Goal: Task Accomplishment & Management: Complete application form

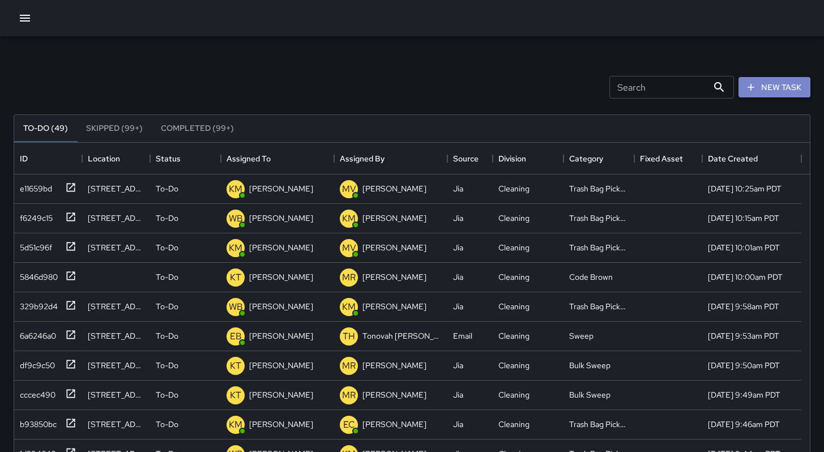
click at [754, 88] on icon "button" at bounding box center [750, 87] width 11 height 11
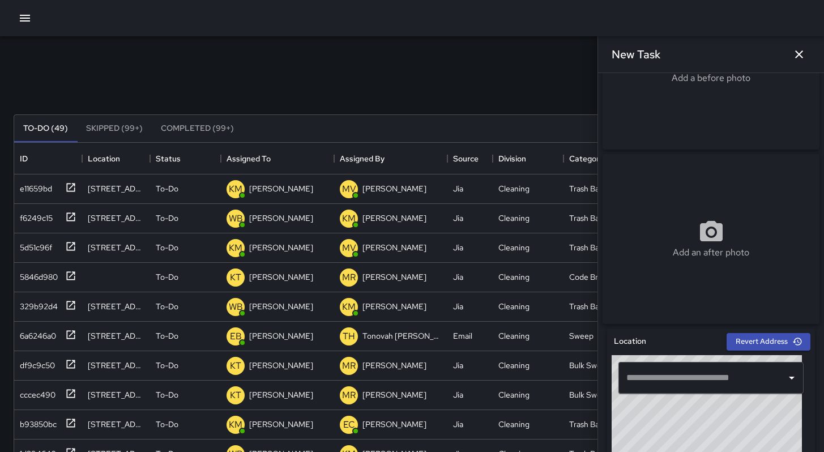
scroll to position [98, 0]
click at [679, 386] on input "text" at bounding box center [702, 378] width 158 height 22
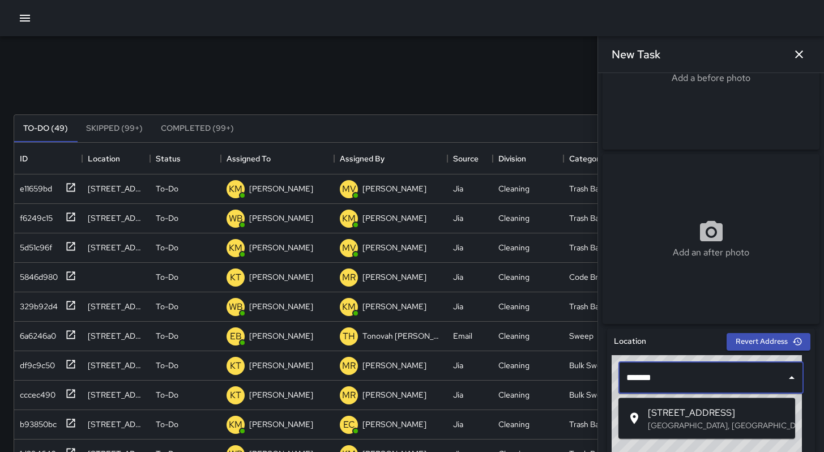
click at [699, 425] on p "[GEOGRAPHIC_DATA], [GEOGRAPHIC_DATA], [GEOGRAPHIC_DATA]" at bounding box center [717, 425] width 138 height 11
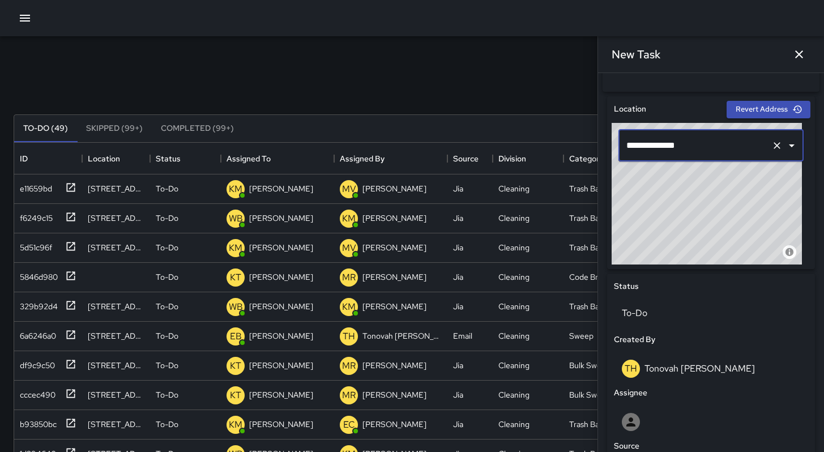
scroll to position [480, 0]
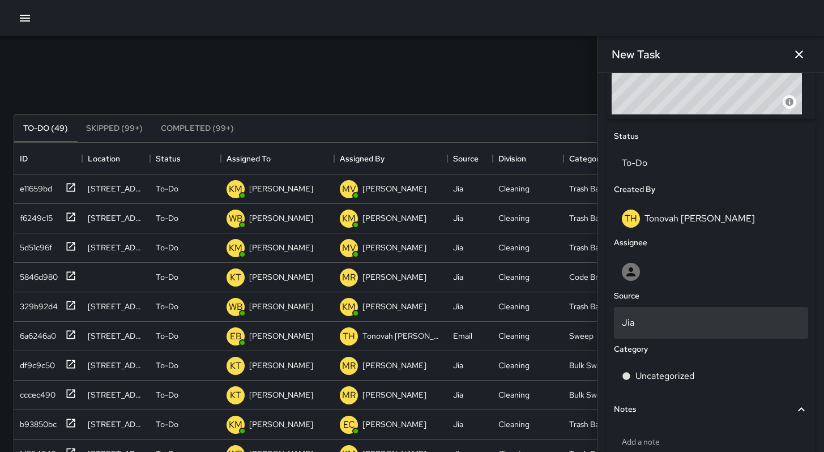
type input "**********"
click at [662, 327] on p "Jia" at bounding box center [711, 323] width 178 height 14
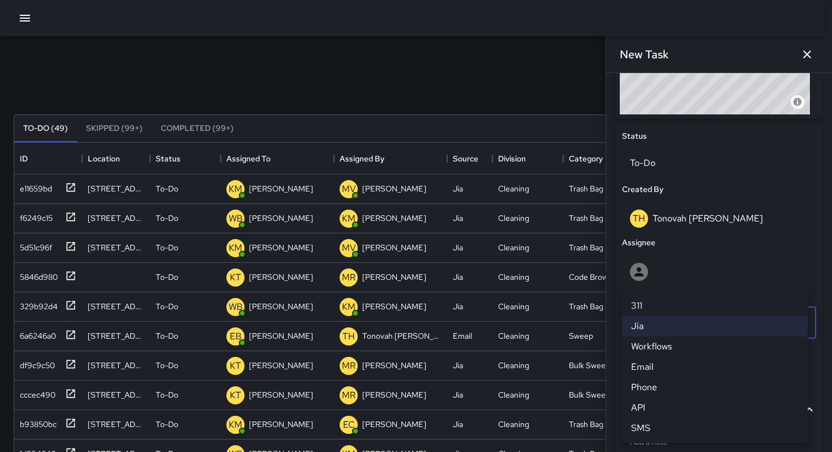
click at [668, 422] on li "SMS" at bounding box center [715, 428] width 186 height 20
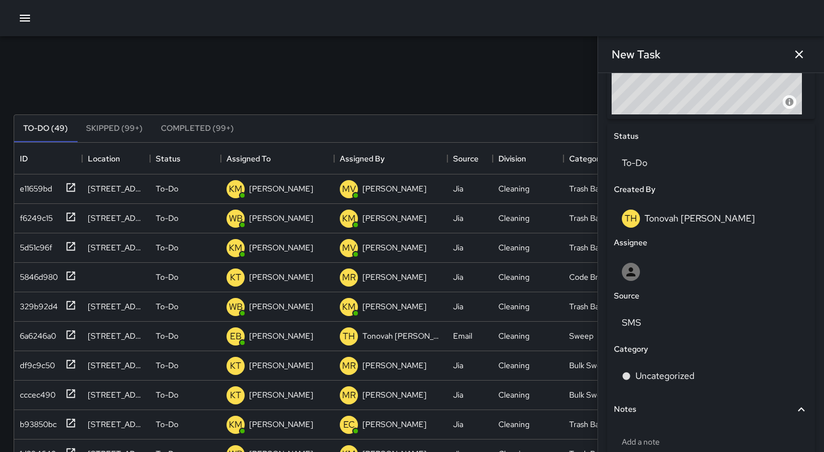
scroll to position [9, 9]
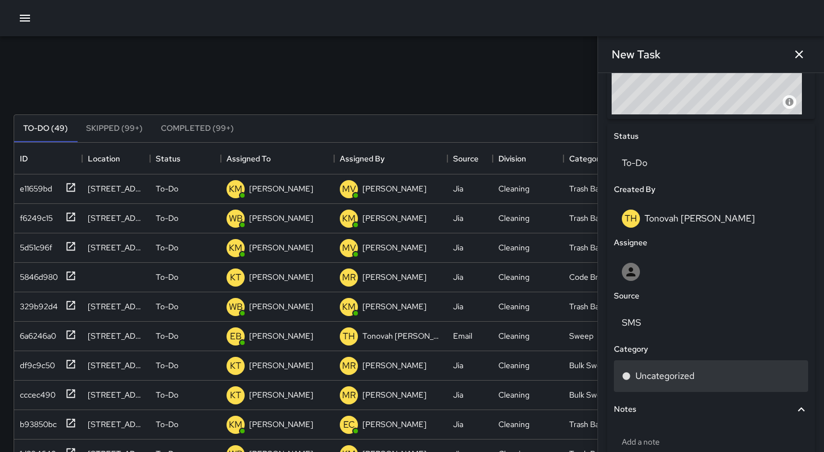
click at [651, 380] on p "Uncategorized" at bounding box center [664, 376] width 59 height 14
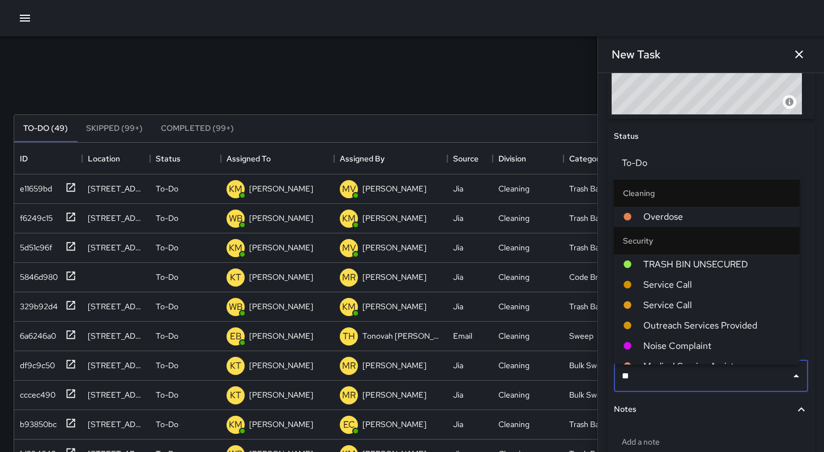
type input "*"
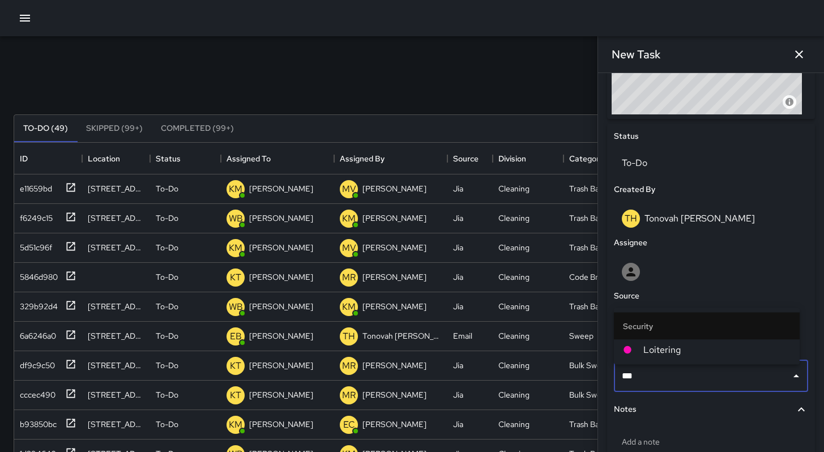
type input "****"
click at [676, 346] on span "Loitering" at bounding box center [716, 350] width 147 height 14
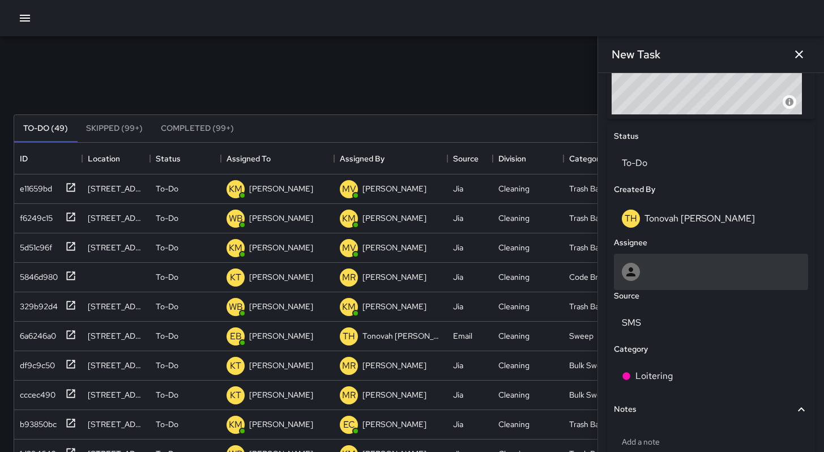
click at [653, 281] on div at bounding box center [711, 272] width 178 height 18
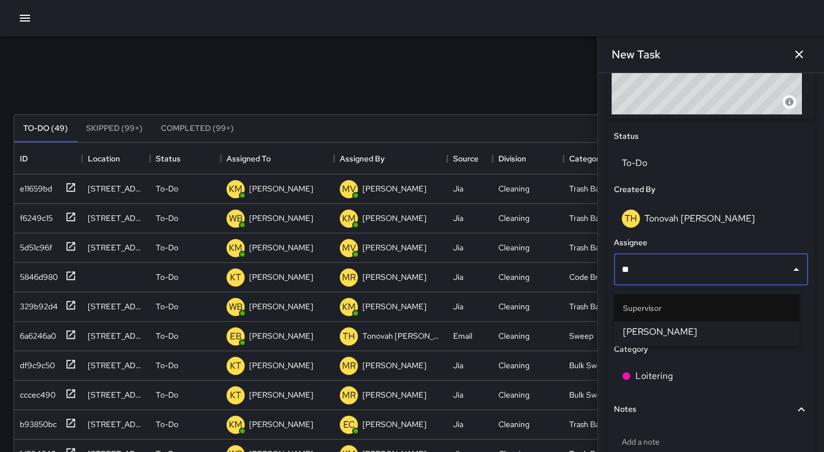
type input "***"
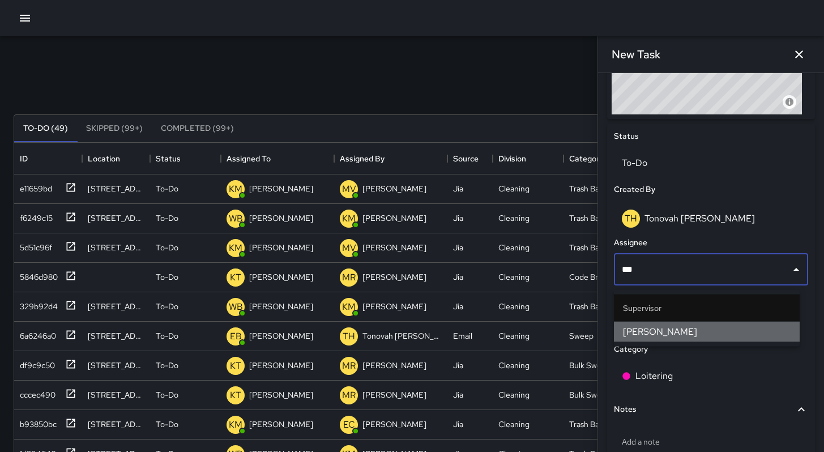
click at [648, 325] on span "[PERSON_NAME]" at bounding box center [707, 332] width 168 height 14
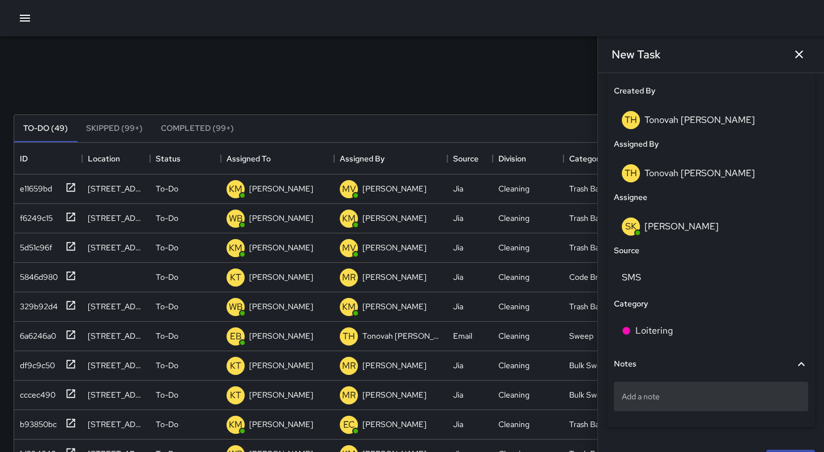
scroll to position [610, 0]
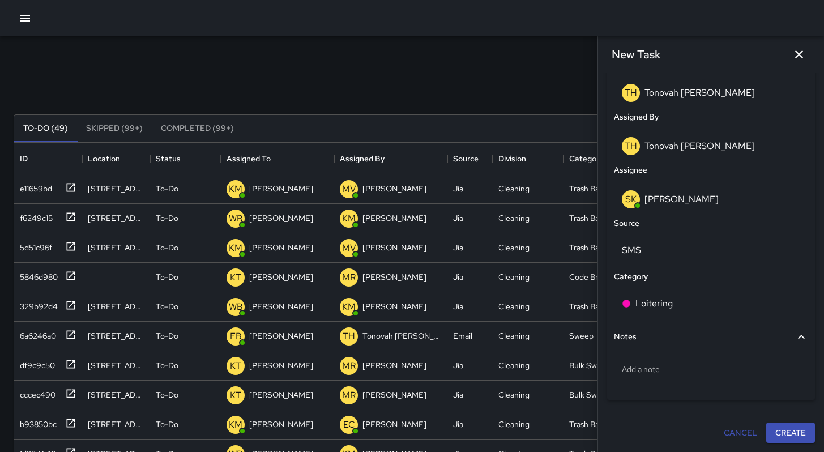
click at [766, 426] on button "Create" at bounding box center [790, 432] width 49 height 21
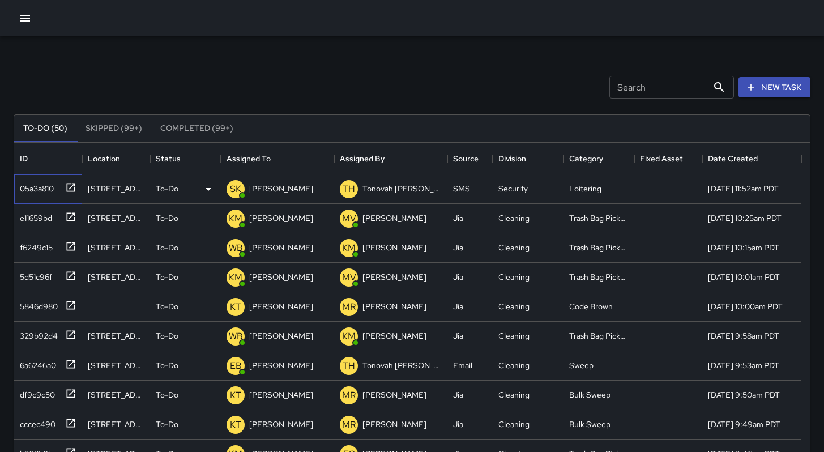
click at [50, 190] on div "05a3a810" at bounding box center [34, 186] width 38 height 16
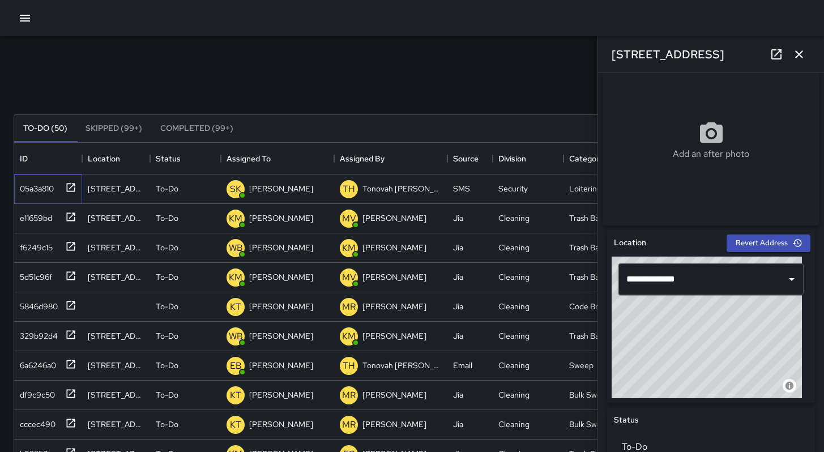
scroll to position [236, 0]
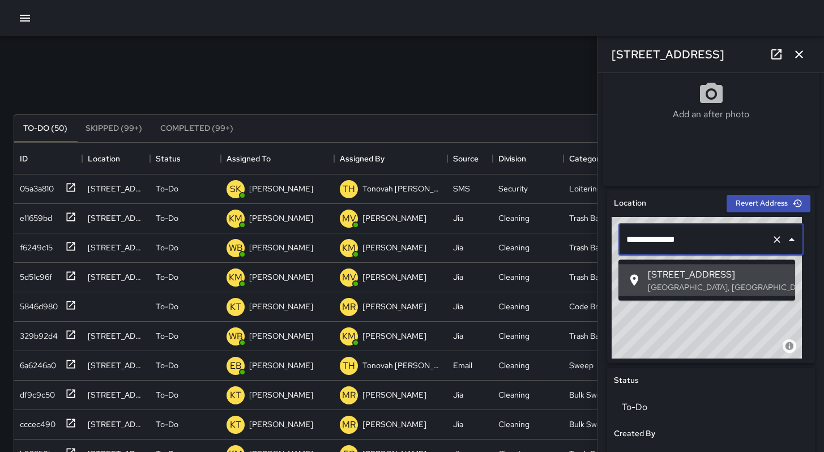
click at [640, 245] on input "**********" at bounding box center [694, 240] width 143 height 22
click at [638, 245] on input "**********" at bounding box center [694, 240] width 143 height 22
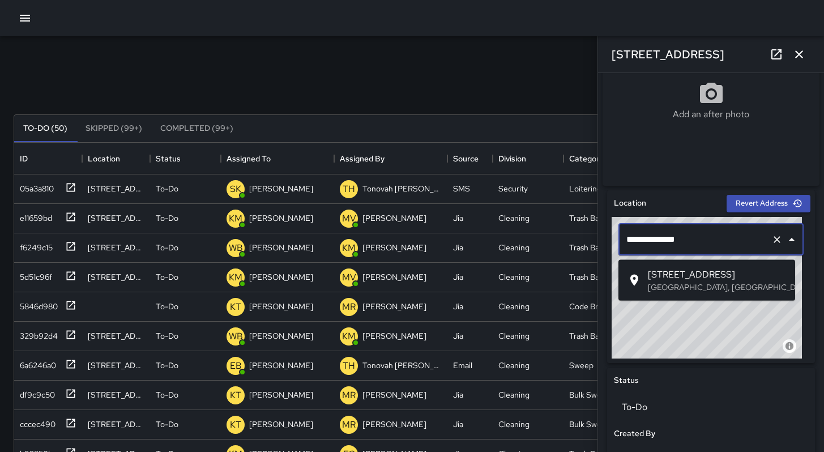
click at [682, 280] on div "[STREET_ADDRESS]" at bounding box center [717, 280] width 138 height 25
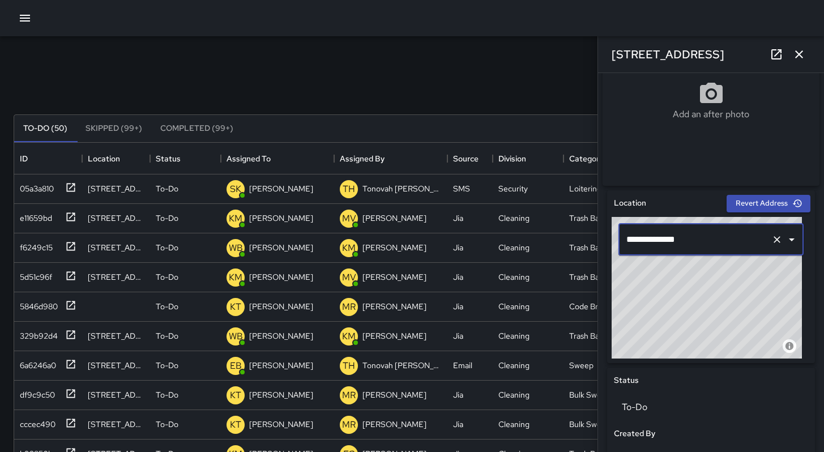
type input "**********"
drag, startPoint x: 519, startPoint y: 76, endPoint x: 551, endPoint y: 106, distance: 44.0
click at [519, 76] on div "Search Search New Task" at bounding box center [411, 87] width 801 height 59
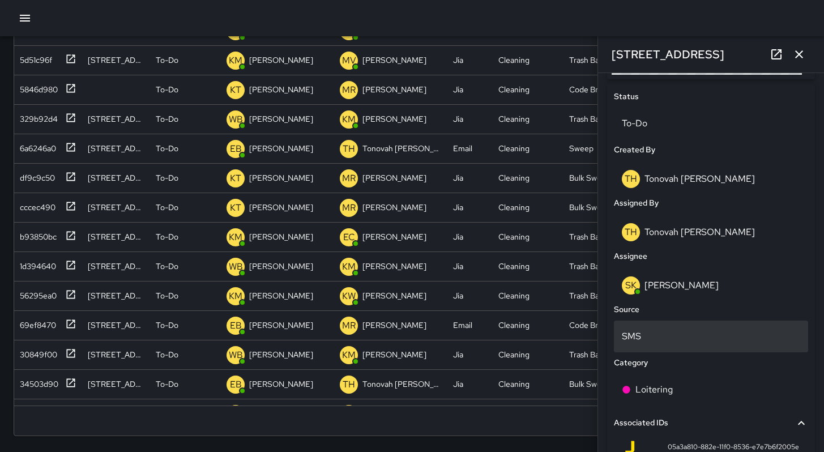
scroll to position [649, 0]
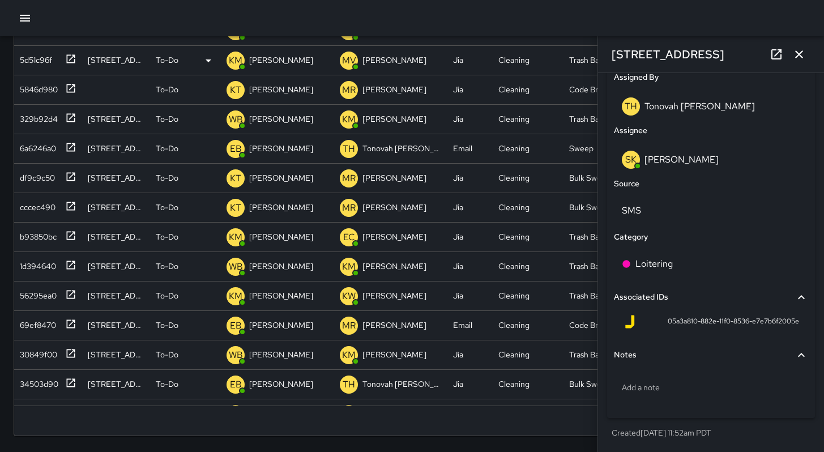
click at [801, 56] on icon "button" at bounding box center [799, 54] width 8 height 8
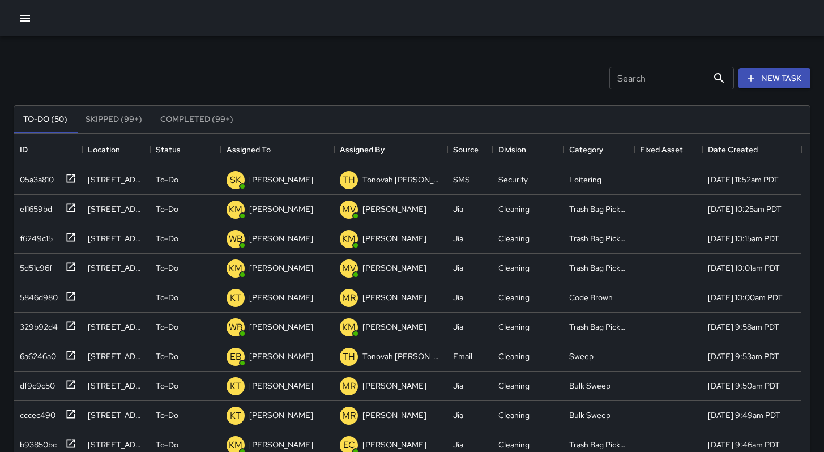
scroll to position [0, 0]
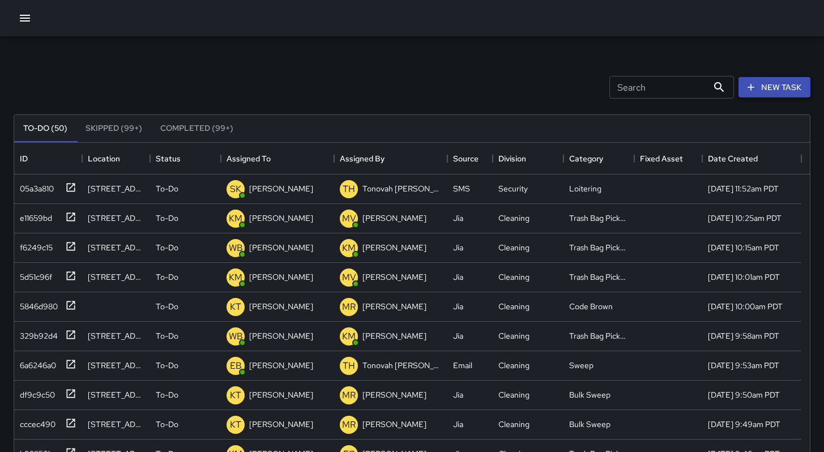
click at [754, 97] on div "New Task" at bounding box center [774, 87] width 76 height 25
click at [758, 91] on button "New Task" at bounding box center [774, 87] width 72 height 21
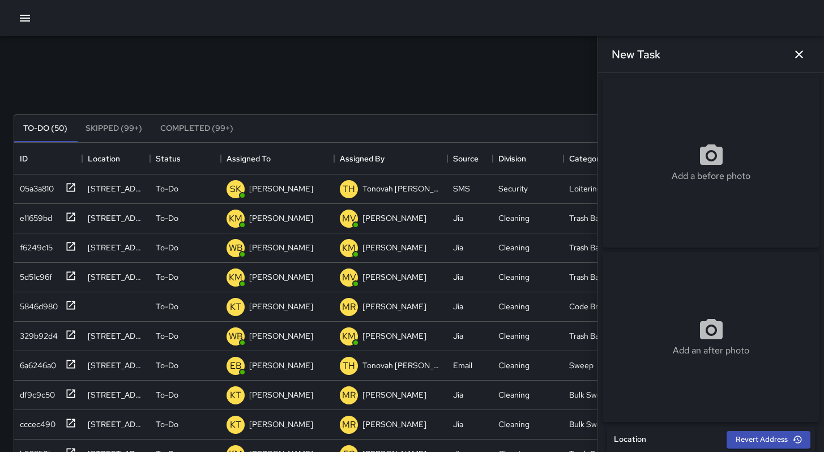
scroll to position [108, 0]
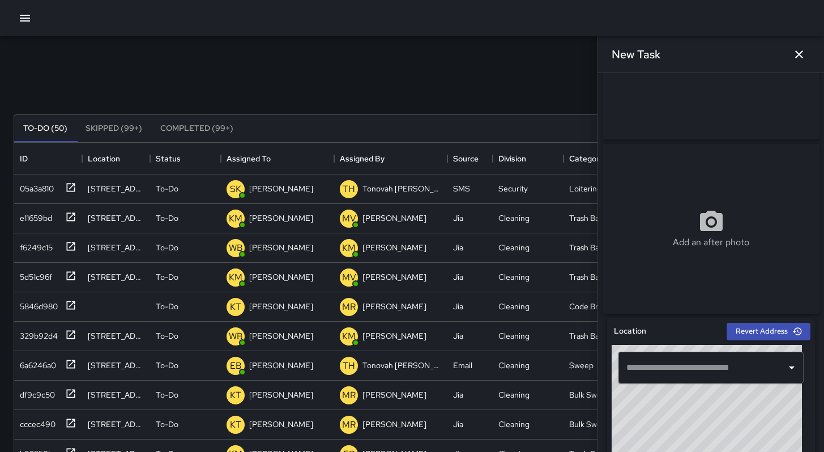
click at [667, 375] on input "text" at bounding box center [702, 368] width 158 height 22
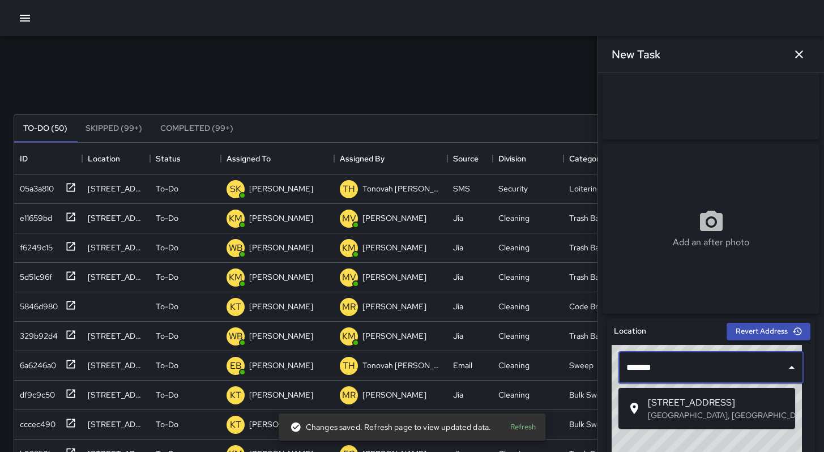
click at [665, 403] on span "[STREET_ADDRESS]" at bounding box center [717, 403] width 138 height 14
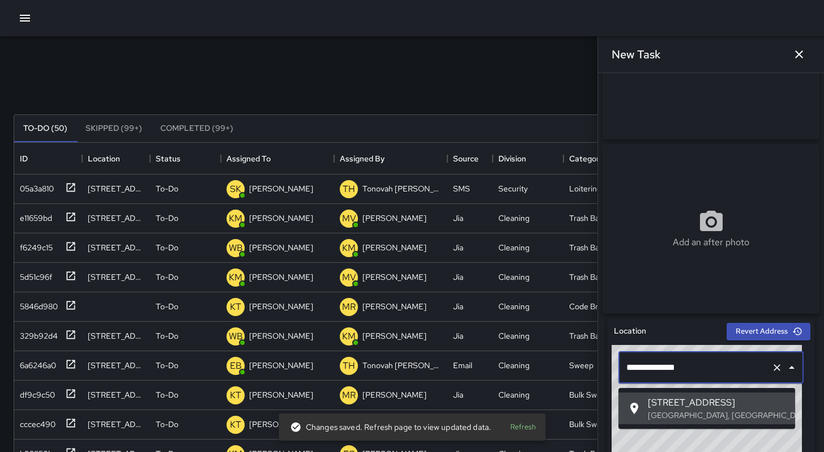
click at [637, 377] on input "**********" at bounding box center [694, 368] width 143 height 22
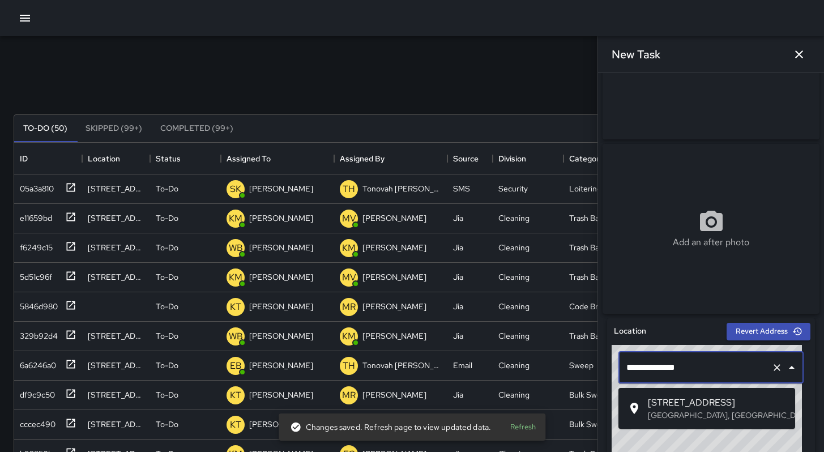
click at [654, 403] on span "[STREET_ADDRESS]" at bounding box center [717, 403] width 138 height 14
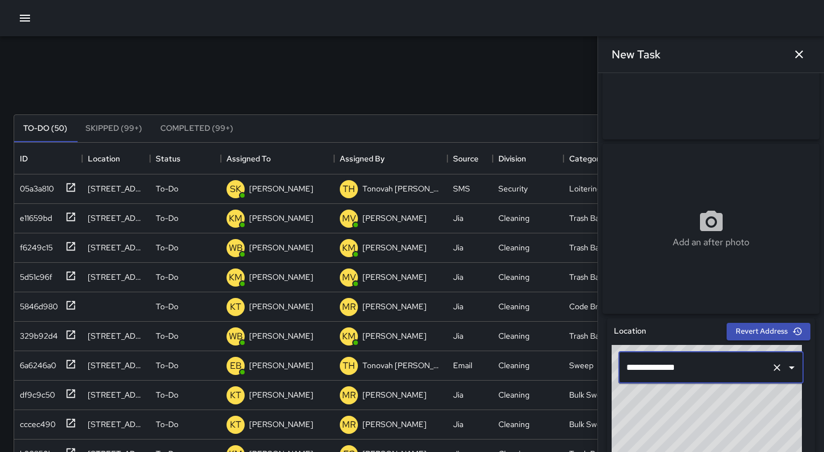
scroll to position [487, 0]
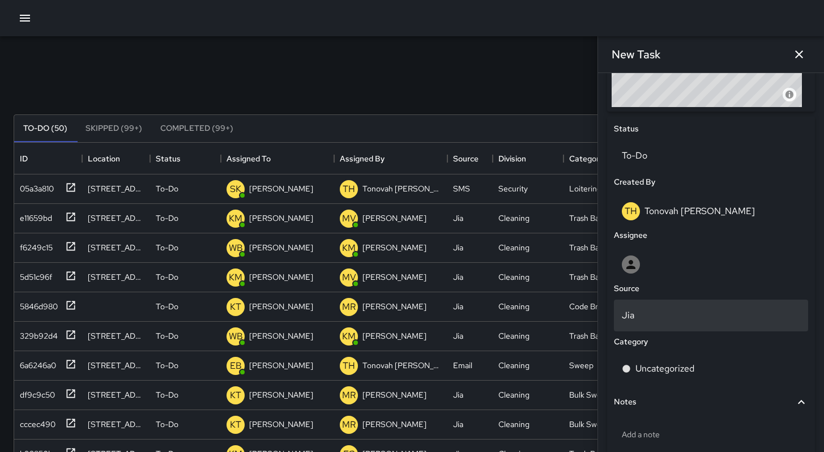
type input "**********"
click at [665, 322] on p "Jia" at bounding box center [711, 316] width 178 height 14
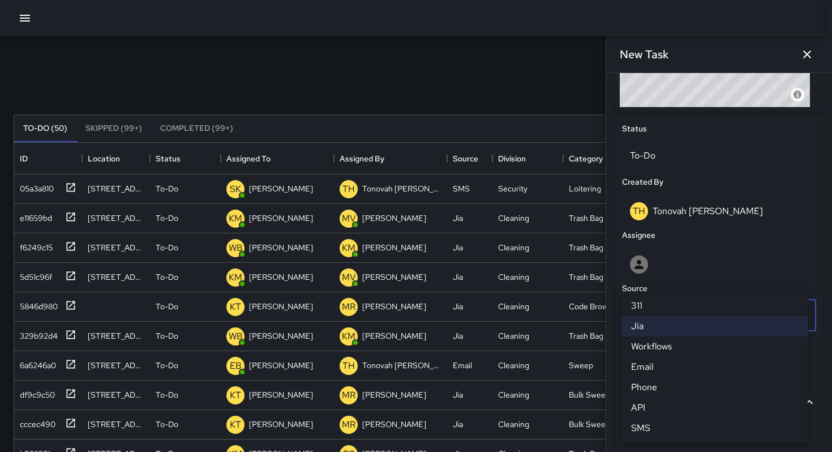
click at [646, 423] on li "SMS" at bounding box center [715, 428] width 186 height 20
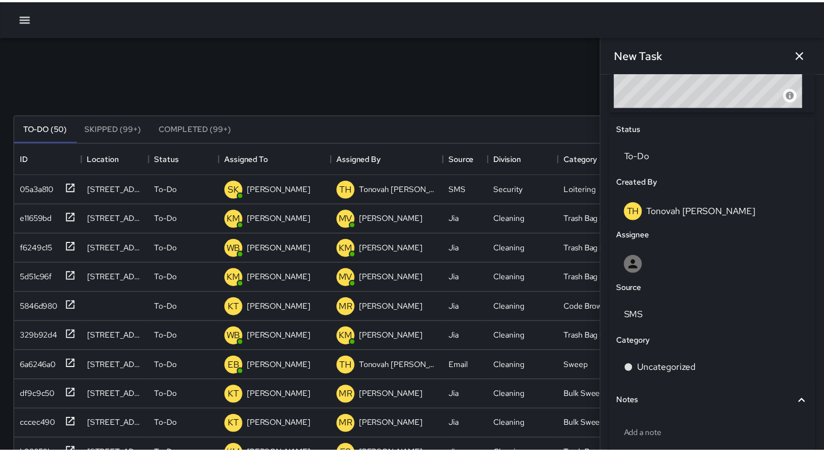
scroll to position [9, 9]
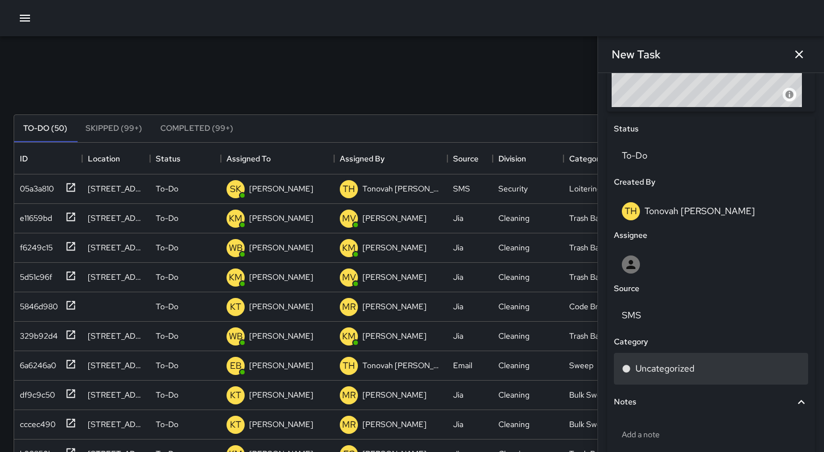
click at [637, 380] on div "Uncategorized" at bounding box center [711, 369] width 194 height 32
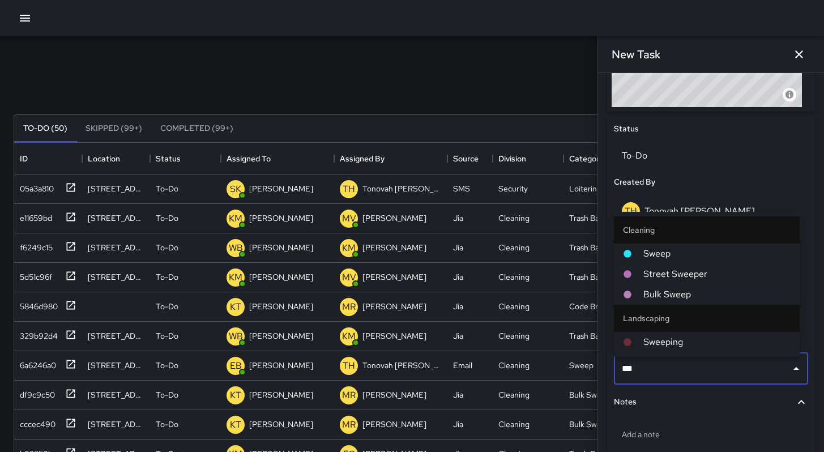
type input "****"
click at [665, 254] on span "Sweep" at bounding box center [716, 254] width 147 height 14
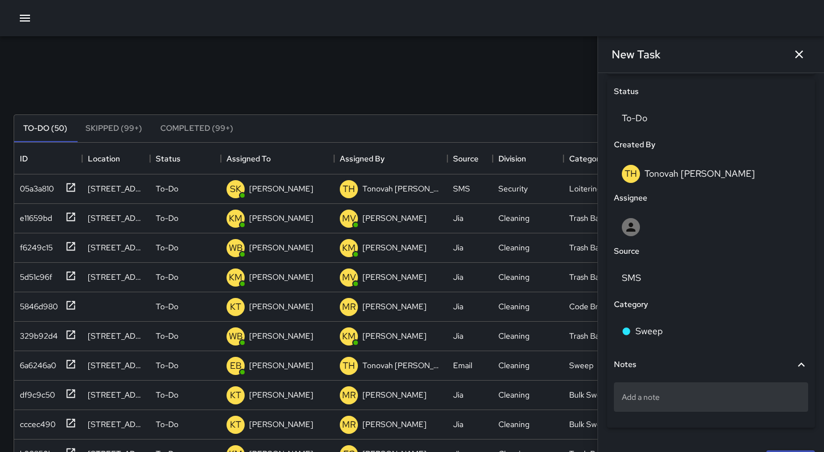
scroll to position [557, 0]
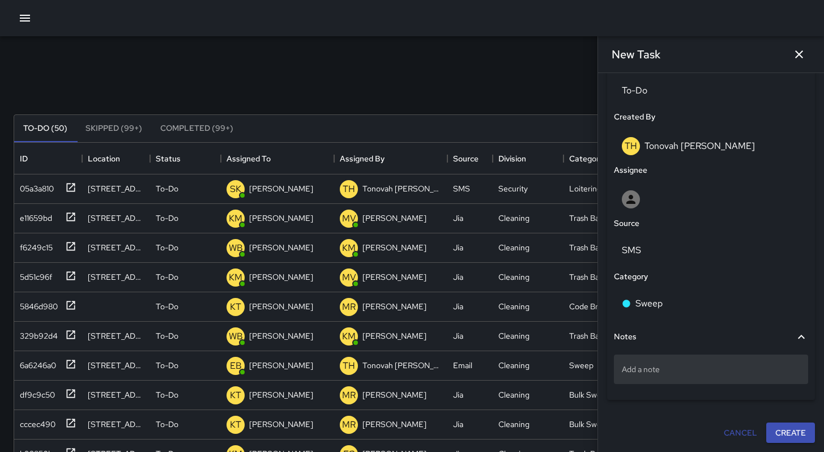
click at [667, 373] on p "Add a note" at bounding box center [711, 368] width 178 height 11
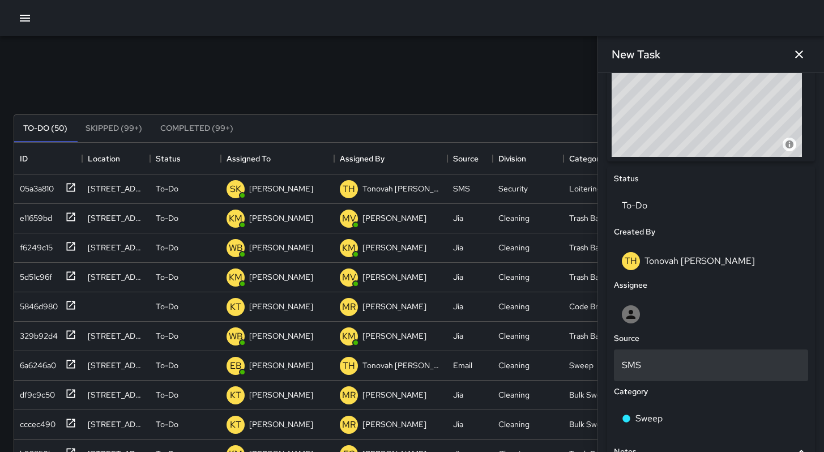
scroll to position [558, 0]
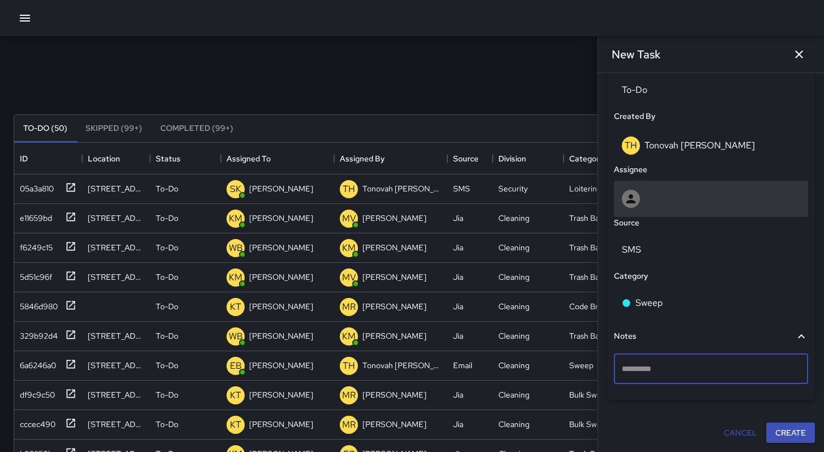
click at [635, 200] on icon at bounding box center [631, 199] width 14 height 14
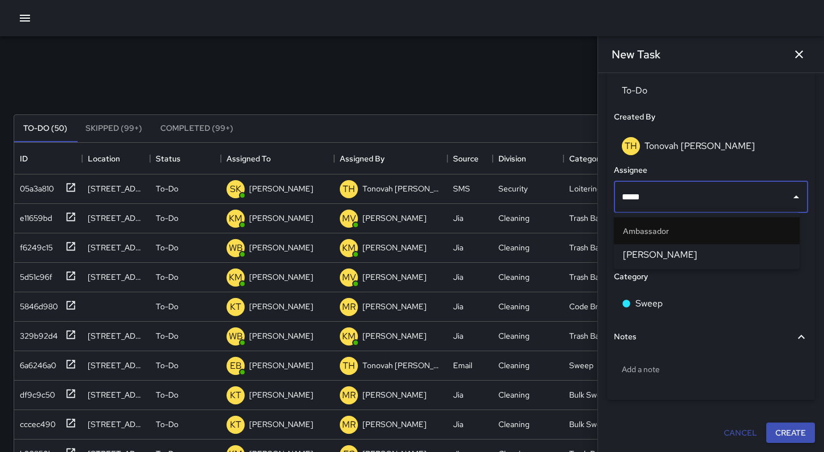
type input "******"
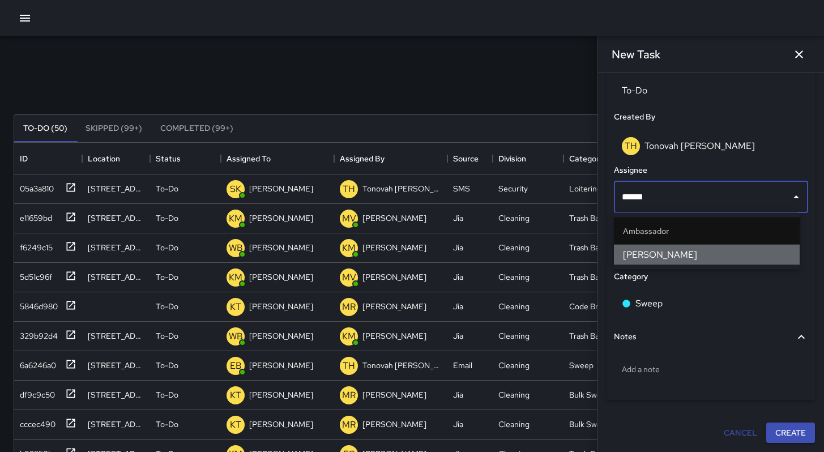
click at [645, 246] on li "[PERSON_NAME]" at bounding box center [707, 255] width 186 height 20
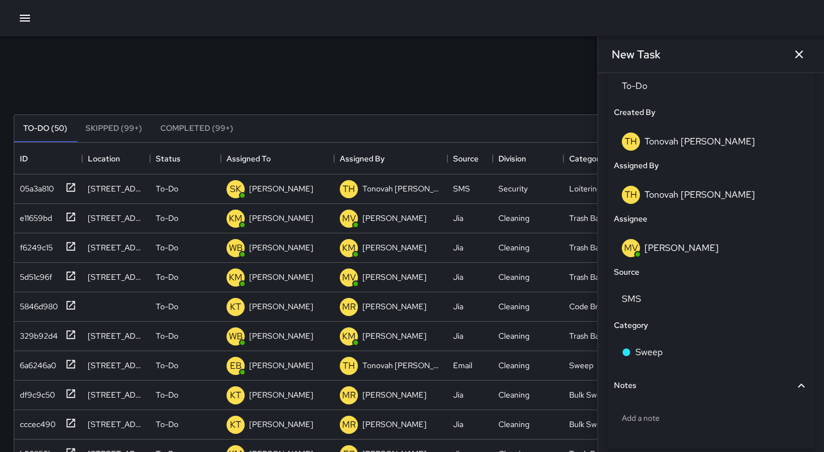
click at [465, 102] on div "To-Do (50) Skipped (99+) Completed (99+) ID Location Status Assigned To Assigne…" at bounding box center [412, 384] width 797 height 570
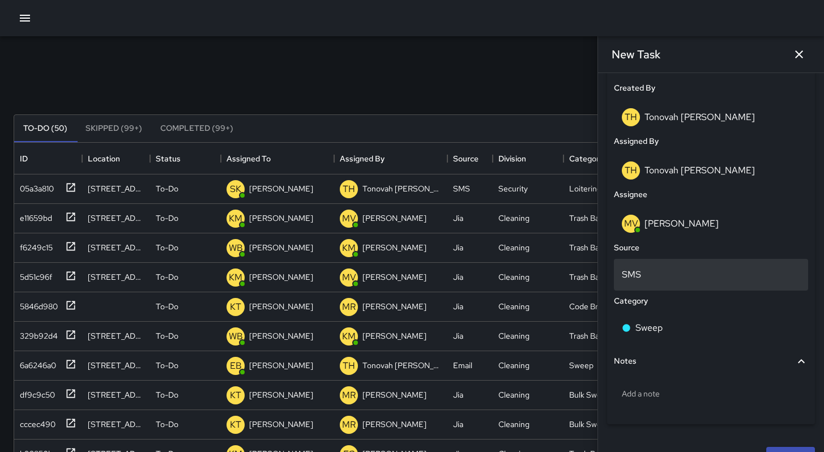
scroll to position [610, 0]
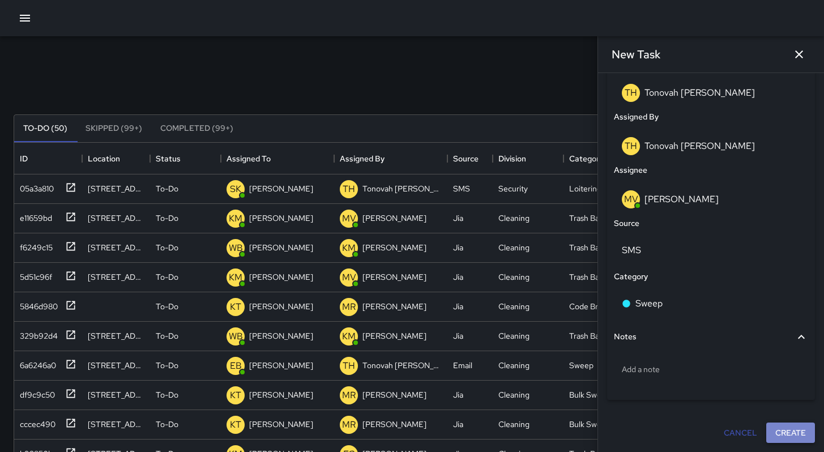
click at [784, 437] on button "Create" at bounding box center [790, 432] width 49 height 21
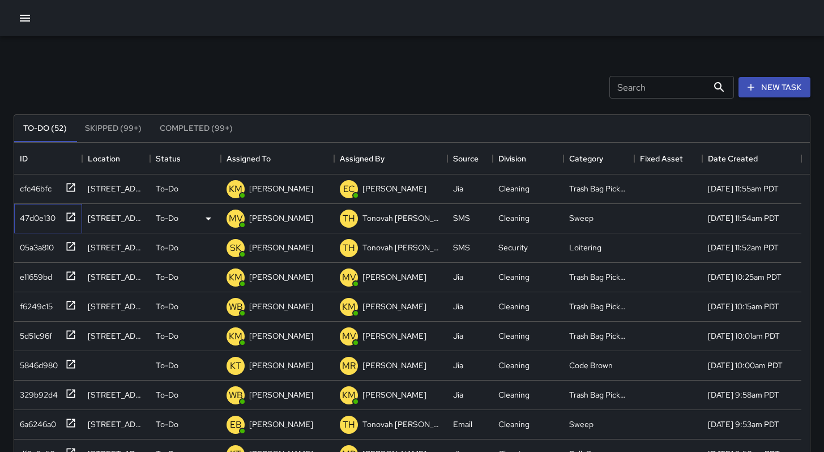
click at [40, 215] on div "47d0e130" at bounding box center [35, 216] width 40 height 16
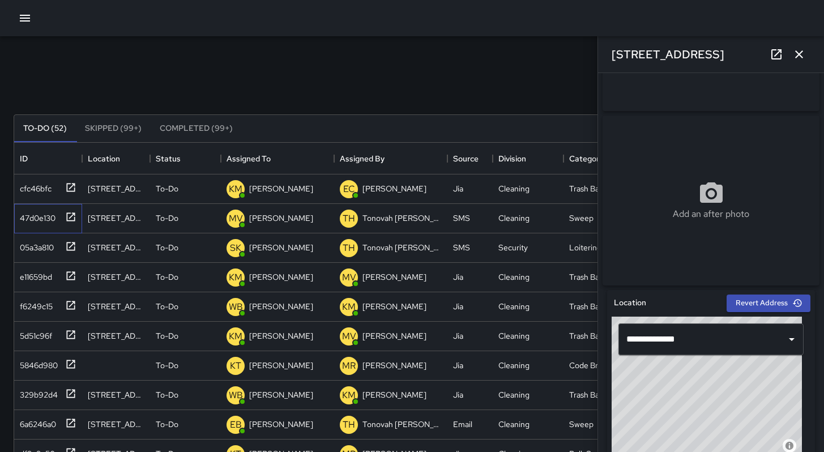
scroll to position [220, 0]
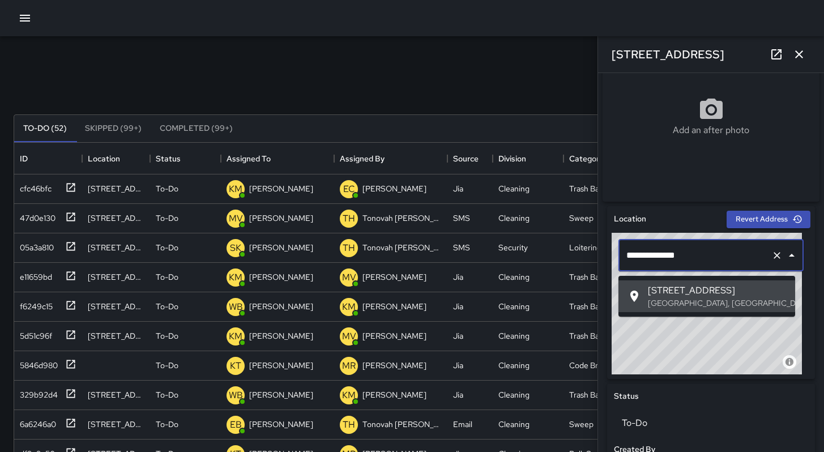
click at [652, 258] on input "**********" at bounding box center [694, 256] width 143 height 22
click at [647, 255] on input "**********" at bounding box center [694, 256] width 143 height 22
click at [651, 257] on input "**********" at bounding box center [694, 256] width 143 height 22
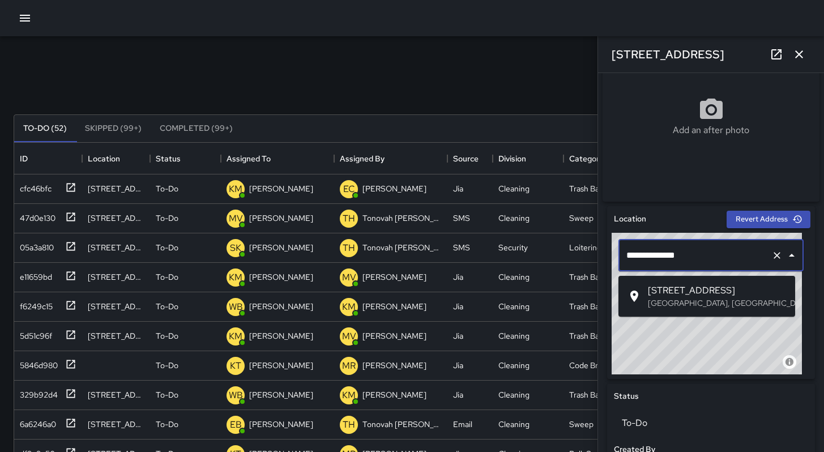
click at [670, 299] on p "[GEOGRAPHIC_DATA], [GEOGRAPHIC_DATA], [GEOGRAPHIC_DATA]" at bounding box center [717, 302] width 138 height 11
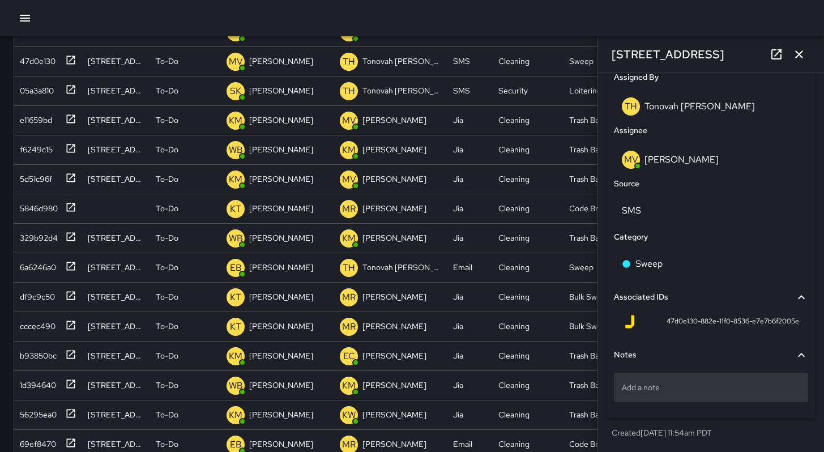
scroll to position [217, 0]
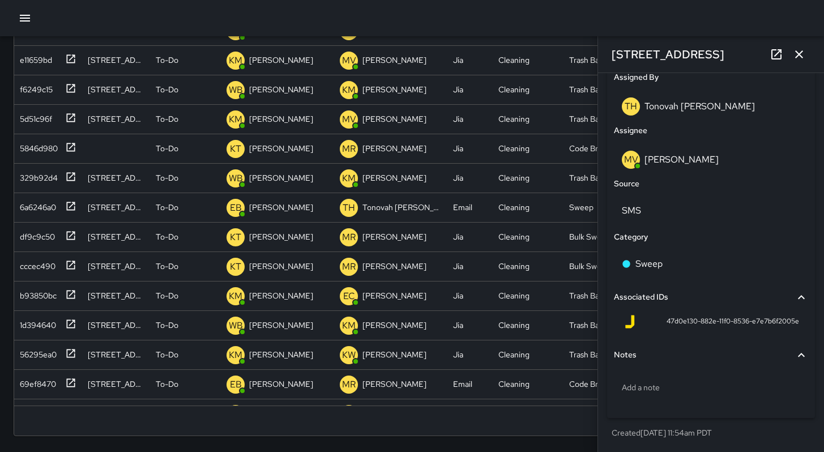
type input "**********"
click at [798, 49] on icon "button" at bounding box center [799, 55] width 14 height 14
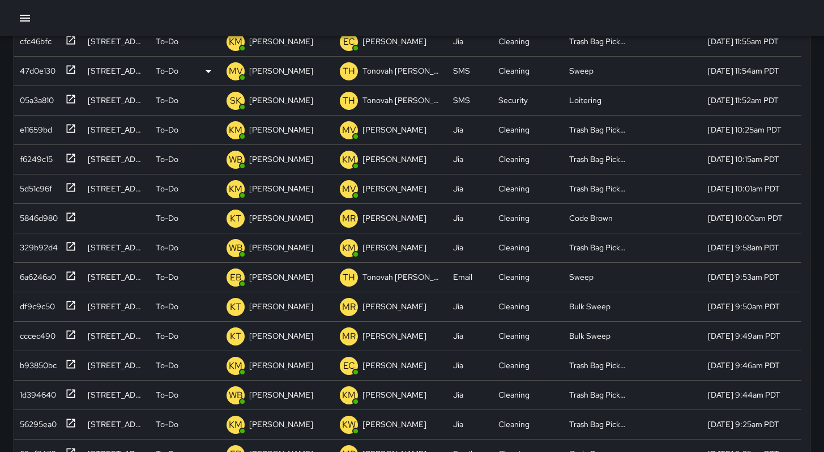
scroll to position [1, 0]
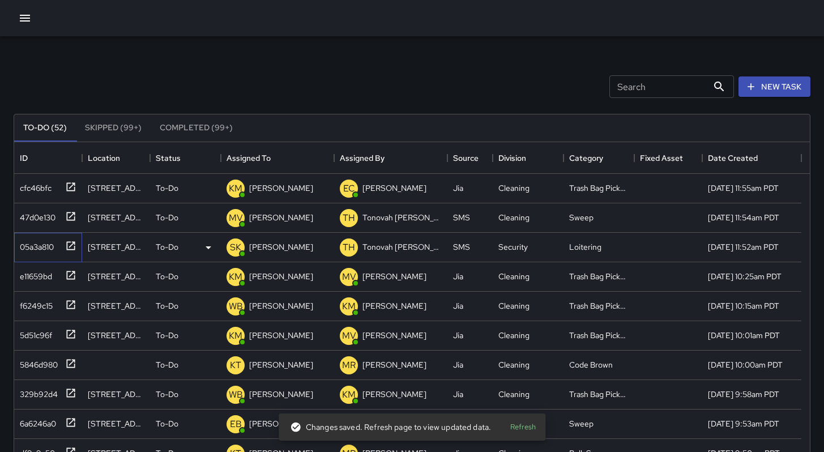
click at [28, 245] on div "05a3a810" at bounding box center [34, 245] width 38 height 16
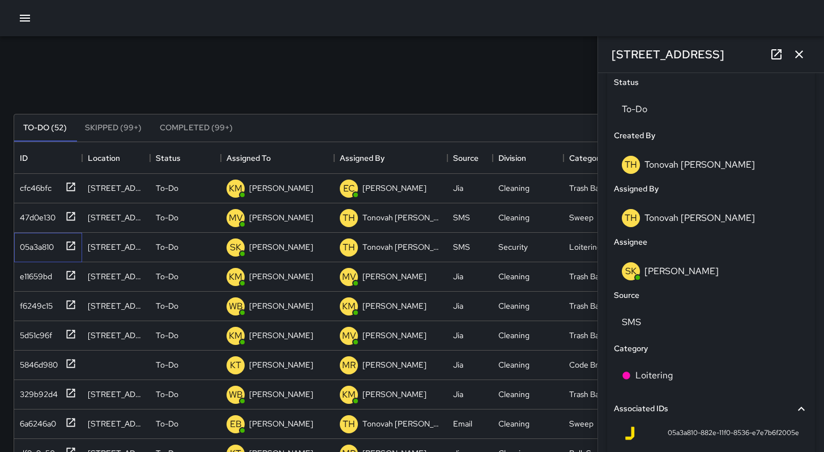
scroll to position [378, 0]
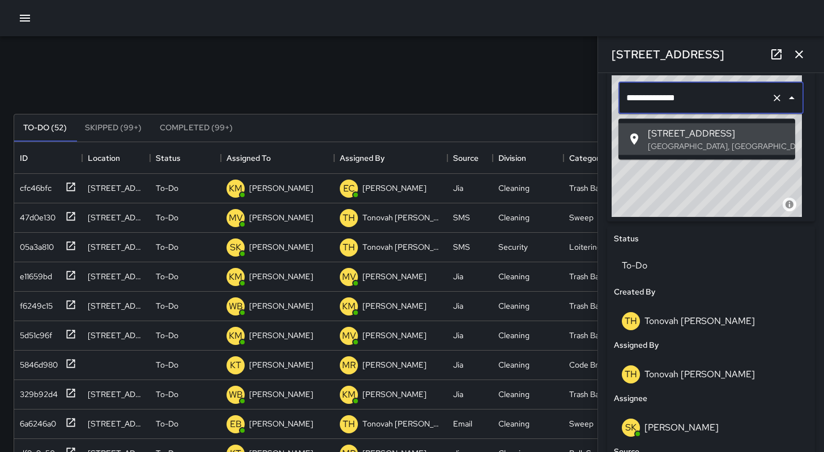
click at [650, 104] on input "**********" at bounding box center [694, 98] width 143 height 22
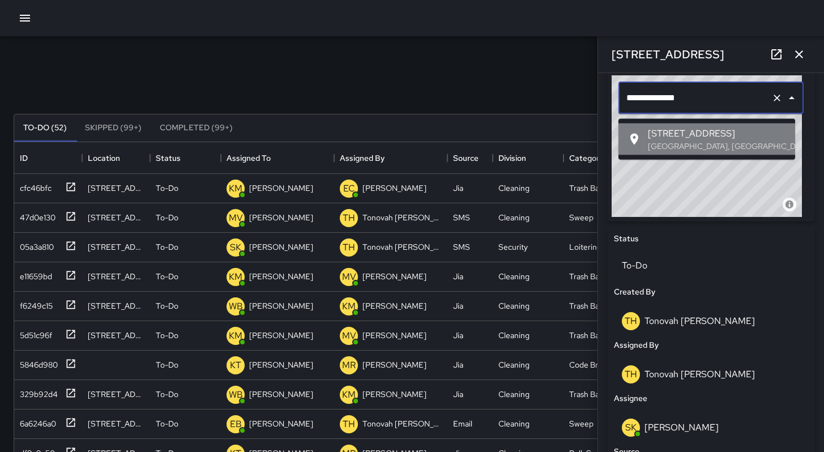
click at [692, 139] on span "[STREET_ADDRESS]" at bounding box center [717, 134] width 138 height 14
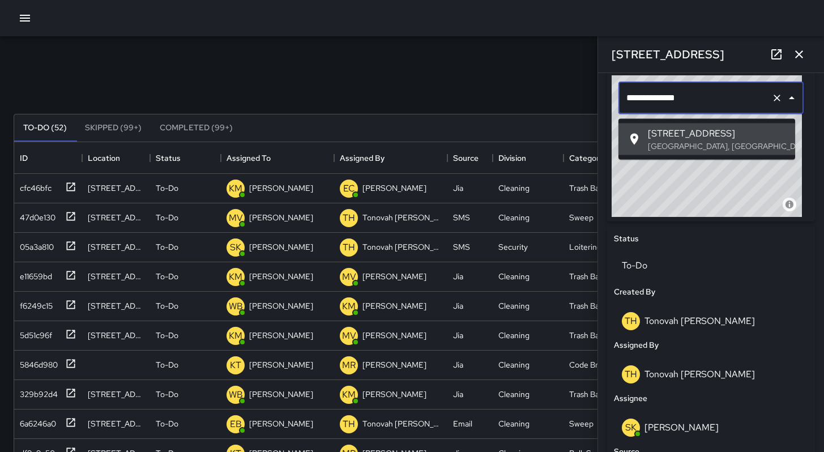
click at [653, 102] on input "**********" at bounding box center [694, 98] width 143 height 22
click at [650, 104] on input "**********" at bounding box center [694, 98] width 143 height 22
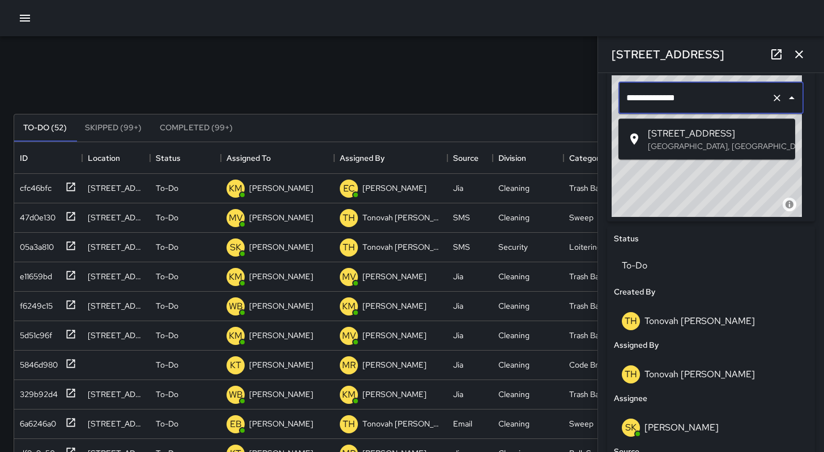
click at [636, 129] on li "[STREET_ADDRESS]" at bounding box center [706, 139] width 177 height 32
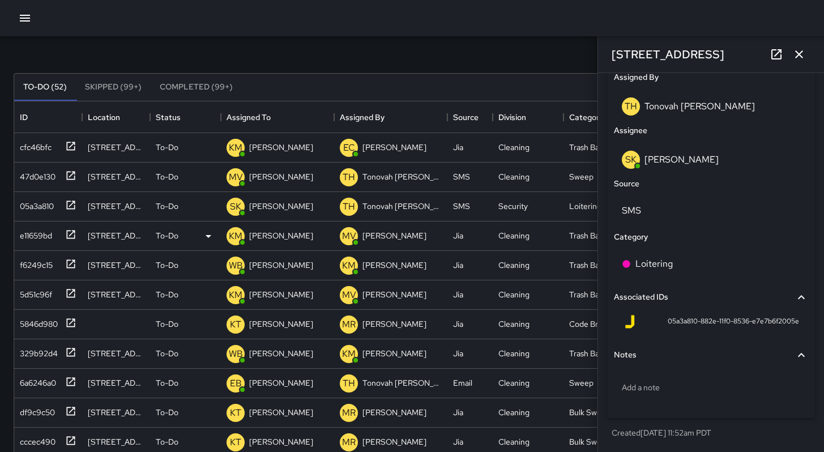
scroll to position [0, 0]
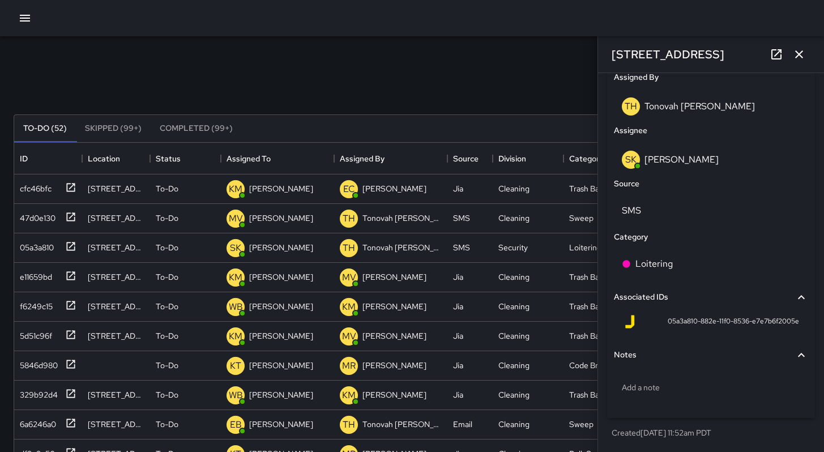
type input "**********"
drag, startPoint x: 428, startPoint y: 71, endPoint x: 432, endPoint y: 66, distance: 6.5
click at [432, 66] on div "Search Search New Task" at bounding box center [411, 87] width 801 height 59
click at [791, 49] on button "button" at bounding box center [799, 54] width 23 height 23
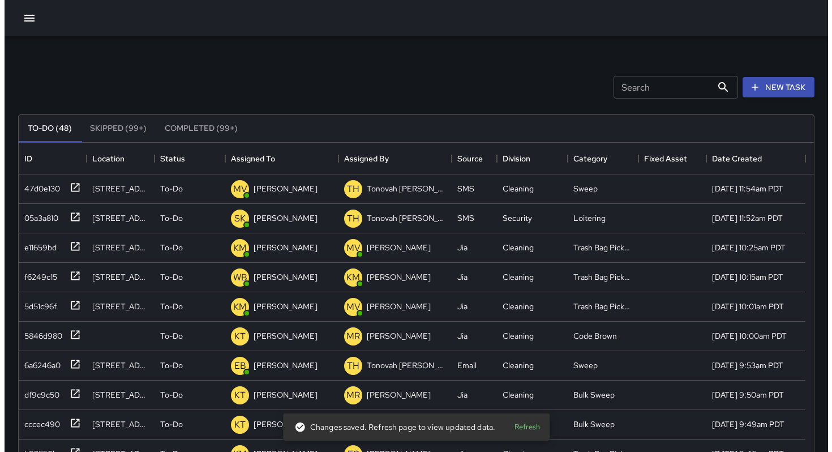
scroll to position [9, 9]
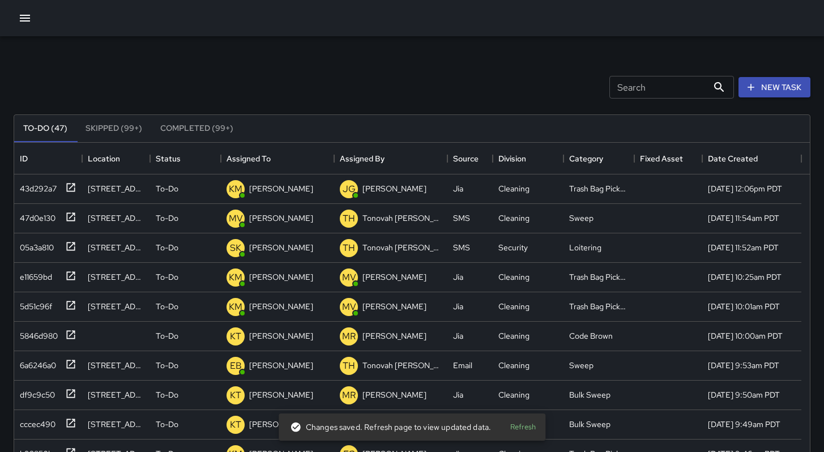
click at [29, 20] on icon "button" at bounding box center [25, 18] width 10 height 7
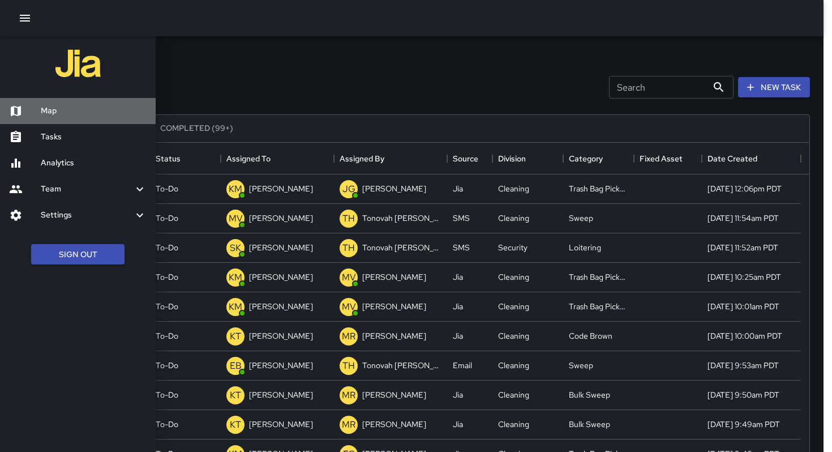
click at [63, 116] on h6 "Map" at bounding box center [94, 111] width 106 height 12
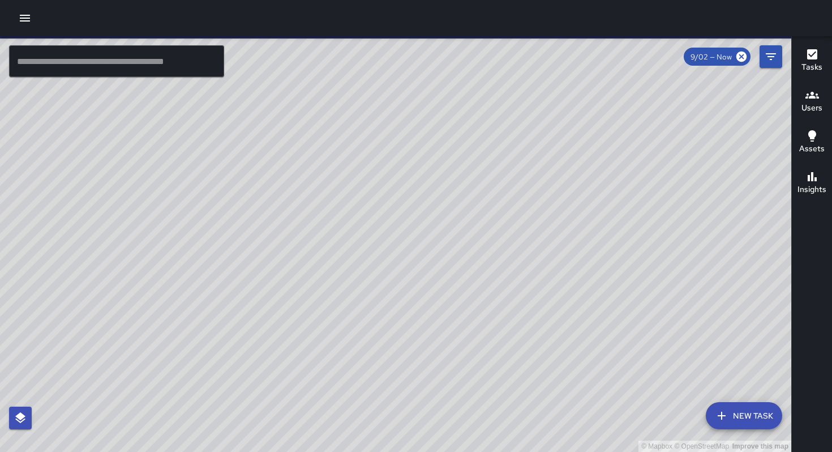
click at [92, 68] on input "text" at bounding box center [116, 61] width 215 height 32
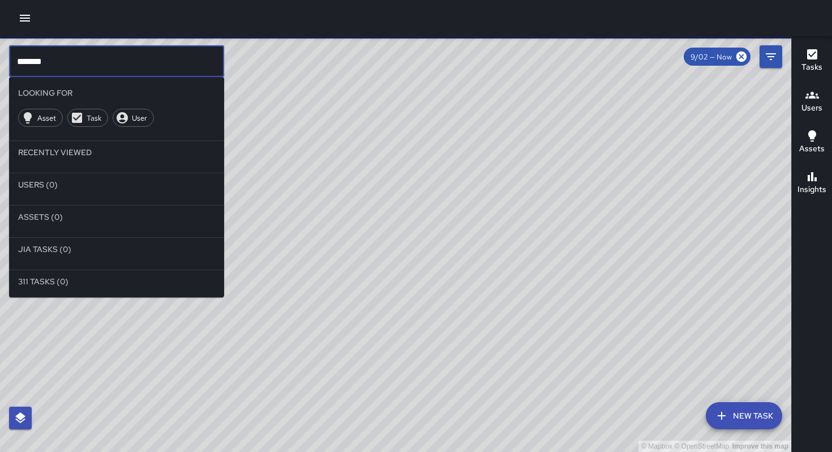
type input "*******"
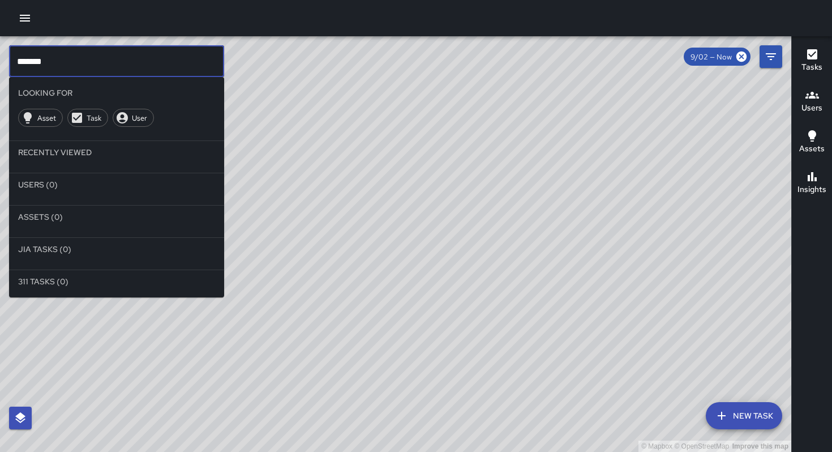
click at [771, 61] on icon "Filters" at bounding box center [771, 57] width 14 height 14
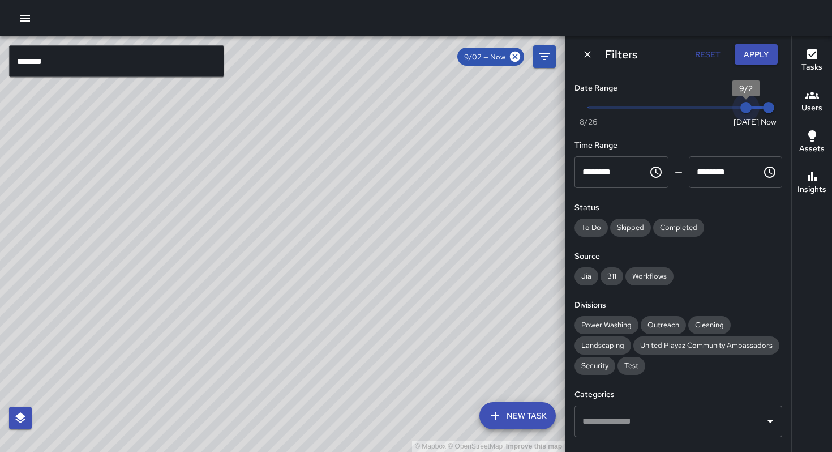
type input "*"
drag, startPoint x: 735, startPoint y: 108, endPoint x: 567, endPoint y: 106, distance: 168.7
click at [568, 106] on div "Date Range Now [DATE] [DATE] 12:06 pm Time Range ******** ​ ******** ​ Status T…" at bounding box center [679, 262] width 226 height 379
click at [743, 54] on button "Apply" at bounding box center [756, 54] width 43 height 21
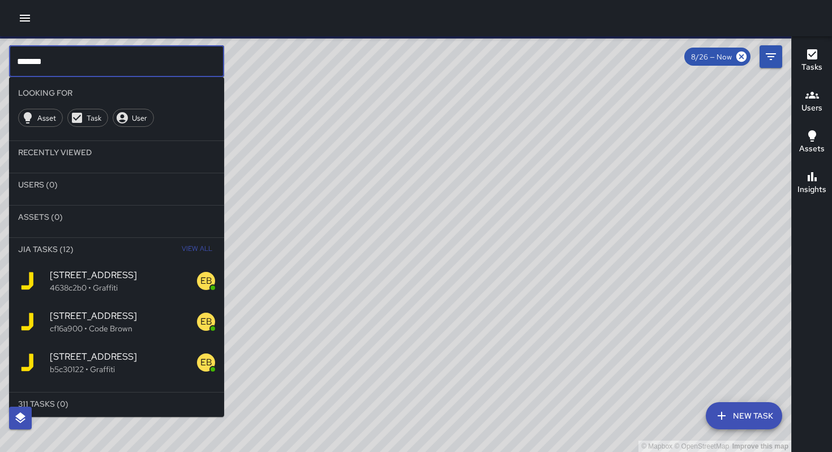
click at [116, 74] on input "*******" at bounding box center [116, 61] width 215 height 32
drag, startPoint x: 69, startPoint y: 62, endPoint x: 0, endPoint y: 64, distance: 68.5
click at [0, 65] on div "© Mapbox © OpenStreetMap Improve this map ******* ​ Looking For Asset Task User…" at bounding box center [395, 244] width 791 height 416
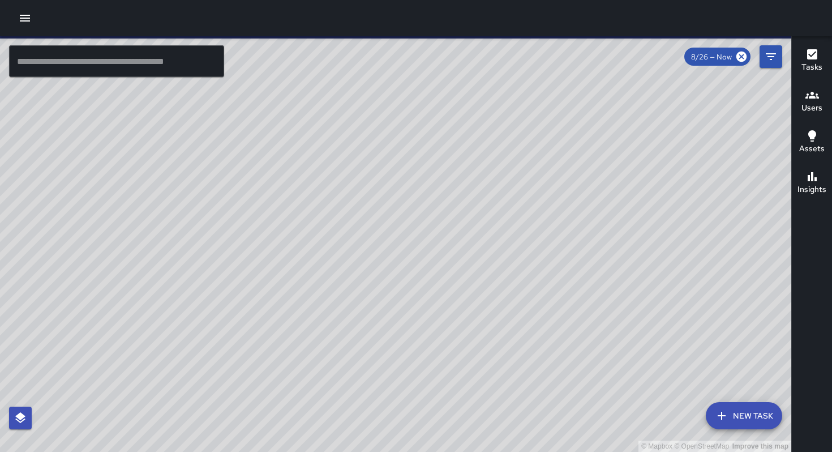
drag, startPoint x: 285, startPoint y: 290, endPoint x: 438, endPoint y: 252, distance: 157.5
click at [438, 252] on div "© Mapbox © OpenStreetMap Improve this map" at bounding box center [395, 244] width 791 height 416
drag, startPoint x: 336, startPoint y: 296, endPoint x: 367, endPoint y: 181, distance: 118.7
click at [361, 192] on div "© Mapbox © OpenStreetMap Improve this map" at bounding box center [395, 244] width 791 height 416
drag, startPoint x: 379, startPoint y: 269, endPoint x: 386, endPoint y: 202, distance: 67.8
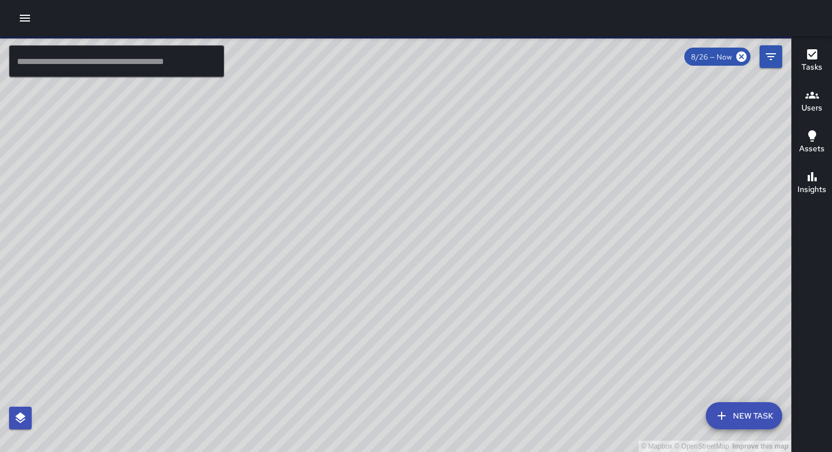
click at [385, 204] on div "© Mapbox © OpenStreetMap Improve this map" at bounding box center [395, 244] width 791 height 416
drag, startPoint x: 378, startPoint y: 279, endPoint x: 376, endPoint y: 270, distance: 9.3
click at [378, 281] on div "© Mapbox © OpenStreetMap Improve this map" at bounding box center [395, 244] width 791 height 416
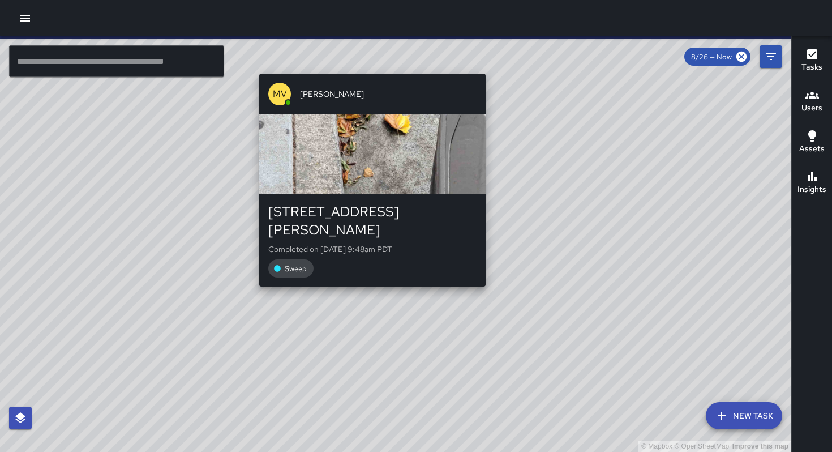
drag, startPoint x: 328, startPoint y: 273, endPoint x: 341, endPoint y: 316, distance: 44.2
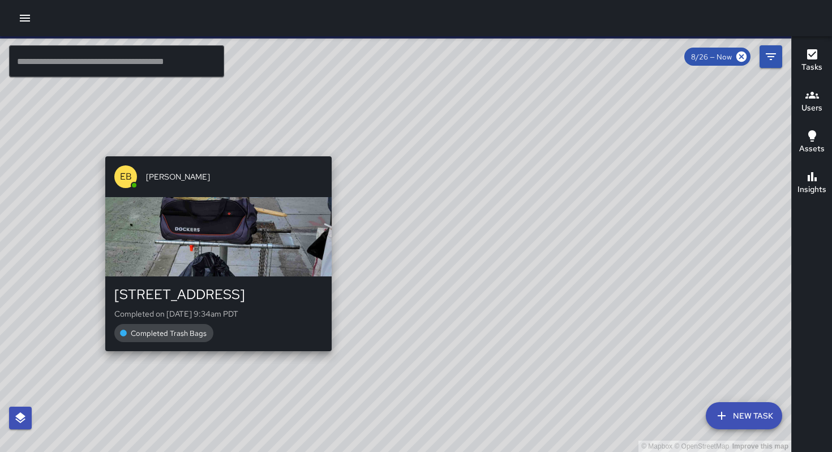
click at [215, 150] on div "© Mapbox © OpenStreetMap Improve this map EB [PERSON_NAME] [STREET_ADDRESS][PER…" at bounding box center [395, 244] width 791 height 416
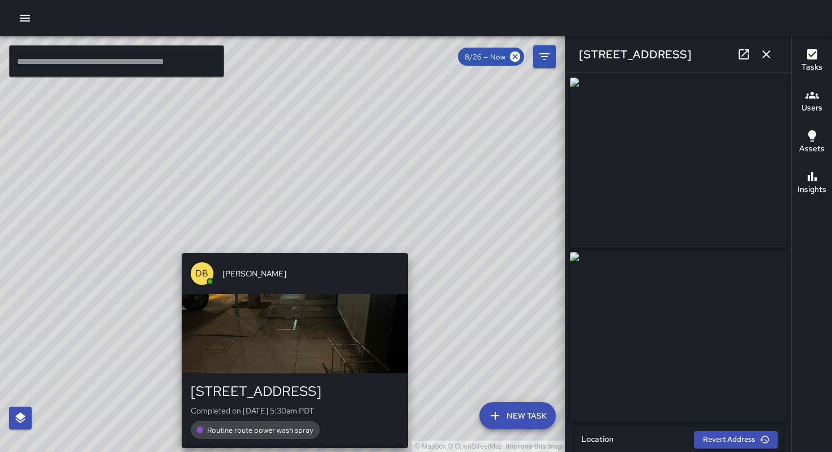
click at [292, 247] on div "© Mapbox © OpenStreetMap Improve this map DB [PERSON_NAME] [STREET_ADDRESS][PER…" at bounding box center [282, 244] width 565 height 416
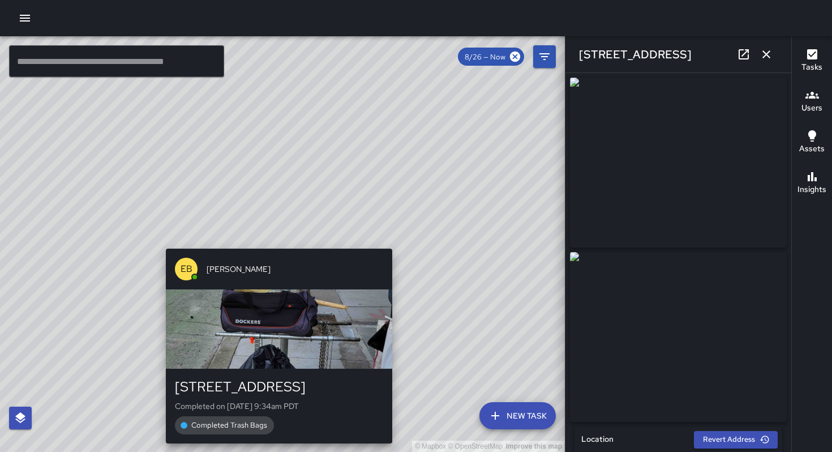
click at [274, 242] on div "© Mapbox © OpenStreetMap Improve this map EB [PERSON_NAME] [STREET_ADDRESS][PER…" at bounding box center [282, 244] width 565 height 416
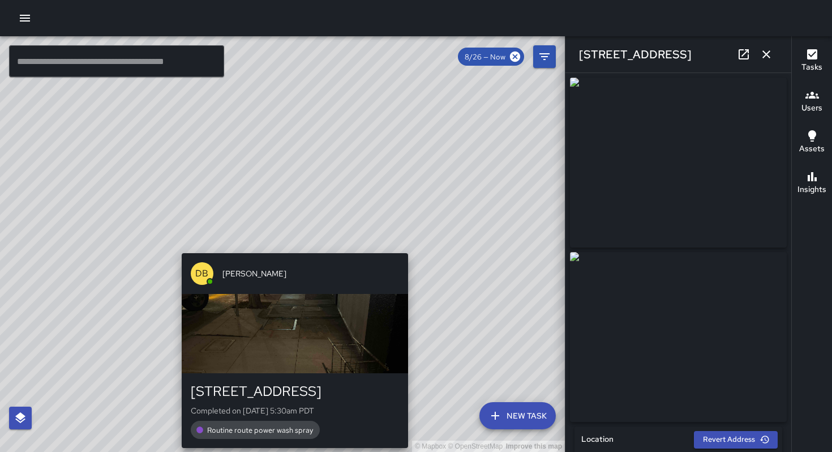
click at [292, 243] on div "© Mapbox © OpenStreetMap Improve this map DB [PERSON_NAME] [STREET_ADDRESS][PER…" at bounding box center [282, 244] width 565 height 416
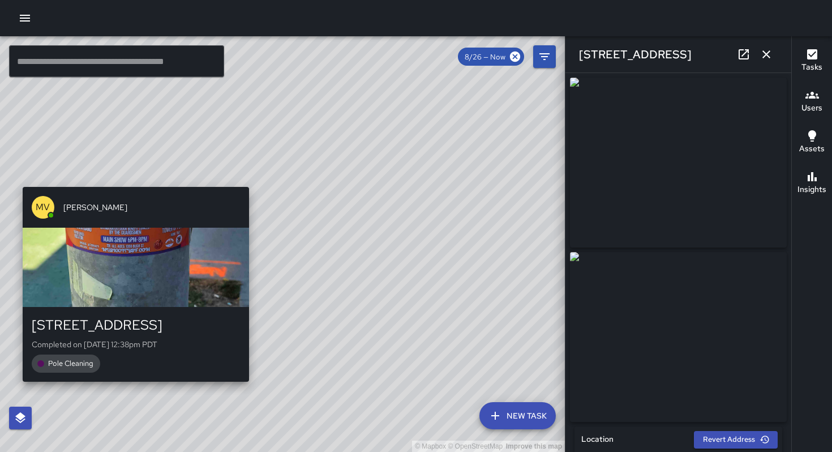
click at [131, 170] on div "© Mapbox © OpenStreetMap Improve this map [PERSON_NAME] [STREET_ADDRESS][PERSON…" at bounding box center [282, 244] width 565 height 416
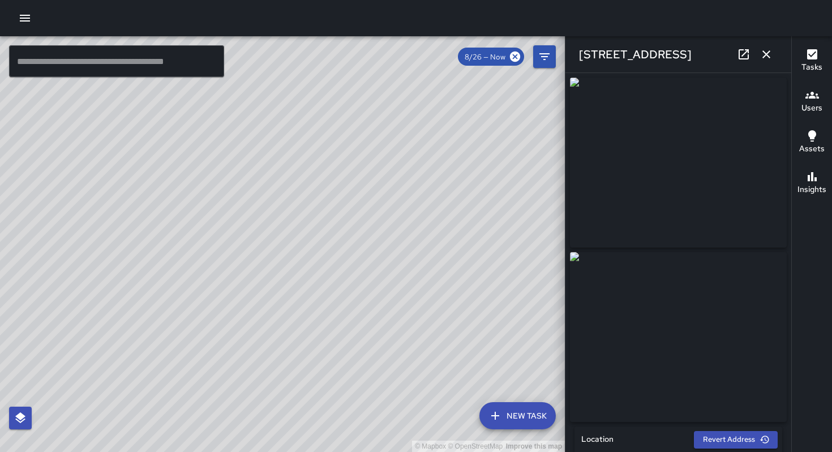
click at [290, 232] on div "© Mapbox © OpenStreetMap Improve this map [PERSON_NAME] [STREET_ADDRESS][PERSON…" at bounding box center [282, 244] width 565 height 416
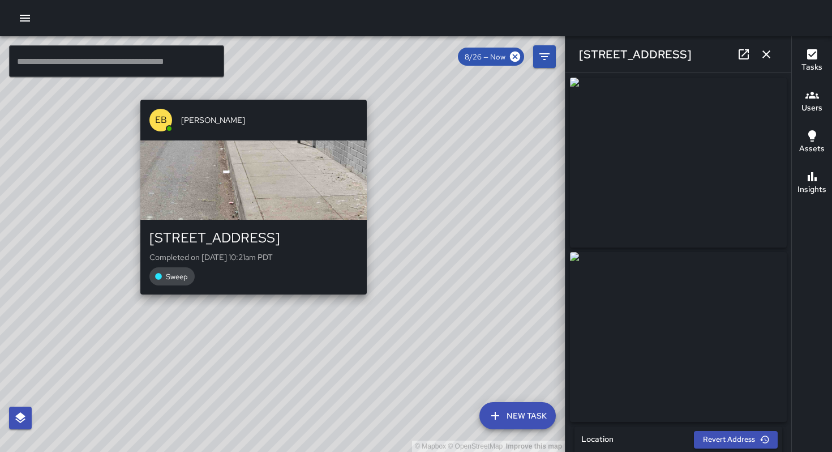
click at [245, 309] on div "© Mapbox © OpenStreetMap Improve this map EB [PERSON_NAME] [STREET_ADDRESS][PER…" at bounding box center [282, 244] width 565 height 416
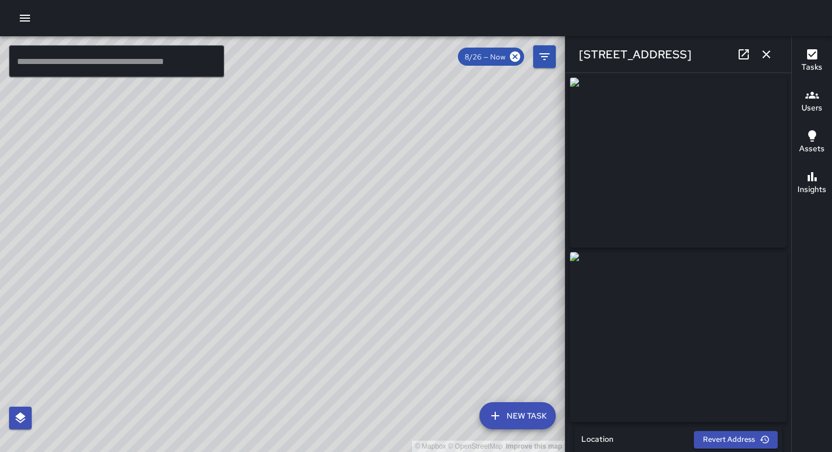
click at [295, 243] on div "© Mapbox © OpenStreetMap Improve this map EB [PERSON_NAME] [STREET_ADDRESS][PER…" at bounding box center [282, 244] width 565 height 416
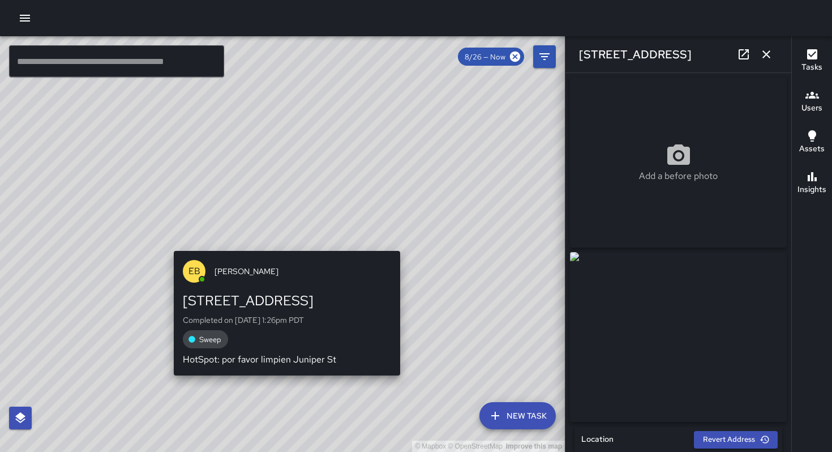
click at [291, 249] on div "EB [PERSON_NAME] [STREET_ADDRESS][PERSON_NAME] Completed on [DATE] 1:26pm PDT S…" at bounding box center [287, 313] width 236 height 134
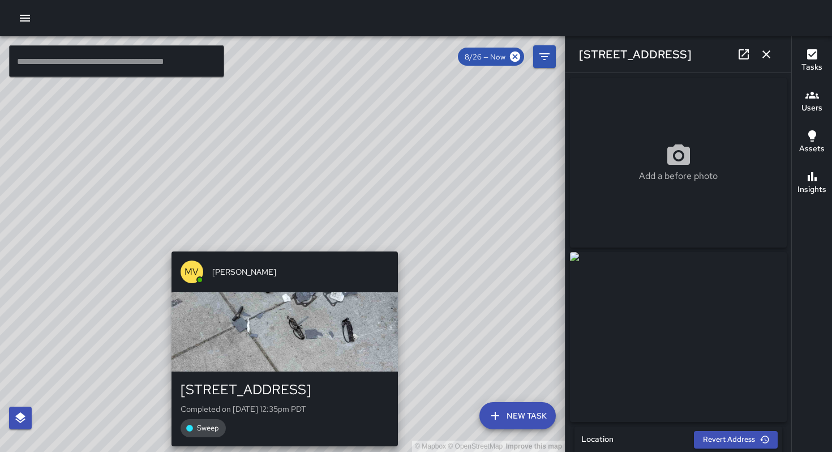
click at [287, 249] on div "© Mapbox © OpenStreetMap Improve this map [PERSON_NAME] [STREET_ADDRESS][PERSON…" at bounding box center [282, 244] width 565 height 416
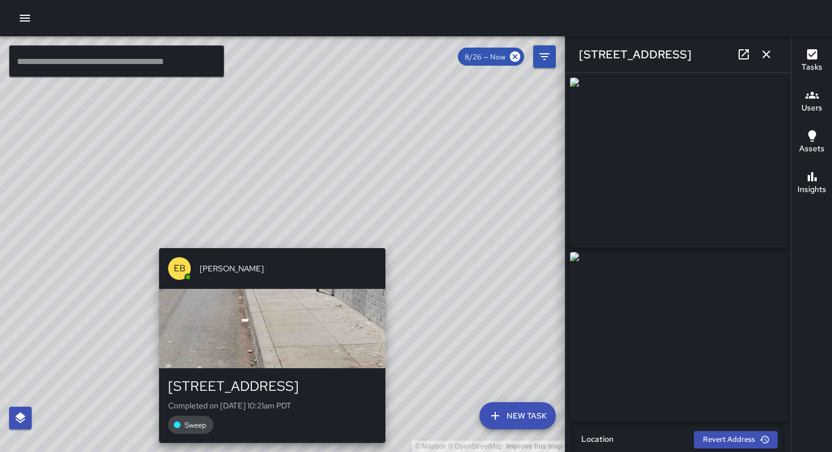
click at [271, 241] on div "© Mapbox © OpenStreetMap Improve this map EB [PERSON_NAME] [STREET_ADDRESS][PER…" at bounding box center [282, 244] width 565 height 416
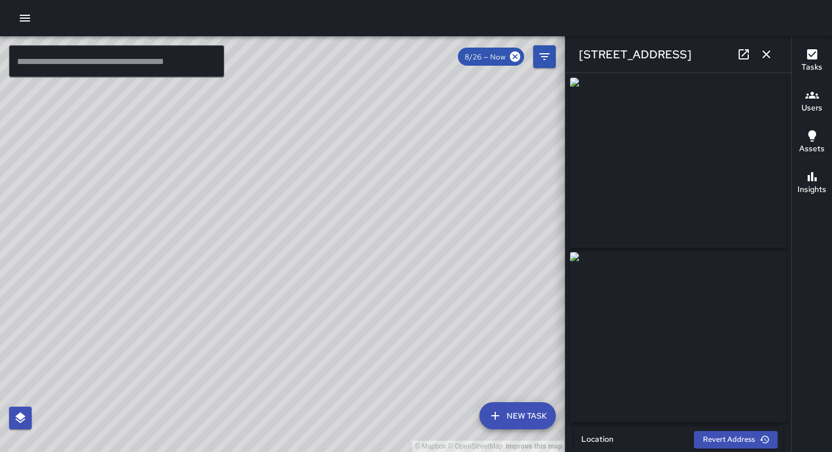
click at [416, 349] on div "© Mapbox © OpenStreetMap Improve this map Unassigned [STREET_ADDRESS] Completed…" at bounding box center [282, 244] width 565 height 416
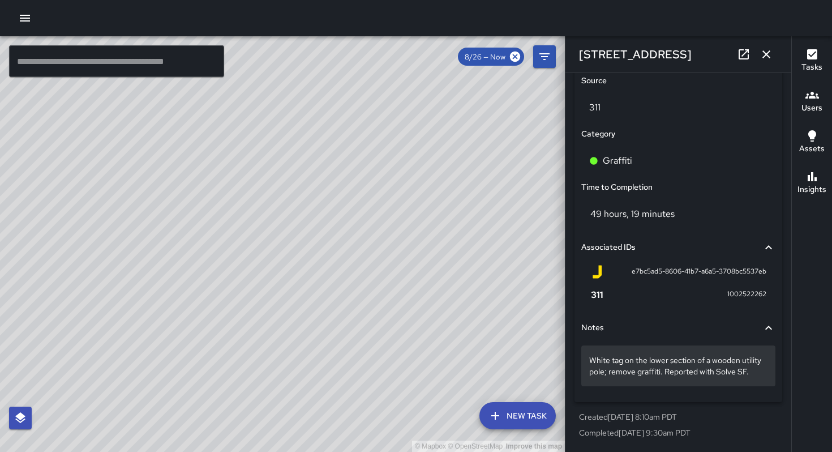
scroll to position [657, 0]
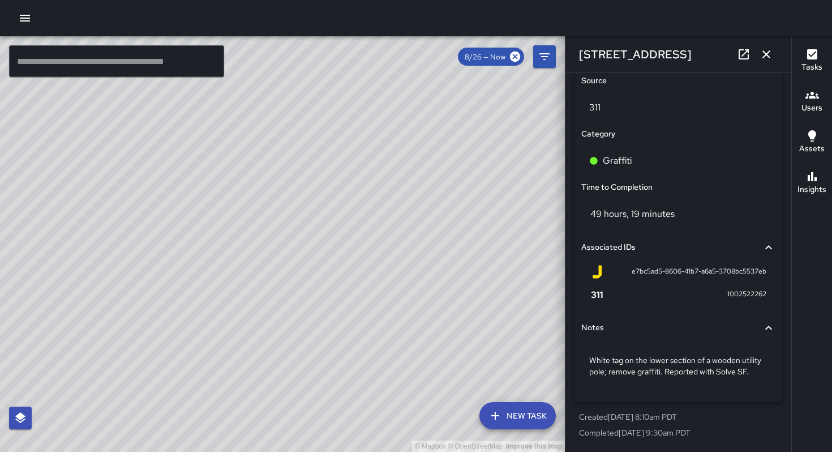
click at [301, 239] on div "© Mapbox © OpenStreetMap Improve this map EB [PERSON_NAME] [STREET_ADDRESS] Com…" at bounding box center [282, 244] width 565 height 416
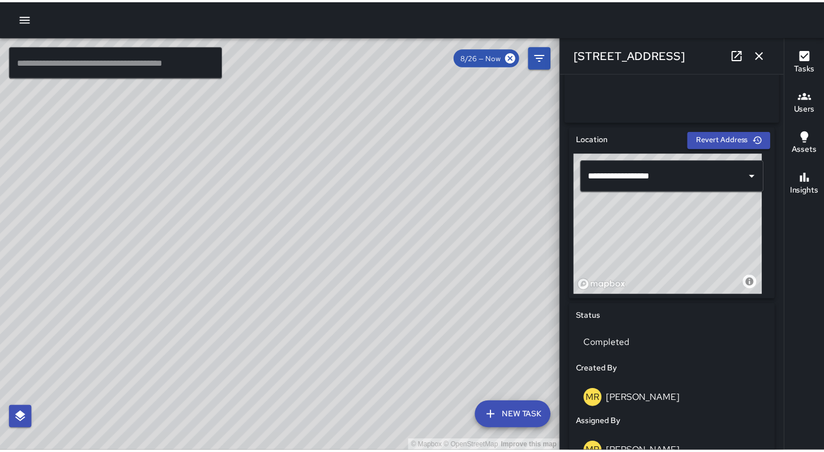
scroll to position [252, 0]
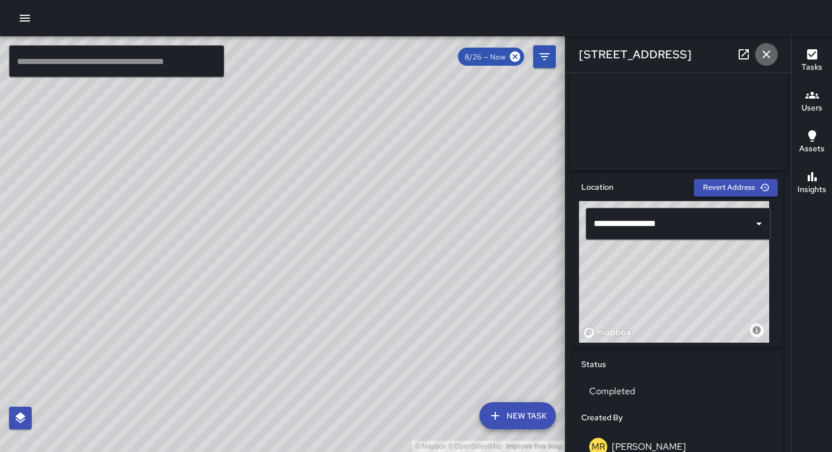
click at [765, 55] on icon "button" at bounding box center [767, 54] width 8 height 8
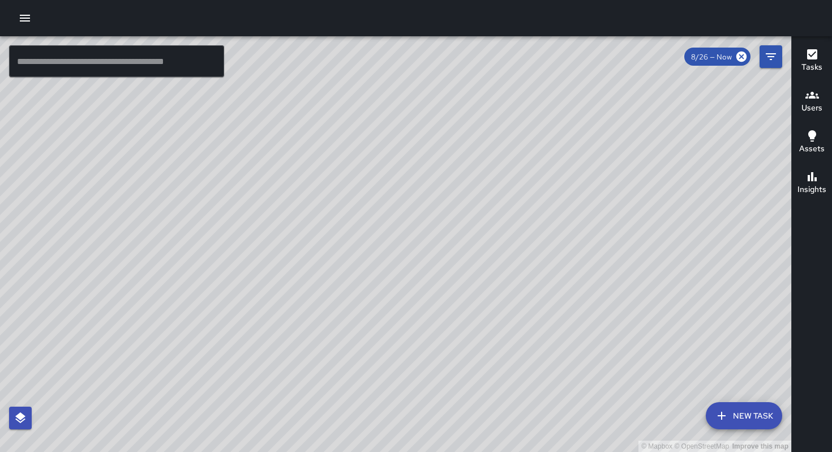
click at [20, 10] on button "button" at bounding box center [25, 18] width 23 height 23
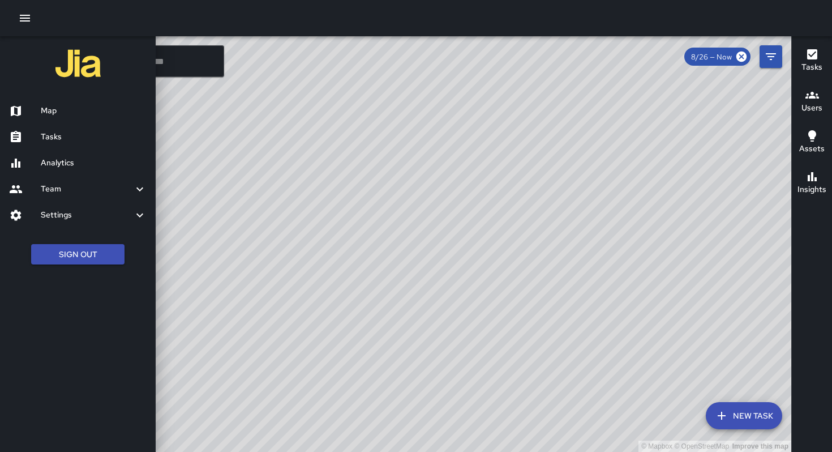
click at [32, 133] on div at bounding box center [25, 137] width 32 height 14
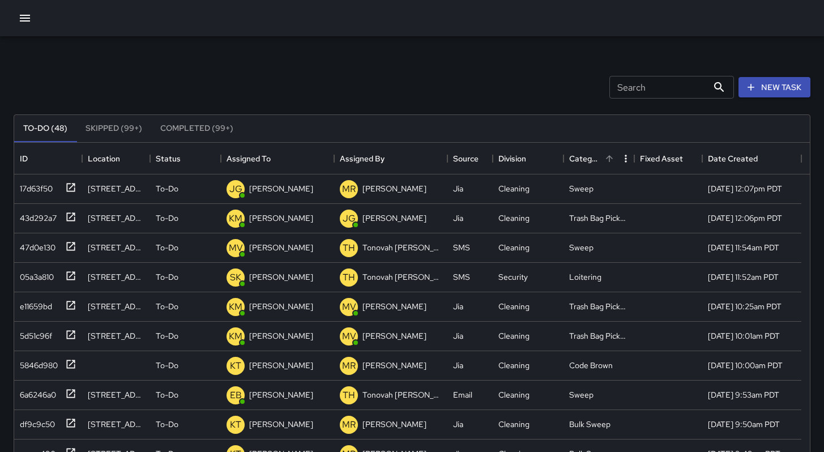
scroll to position [471, 787]
click at [773, 87] on button "New Task" at bounding box center [774, 87] width 72 height 21
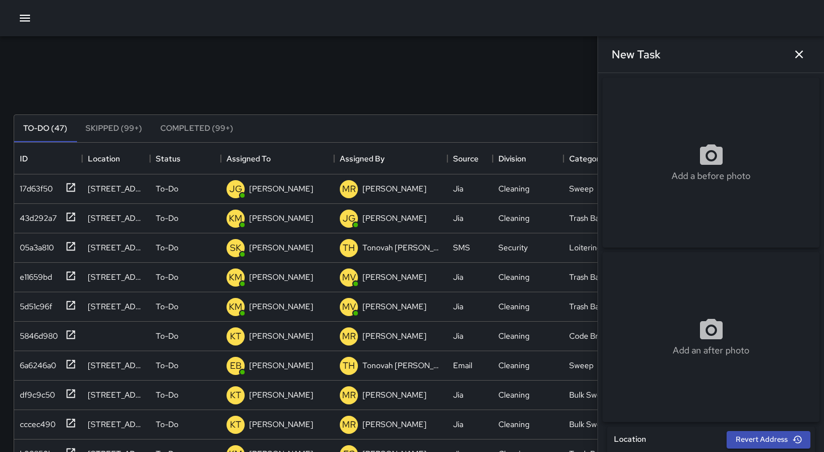
scroll to position [196, 0]
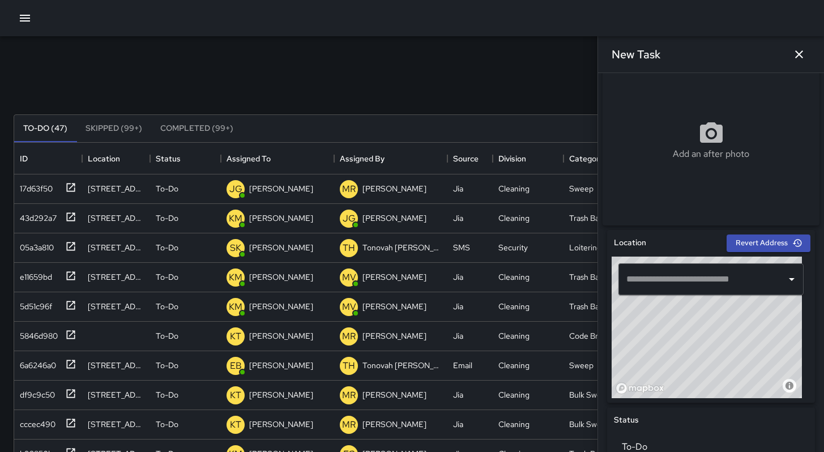
click at [662, 283] on input "text" at bounding box center [702, 279] width 158 height 22
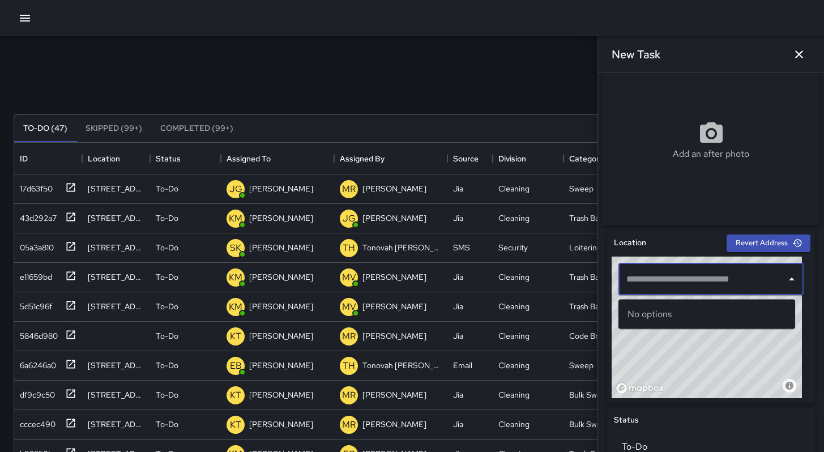
paste input "**********"
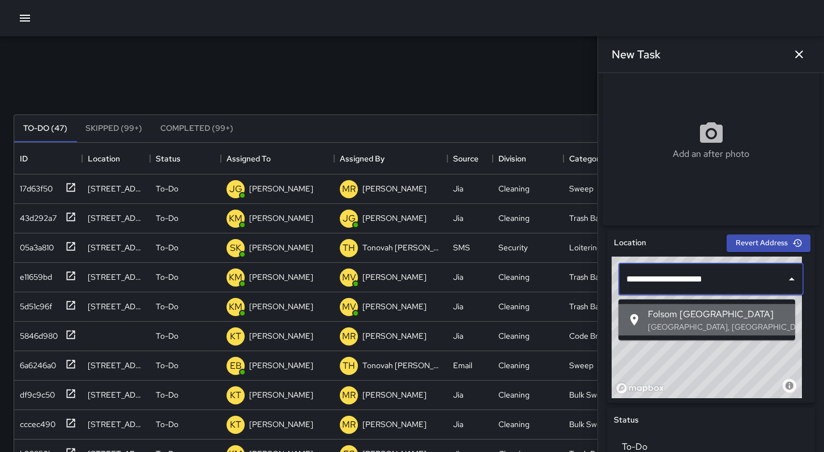
click at [698, 316] on span "Folsom [GEOGRAPHIC_DATA]" at bounding box center [717, 314] width 138 height 14
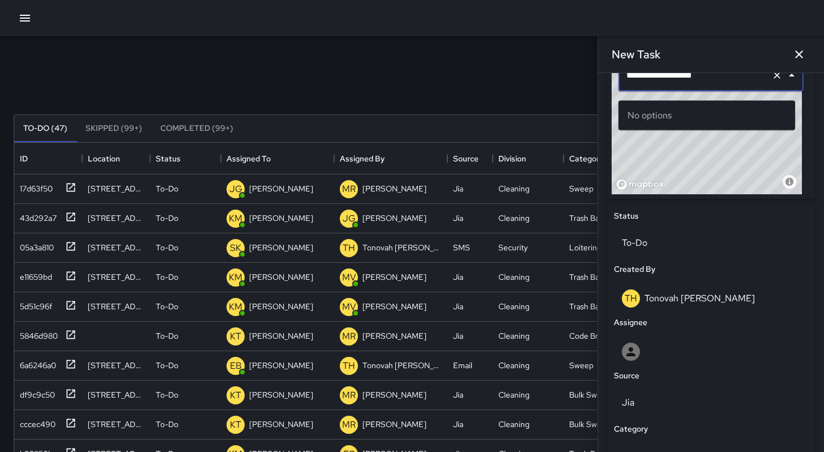
scroll to position [378, 0]
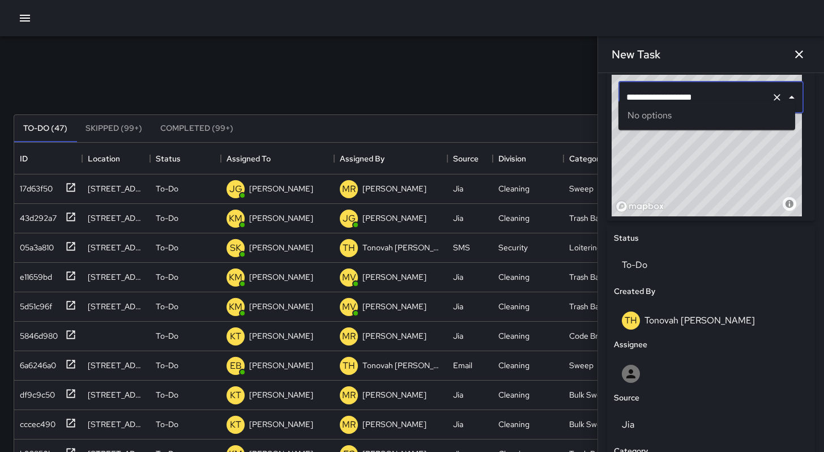
drag, startPoint x: 721, startPoint y: 80, endPoint x: 534, endPoint y: 72, distance: 187.0
click at [534, 72] on div "Search Search New Task To-Do (47) Skipped (99+) Completed (99+) ID Location Sta…" at bounding box center [412, 352] width 824 height 632
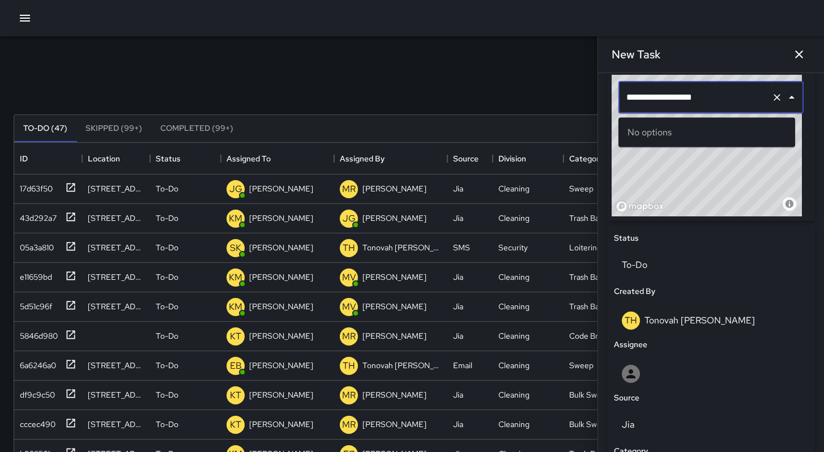
paste input "****"
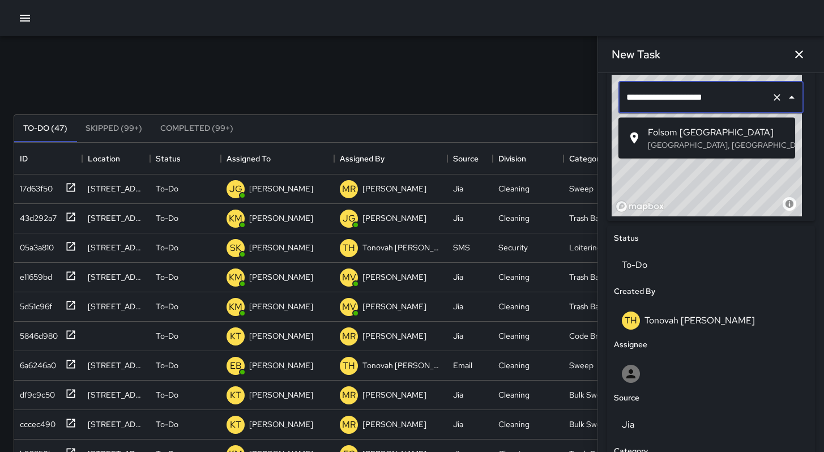
click at [661, 140] on p "[GEOGRAPHIC_DATA], [GEOGRAPHIC_DATA], [GEOGRAPHIC_DATA]" at bounding box center [717, 144] width 138 height 11
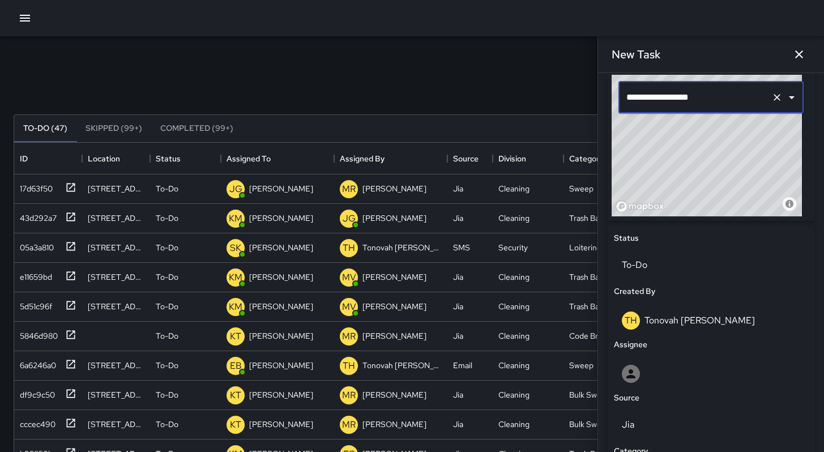
scroll to position [557, 0]
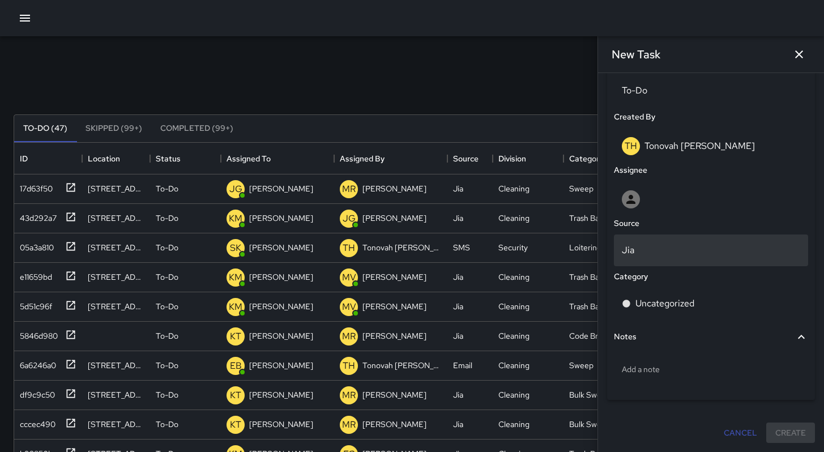
type input "**********"
click at [663, 249] on p "Jia" at bounding box center [711, 250] width 178 height 14
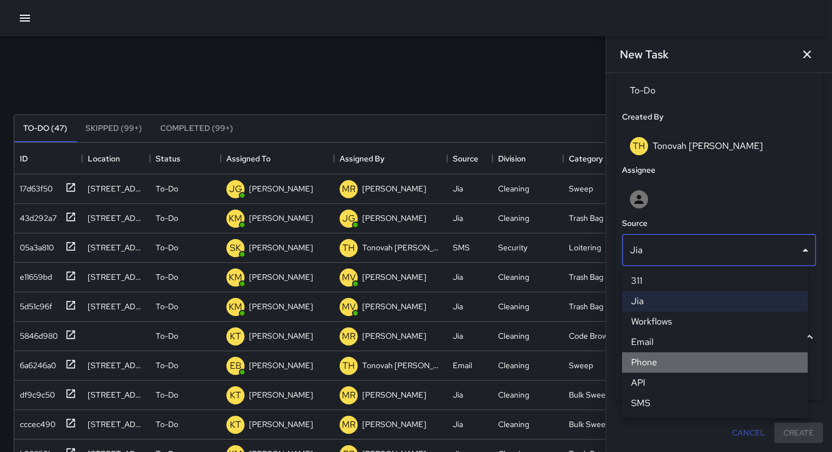
click at [669, 359] on li "Phone" at bounding box center [715, 362] width 186 height 20
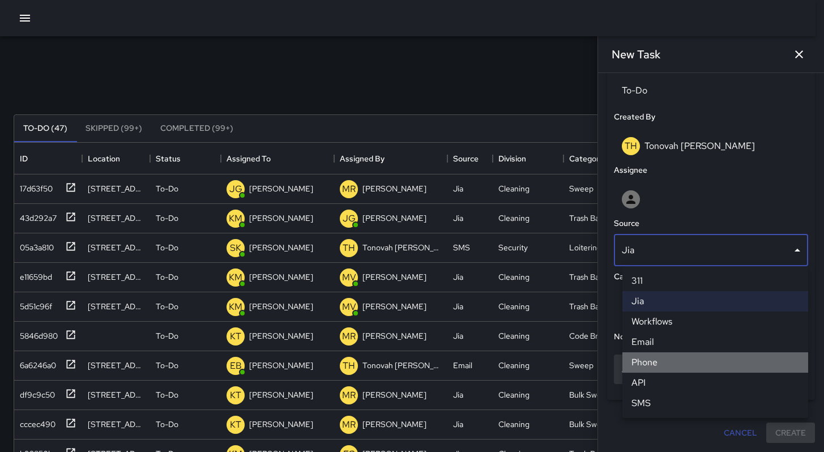
scroll to position [9, 9]
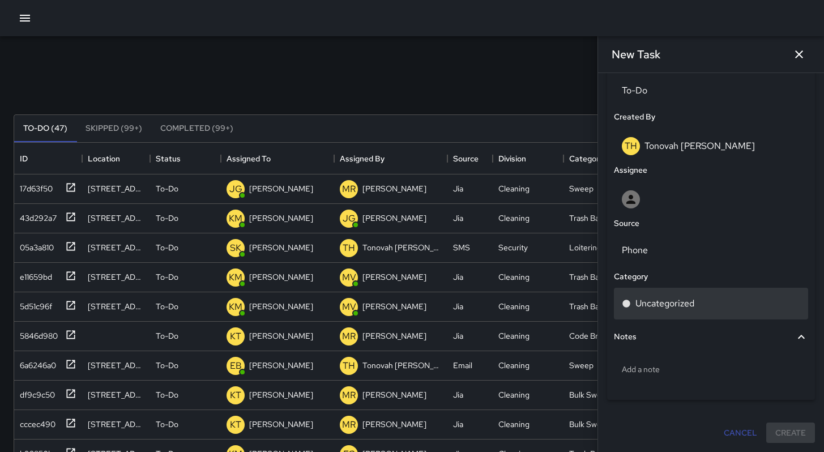
click at [664, 307] on p "Uncategorized" at bounding box center [664, 304] width 59 height 14
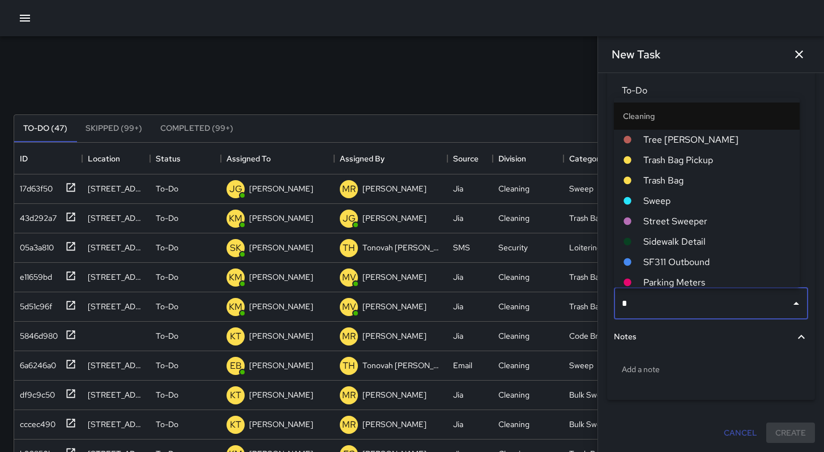
type input "**"
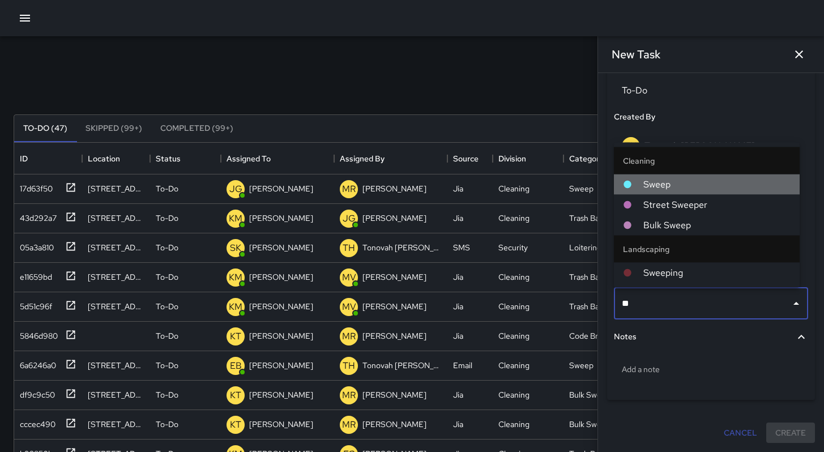
click at [664, 183] on span "Sweep" at bounding box center [716, 185] width 147 height 14
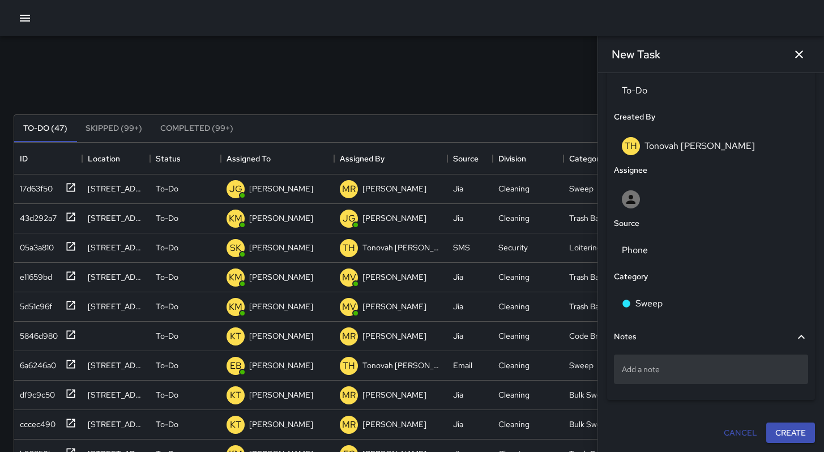
click at [668, 376] on div "Add a note" at bounding box center [711, 368] width 194 height 29
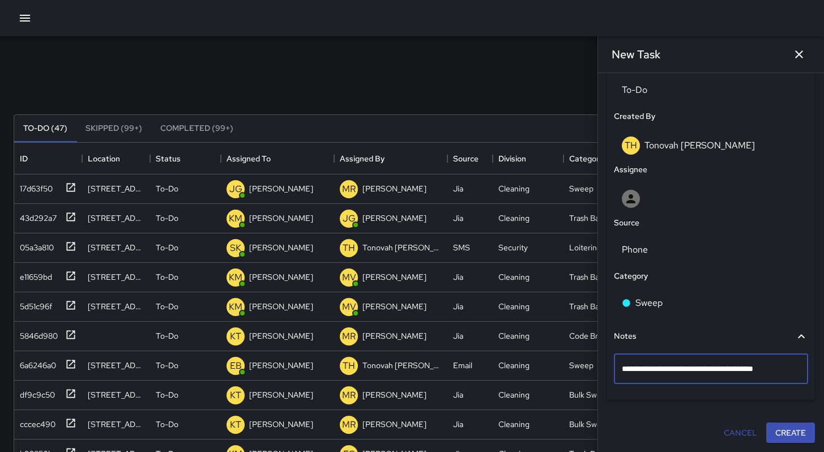
type textarea "**********"
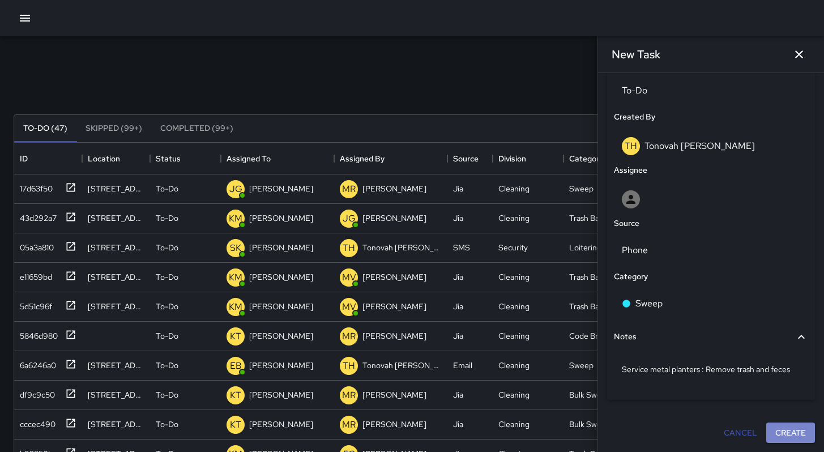
click at [784, 431] on button "Create" at bounding box center [790, 432] width 49 height 21
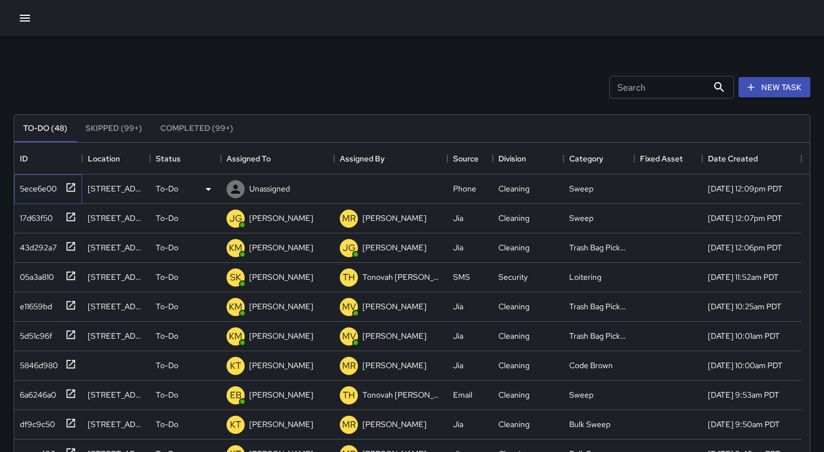
click at [43, 189] on div "5ece6e00" at bounding box center [35, 186] width 41 height 16
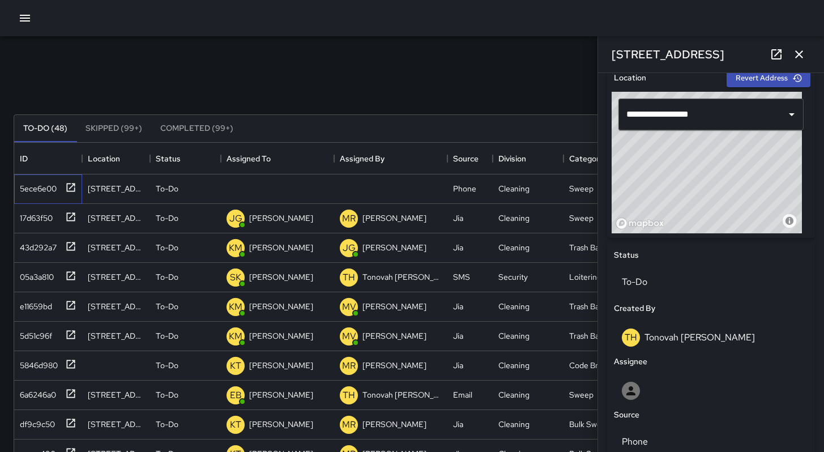
scroll to position [436, 0]
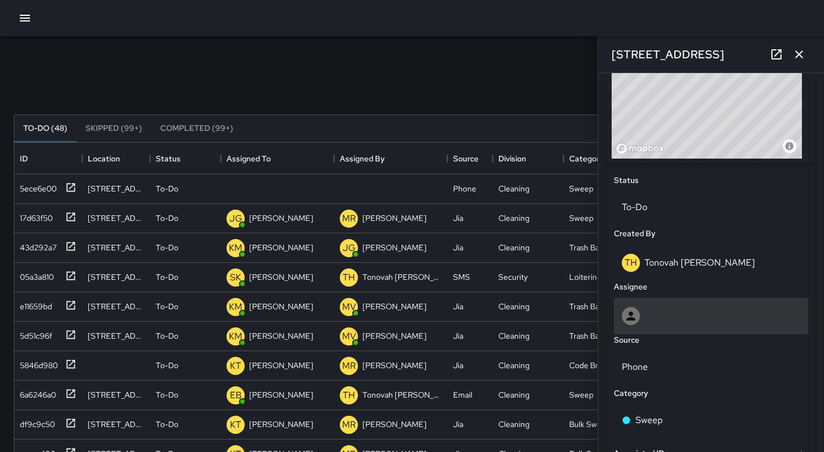
click at [693, 319] on div at bounding box center [711, 316] width 178 height 18
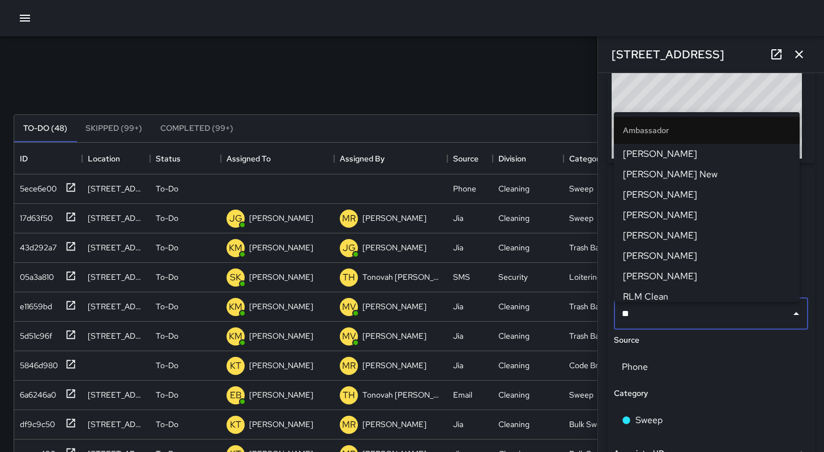
type input "***"
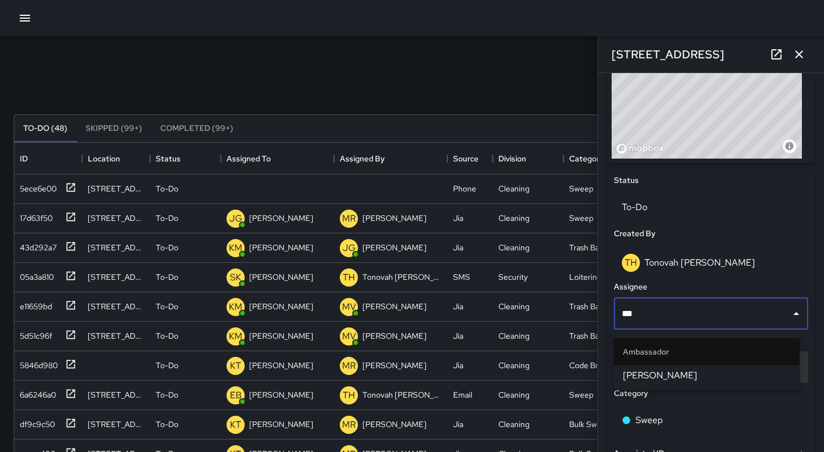
click at [683, 378] on span "[PERSON_NAME]" at bounding box center [707, 376] width 168 height 14
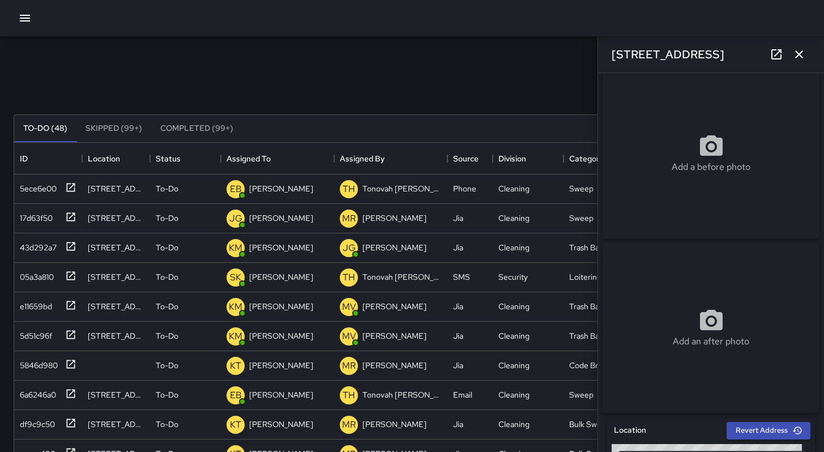
scroll to position [0, 0]
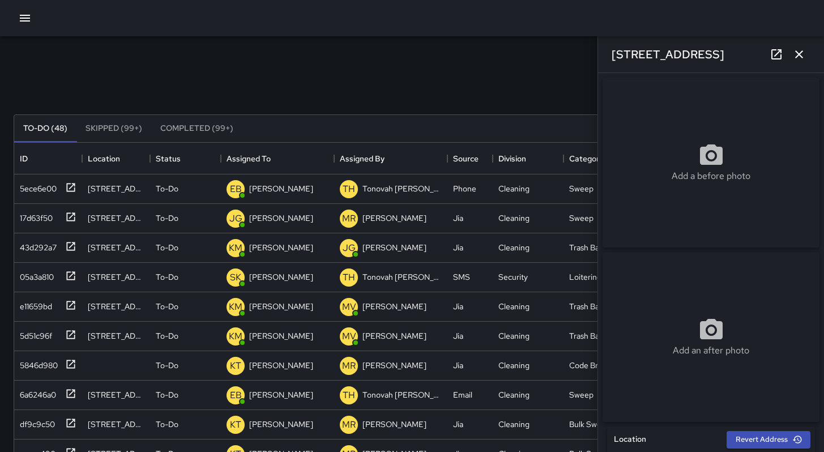
click at [420, 84] on div "Search Search New Task" at bounding box center [411, 87] width 801 height 59
click at [804, 54] on icon "button" at bounding box center [799, 55] width 14 height 14
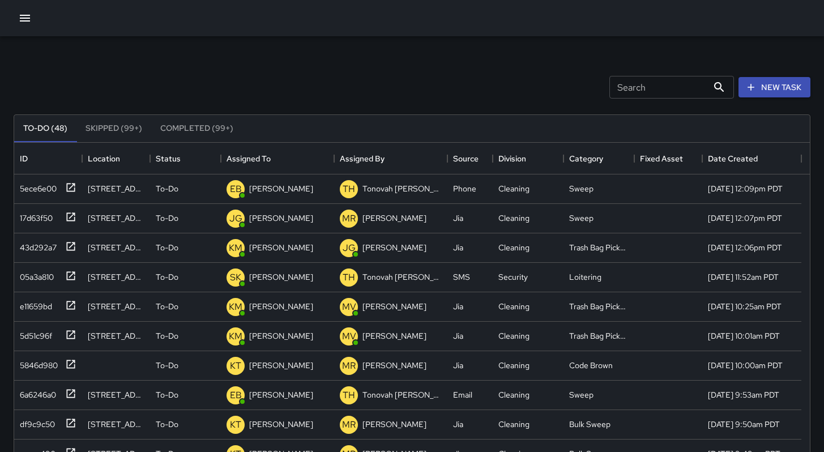
drag, startPoint x: 572, startPoint y: 70, endPoint x: 566, endPoint y: 69, distance: 6.3
click at [571, 69] on div "Search Search New Task" at bounding box center [411, 87] width 801 height 59
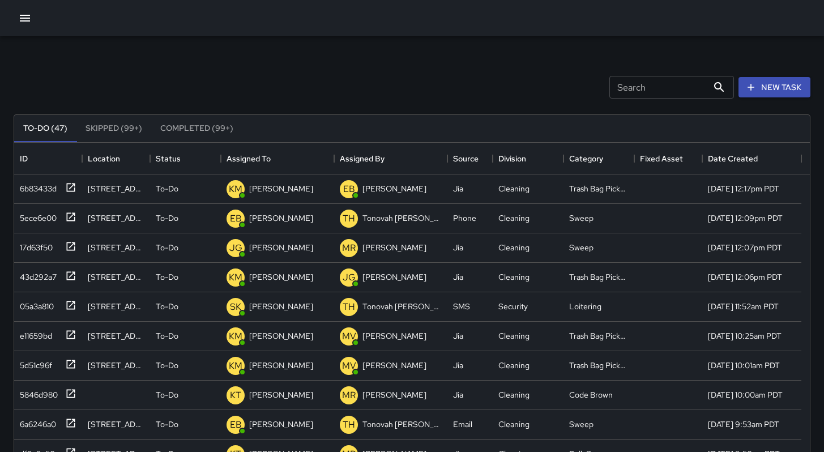
scroll to position [9, 9]
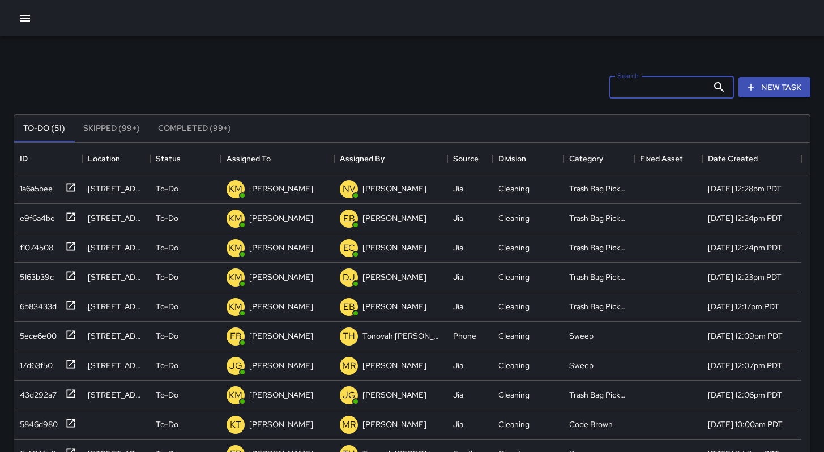
click at [619, 92] on input "Search" at bounding box center [658, 87] width 99 height 23
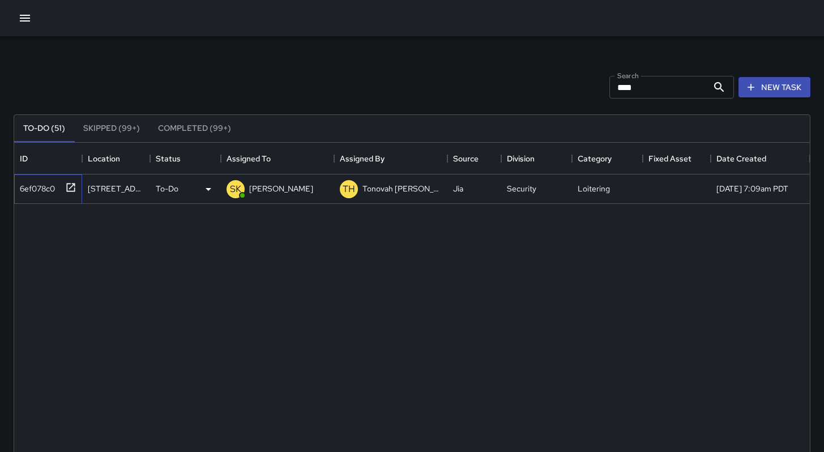
click at [28, 191] on div "6ef078c0" at bounding box center [35, 186] width 40 height 16
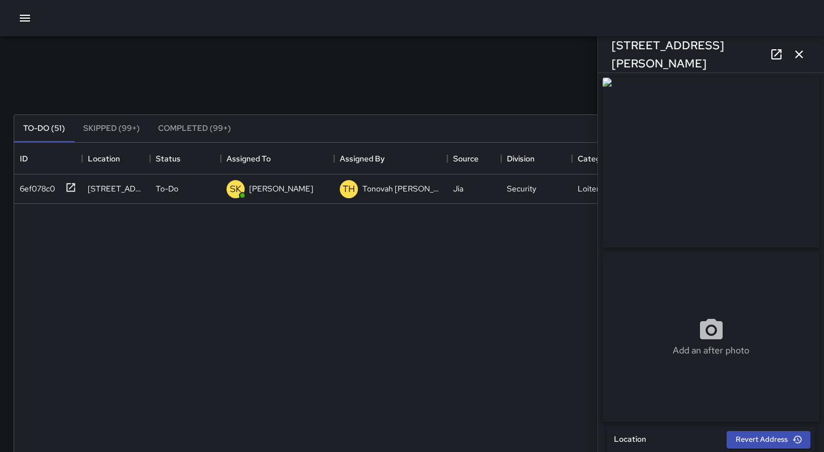
click at [796, 49] on icon "button" at bounding box center [799, 55] width 14 height 14
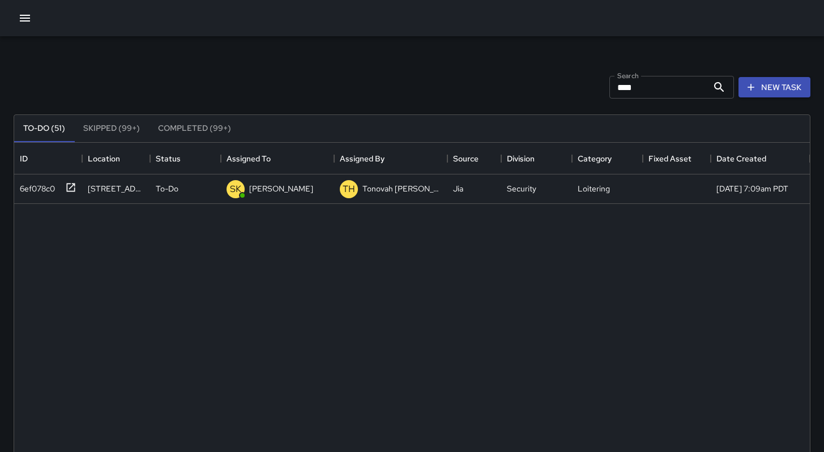
click at [492, 74] on div "Search **** Search New Task" at bounding box center [411, 87] width 801 height 59
click at [23, 11] on icon "button" at bounding box center [25, 18] width 14 height 14
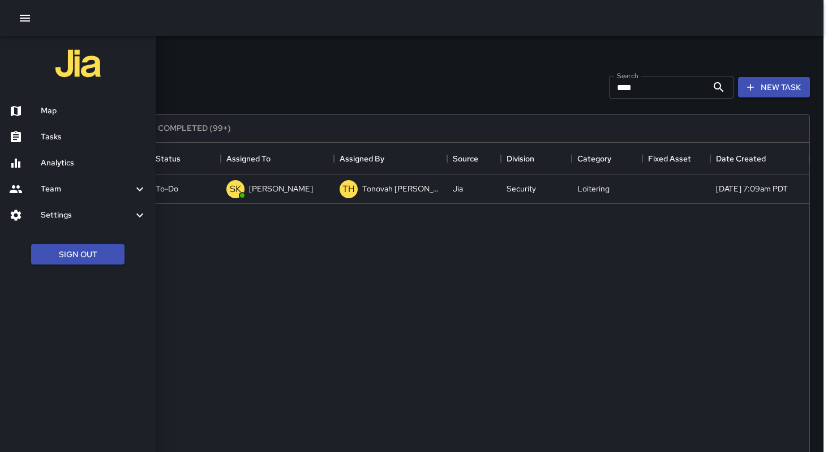
click at [35, 138] on div at bounding box center [25, 137] width 32 height 14
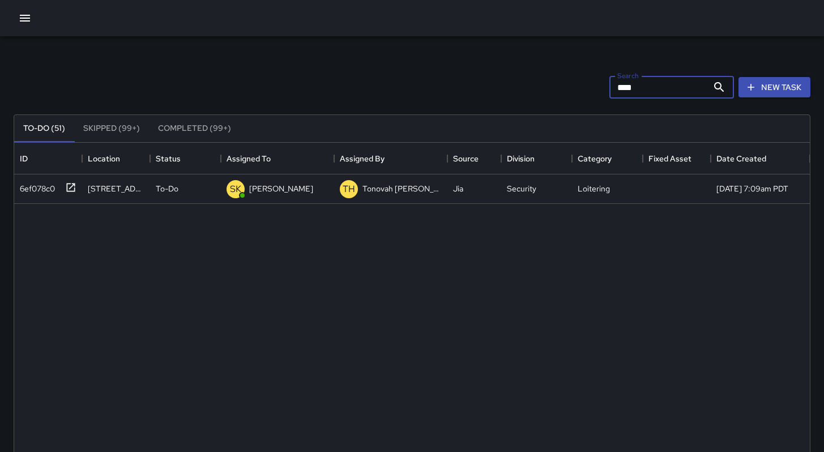
click at [638, 91] on input "****" at bounding box center [658, 87] width 99 height 23
type input "*"
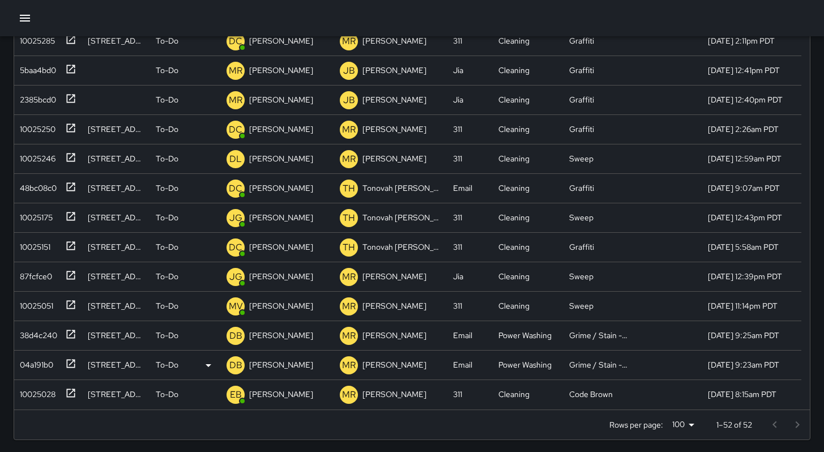
scroll to position [217, 0]
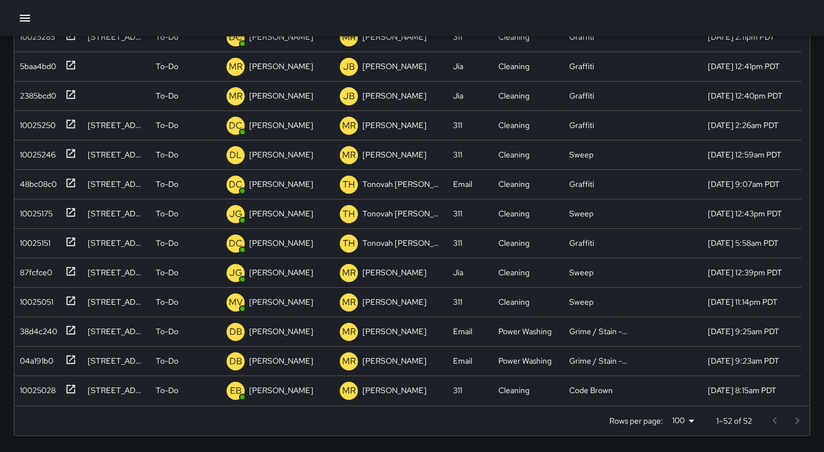
click at [794, 421] on div at bounding box center [785, 420] width 45 height 23
click at [780, 422] on div at bounding box center [785, 420] width 45 height 23
click at [773, 423] on div at bounding box center [785, 420] width 45 height 23
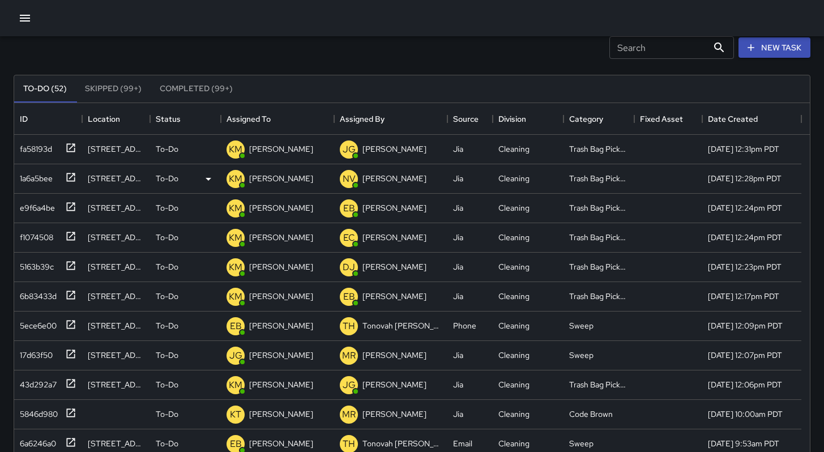
scroll to position [34, 0]
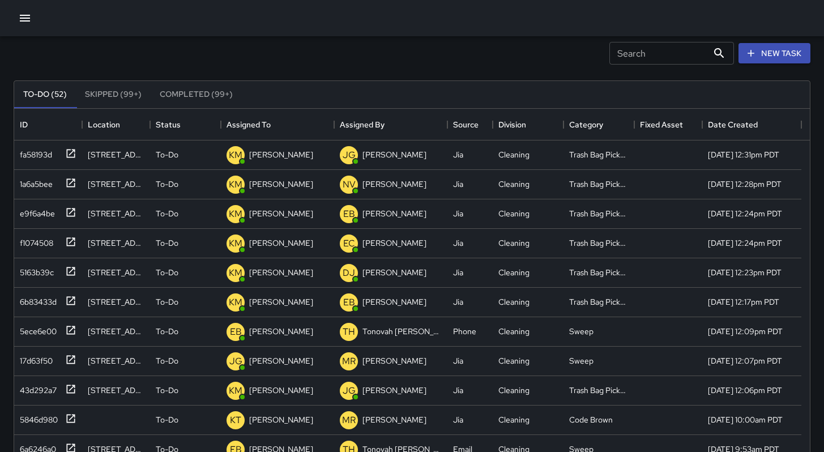
click at [691, 58] on input "Search" at bounding box center [658, 53] width 99 height 23
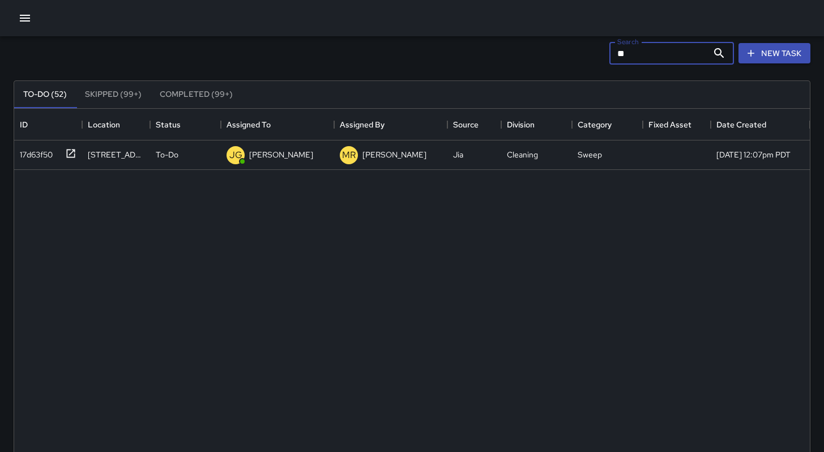
type input "*"
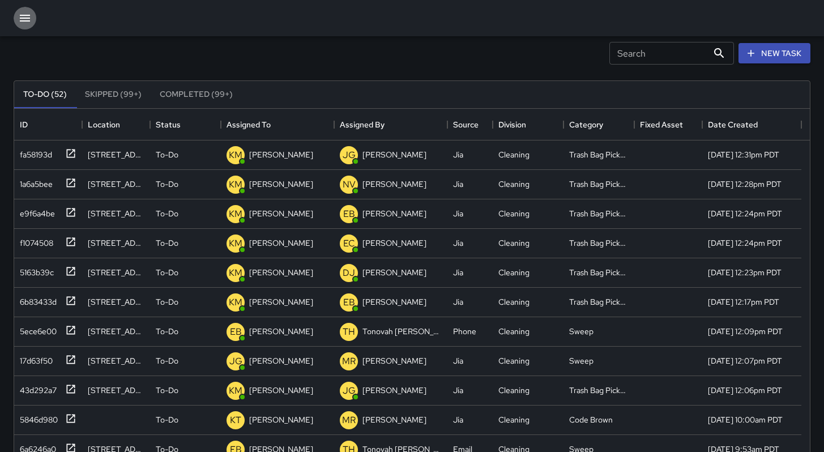
click at [22, 24] on button "button" at bounding box center [25, 18] width 23 height 23
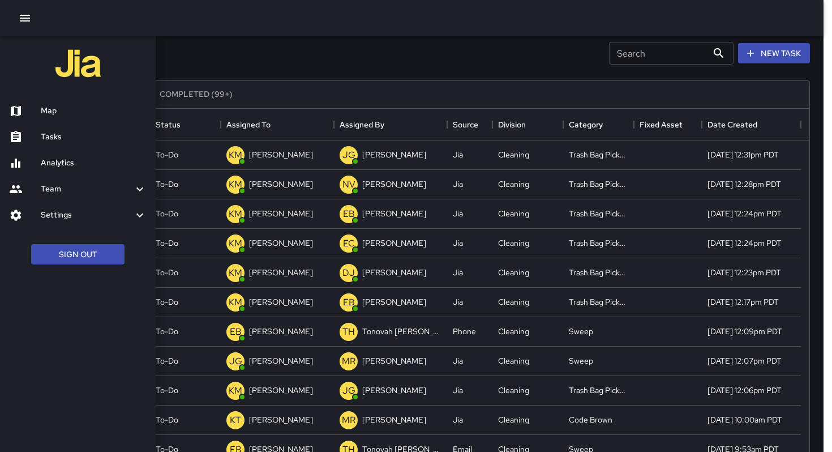
click at [42, 138] on h6 "Tasks" at bounding box center [94, 137] width 106 height 12
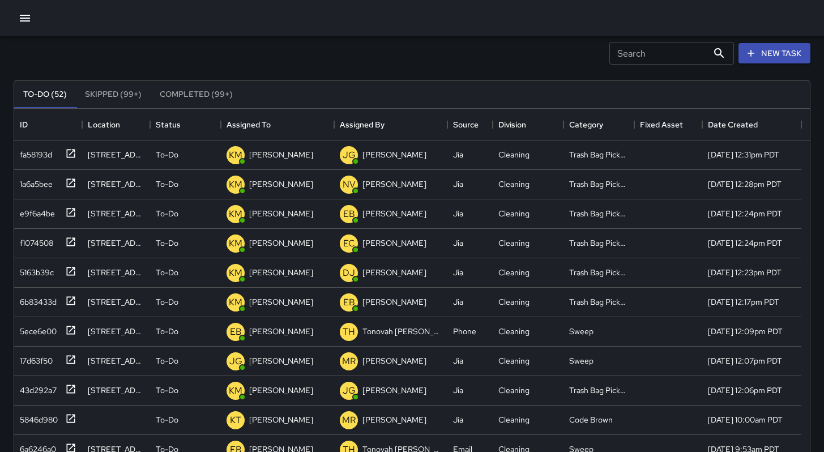
click at [19, 21] on icon "button" at bounding box center [25, 18] width 14 height 14
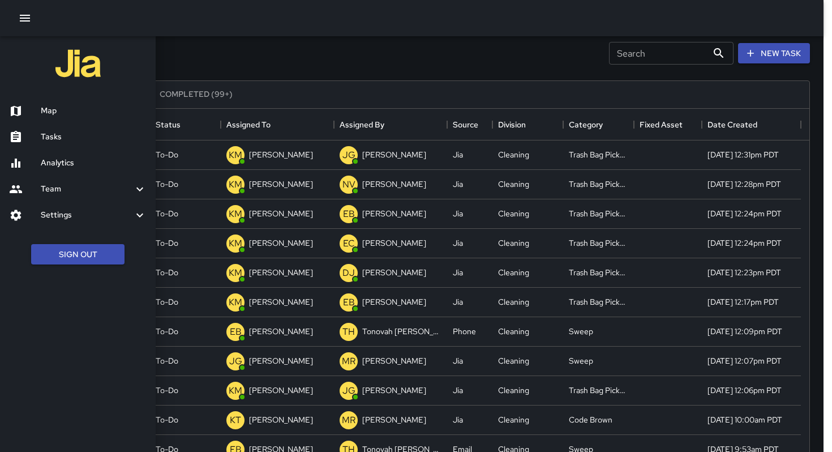
click at [66, 108] on h6 "Map" at bounding box center [94, 111] width 106 height 12
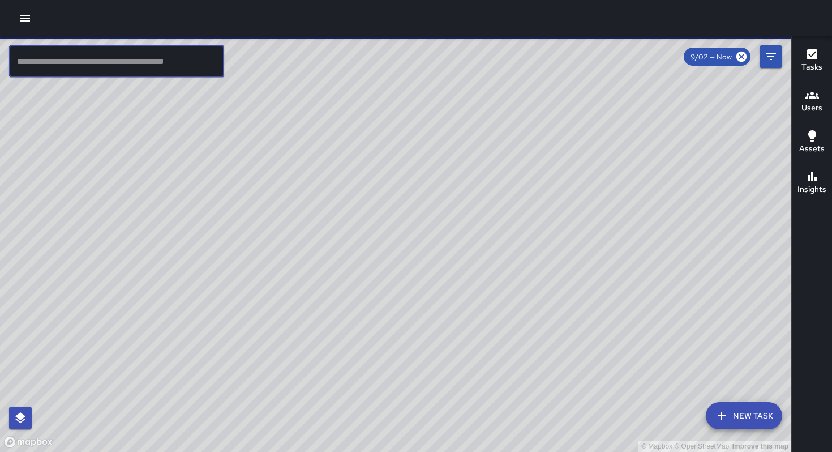
click at [86, 55] on input "text" at bounding box center [116, 61] width 215 height 32
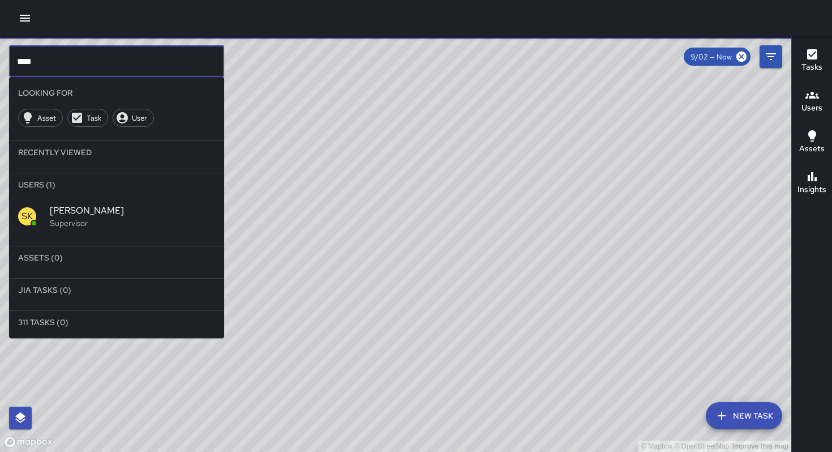
click at [81, 225] on p "Supervisor" at bounding box center [132, 222] width 165 height 11
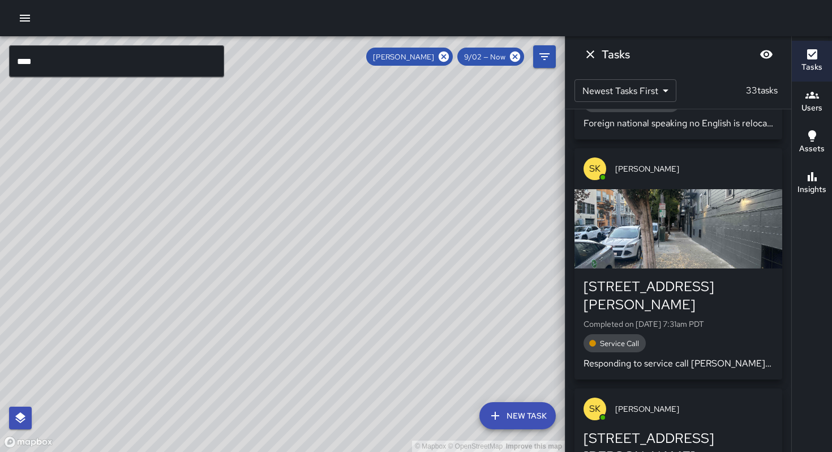
scroll to position [6778, 0]
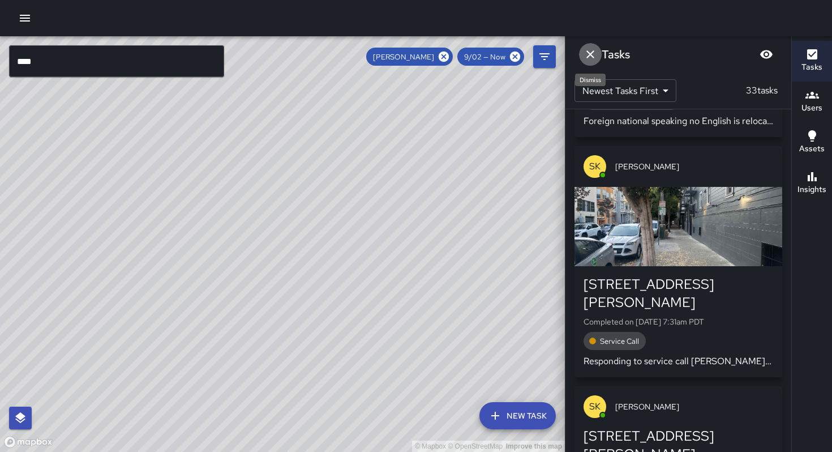
click at [597, 56] on button "Dismiss" at bounding box center [590, 54] width 23 height 23
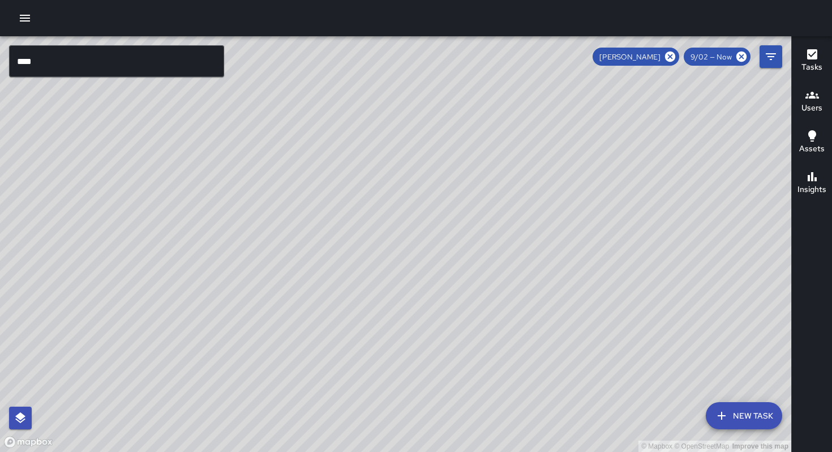
click at [153, 54] on input "****" at bounding box center [116, 61] width 215 height 32
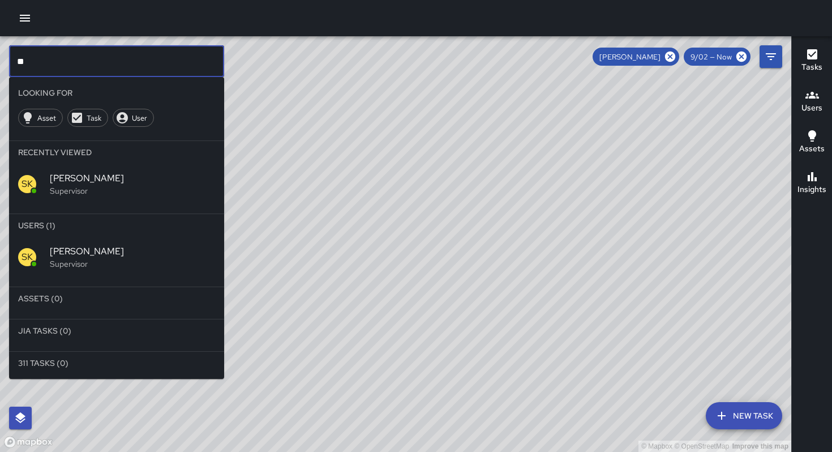
type input "*"
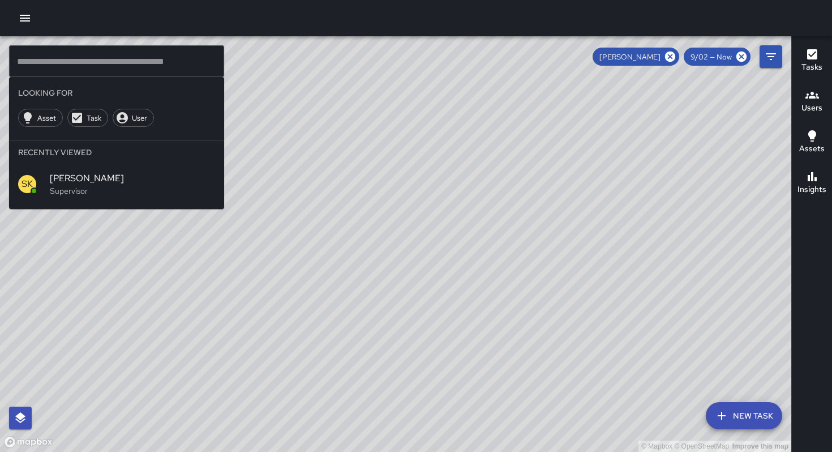
drag, startPoint x: 408, startPoint y: 222, endPoint x: 474, endPoint y: 418, distance: 206.2
click at [472, 427] on div "© Mapbox © OpenStreetMap Improve this map" at bounding box center [395, 244] width 791 height 416
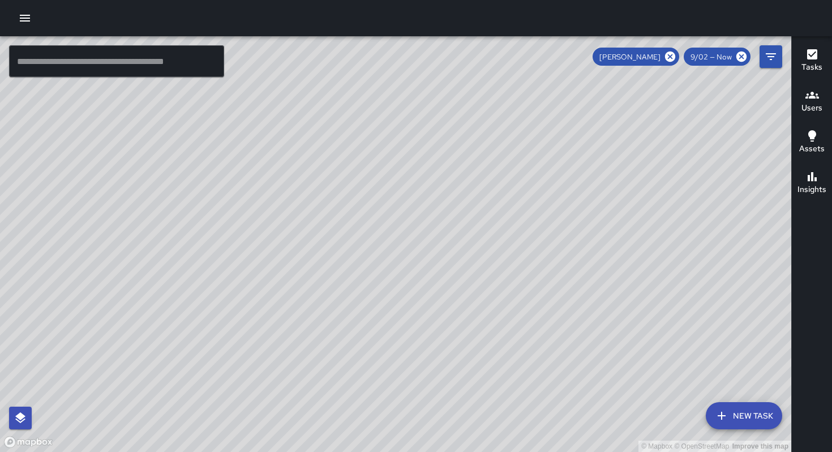
drag, startPoint x: 365, startPoint y: 294, endPoint x: 423, endPoint y: 353, distance: 82.5
click at [422, 357] on div "© Mapbox © OpenStreetMap Improve this map" at bounding box center [395, 244] width 791 height 416
drag, startPoint x: 395, startPoint y: 308, endPoint x: 416, endPoint y: 341, distance: 39.3
click at [413, 344] on div "© Mapbox © OpenStreetMap Improve this map" at bounding box center [395, 244] width 791 height 416
drag, startPoint x: 466, startPoint y: 312, endPoint x: 474, endPoint y: 328, distance: 17.7
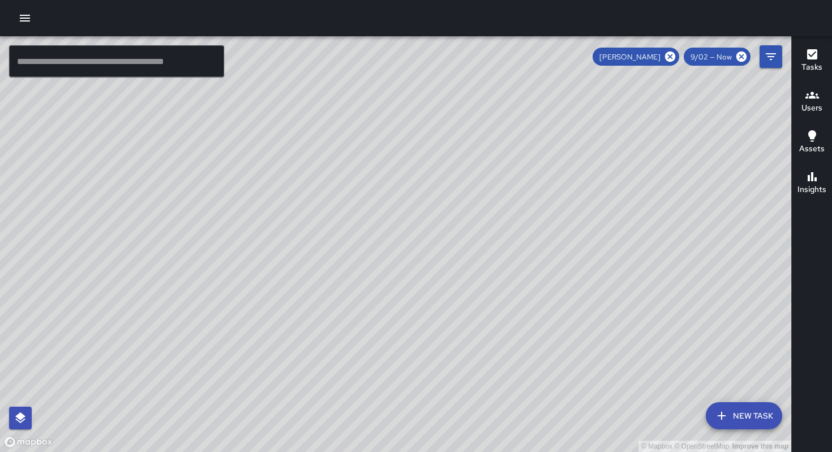
click at [423, 370] on div "© Mapbox © OpenStreetMap Improve this map" at bounding box center [395, 244] width 791 height 416
drag, startPoint x: 478, startPoint y: 322, endPoint x: 420, endPoint y: 367, distance: 74.3
click at [420, 367] on div "© Mapbox © OpenStreetMap Improve this map" at bounding box center [395, 244] width 791 height 416
drag, startPoint x: 419, startPoint y: 343, endPoint x: 389, endPoint y: 361, distance: 34.8
click at [389, 361] on div "© Mapbox © OpenStreetMap Improve this map" at bounding box center [395, 244] width 791 height 416
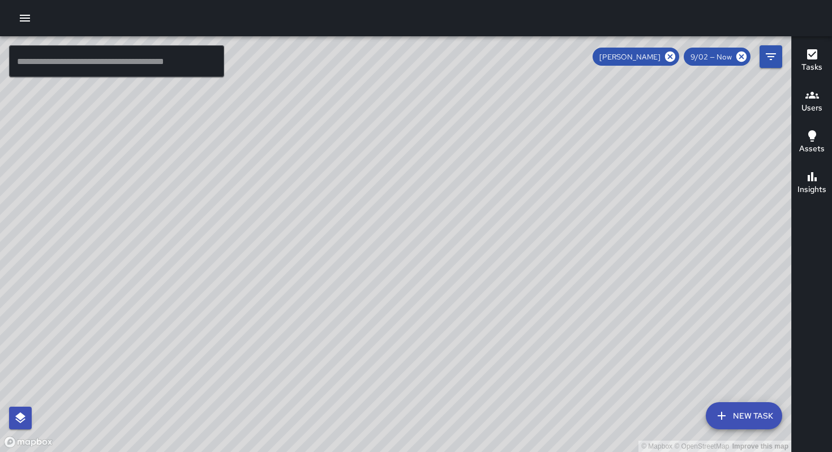
drag, startPoint x: 387, startPoint y: 360, endPoint x: 427, endPoint y: 322, distance: 55.7
click at [455, 298] on div "© Mapbox © OpenStreetMap Improve this map" at bounding box center [395, 244] width 791 height 416
drag, startPoint x: 366, startPoint y: 347, endPoint x: 448, endPoint y: 279, distance: 107.4
click at [448, 279] on div "© Mapbox © OpenStreetMap Improve this map" at bounding box center [395, 244] width 791 height 416
drag, startPoint x: 380, startPoint y: 342, endPoint x: 416, endPoint y: 294, distance: 59.4
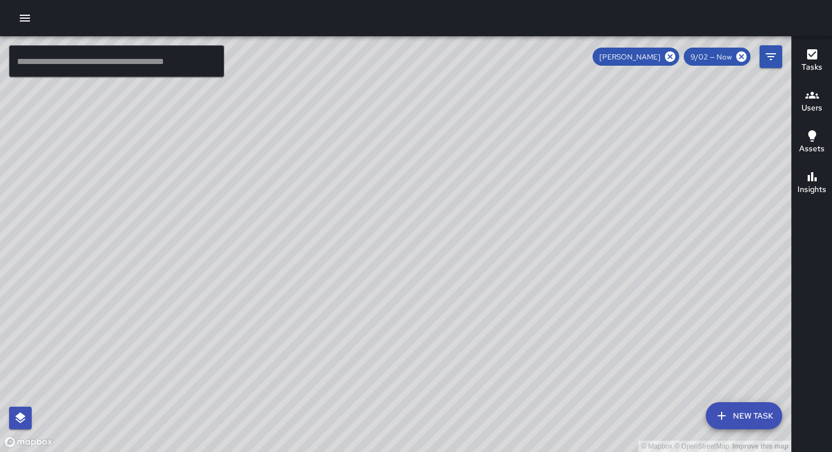
click at [423, 284] on div "© Mapbox © OpenStreetMap Improve this map" at bounding box center [395, 244] width 791 height 416
drag, startPoint x: 376, startPoint y: 333, endPoint x: 384, endPoint y: 325, distance: 11.6
click at [384, 325] on div "© Mapbox © OpenStreetMap Improve this map" at bounding box center [395, 244] width 791 height 416
drag, startPoint x: 442, startPoint y: 255, endPoint x: 455, endPoint y: 247, distance: 15.2
click at [461, 235] on div "© Mapbox © OpenStreetMap Improve this map" at bounding box center [395, 244] width 791 height 416
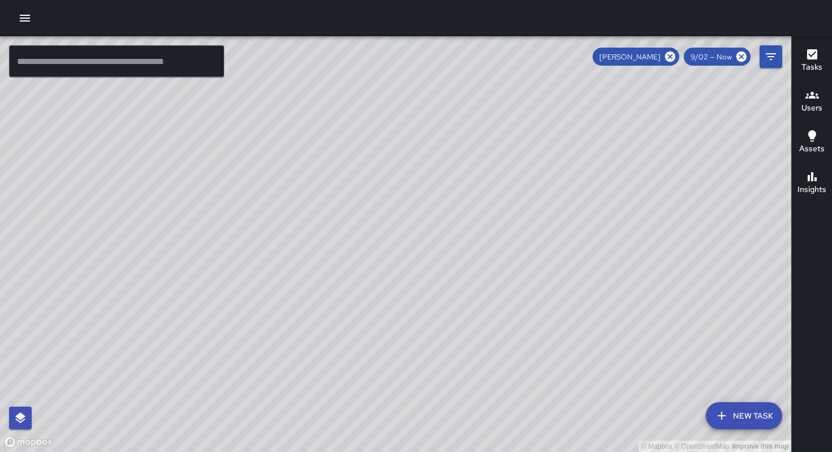
drag, startPoint x: 440, startPoint y: 281, endPoint x: 463, endPoint y: 273, distance: 24.2
click at [467, 264] on div "© Mapbox © OpenStreetMap Improve this map" at bounding box center [395, 244] width 791 height 416
drag, startPoint x: 424, startPoint y: 313, endPoint x: 448, endPoint y: 295, distance: 30.0
click at [476, 268] on div "© Mapbox © OpenStreetMap Improve this map" at bounding box center [395, 244] width 791 height 416
drag, startPoint x: 392, startPoint y: 315, endPoint x: 321, endPoint y: 359, distance: 83.4
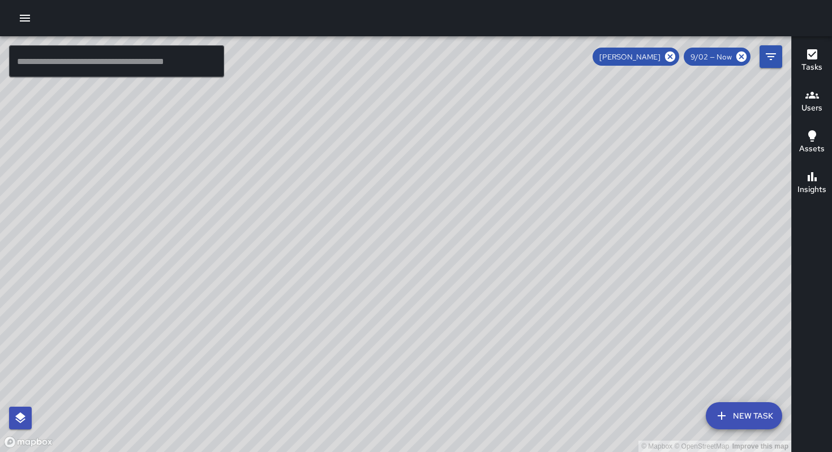
click at [320, 361] on div "© Mapbox © OpenStreetMap Improve this map" at bounding box center [395, 244] width 791 height 416
drag, startPoint x: 391, startPoint y: 285, endPoint x: 362, endPoint y: 322, distance: 46.8
click at [356, 333] on div "© Mapbox © OpenStreetMap Improve this map" at bounding box center [395, 244] width 791 height 416
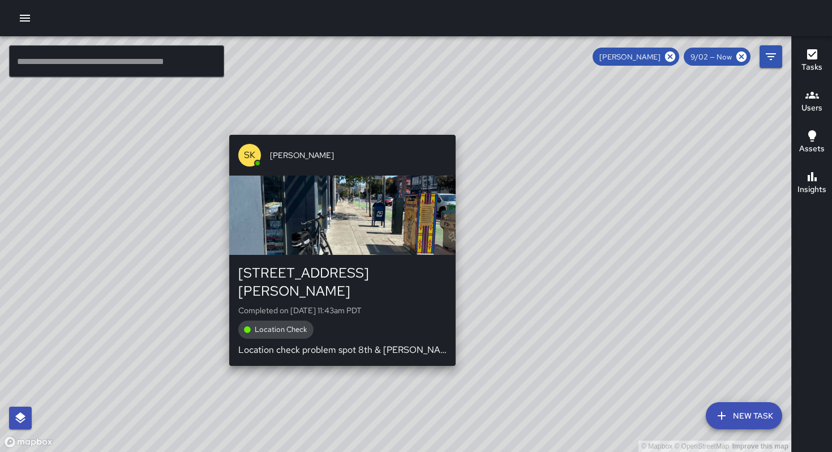
click at [341, 126] on div "© Mapbox © OpenStreetMap Improve this map SK [PERSON_NAME] [STREET_ADDRESS][PER…" at bounding box center [395, 244] width 791 height 416
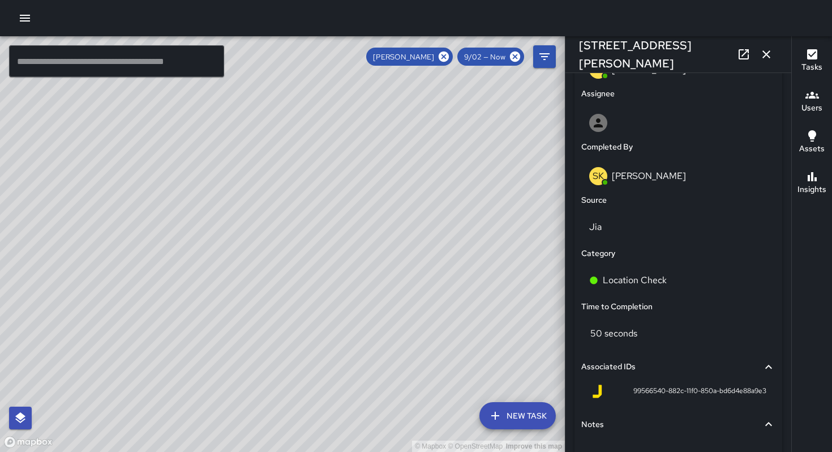
scroll to position [730, 0]
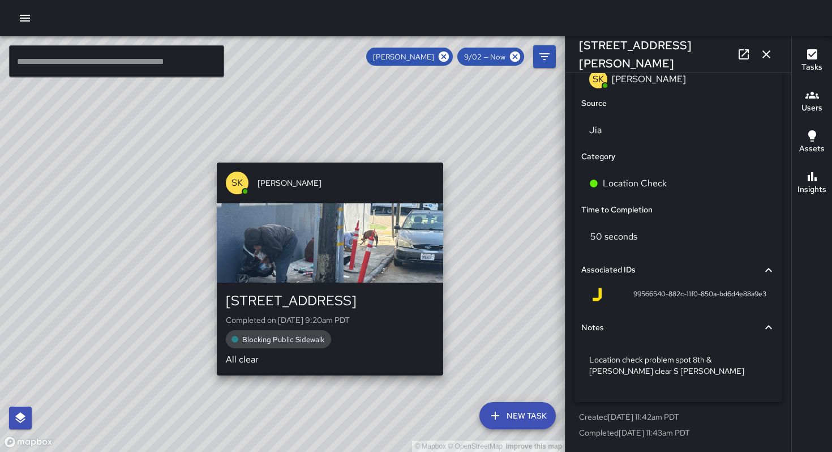
click at [329, 390] on div "© Mapbox © OpenStreetMap Improve this map SK [PERSON_NAME] [STREET_ADDRESS] Com…" at bounding box center [282, 244] width 565 height 416
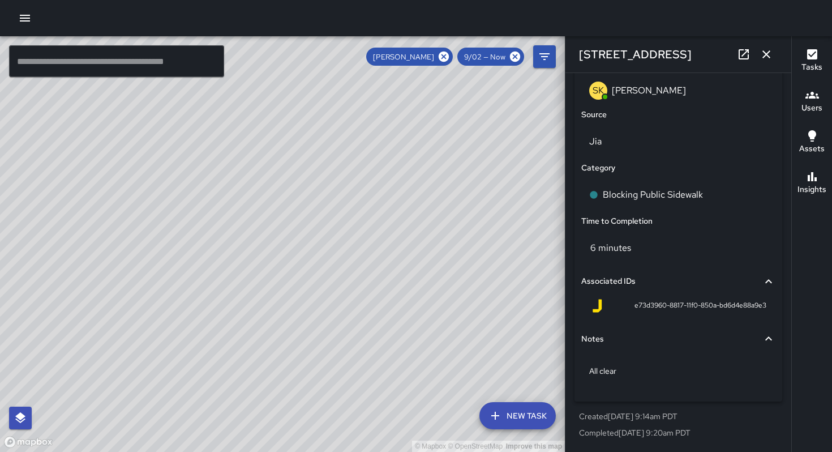
scroll to position [718, 0]
click at [413, 244] on div "© Mapbox © OpenStreetMap Improve this map SK [PERSON_NAME] Supervisor Tasks 31 …" at bounding box center [282, 244] width 565 height 416
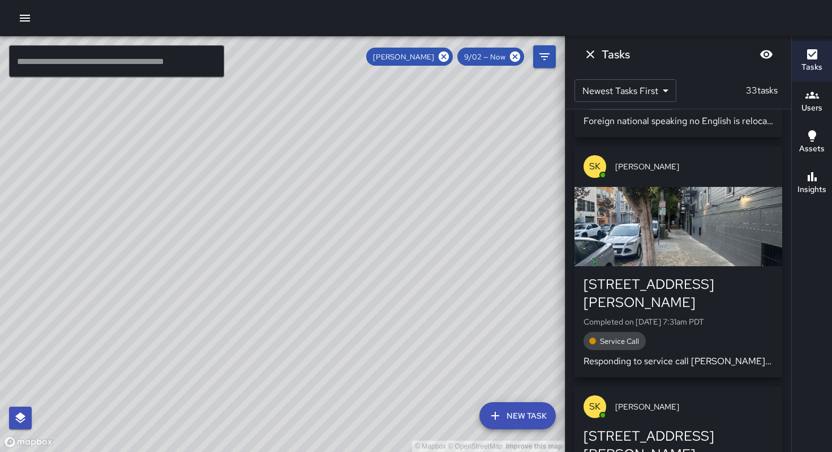
click at [600, 58] on button "Dismiss" at bounding box center [590, 54] width 23 height 23
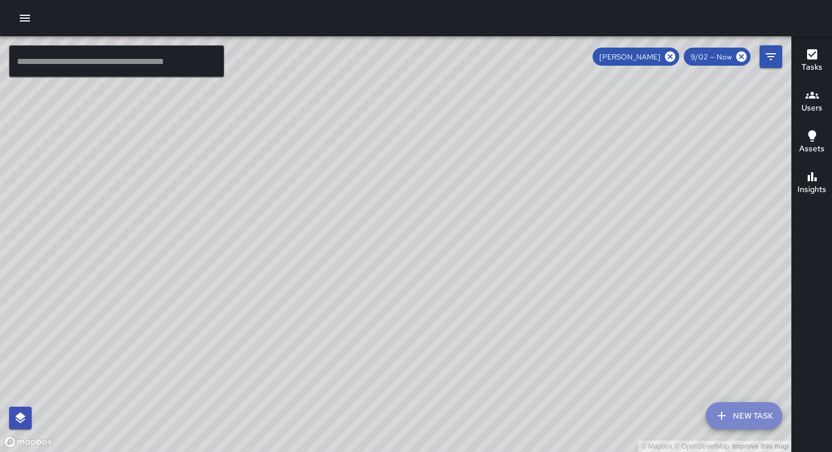
click at [731, 419] on button "New Task" at bounding box center [744, 415] width 76 height 27
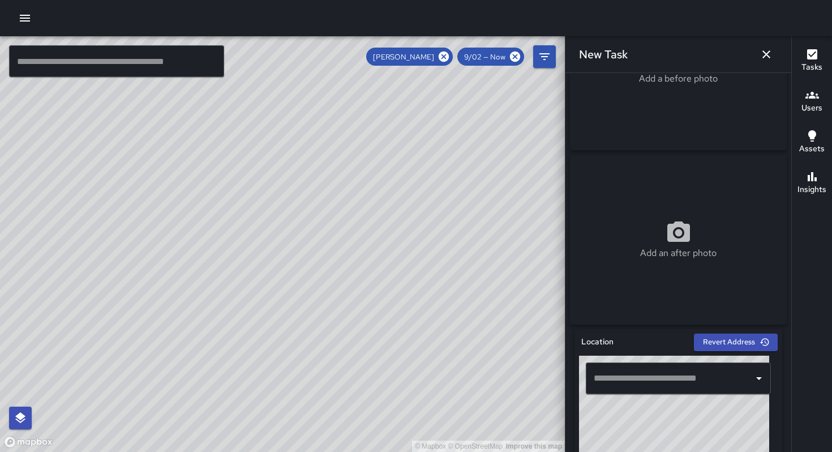
scroll to position [238, 0]
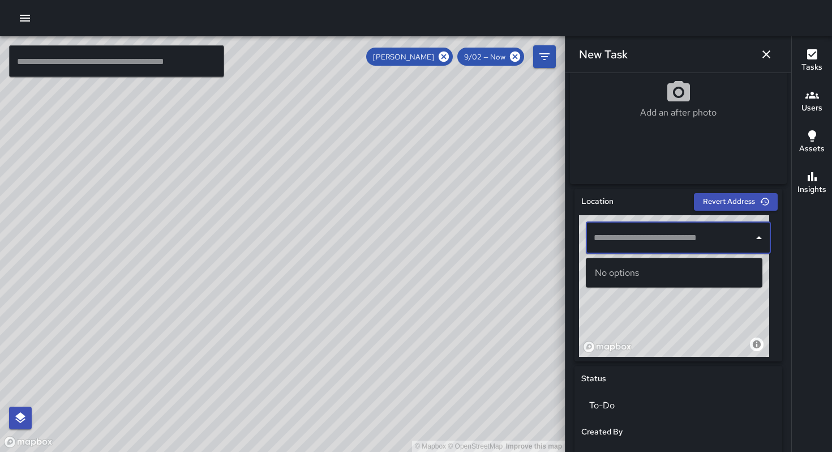
click at [618, 249] on input "text" at bounding box center [670, 238] width 158 height 22
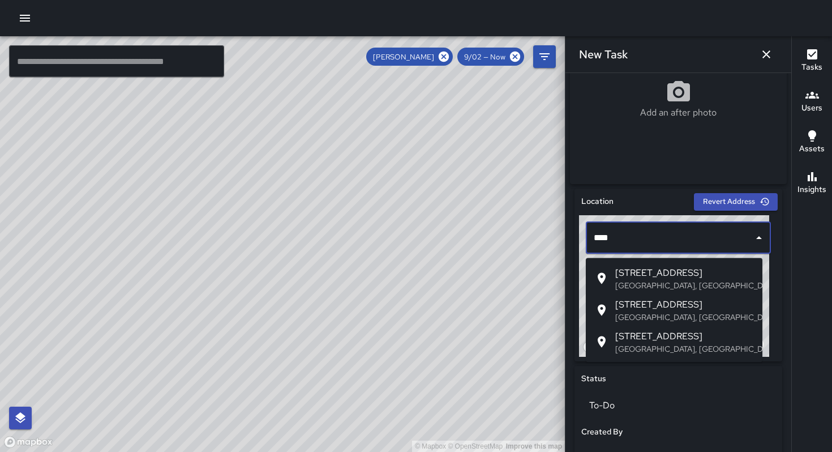
click at [641, 337] on span "[STREET_ADDRESS]" at bounding box center [684, 336] width 138 height 14
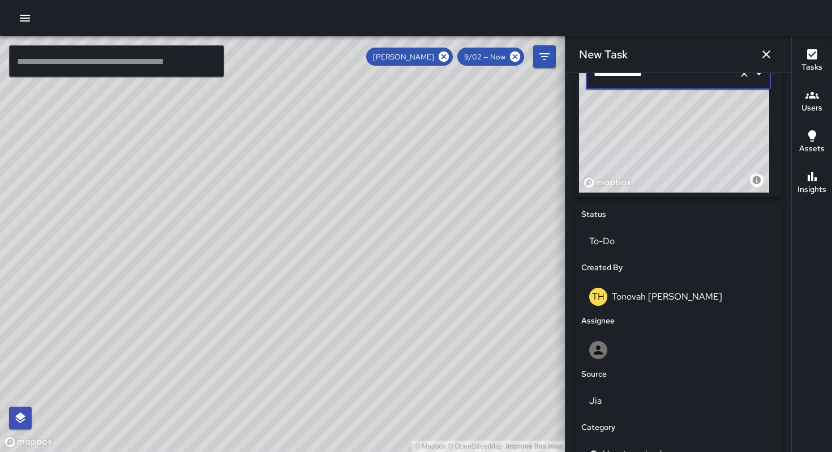
scroll to position [557, 0]
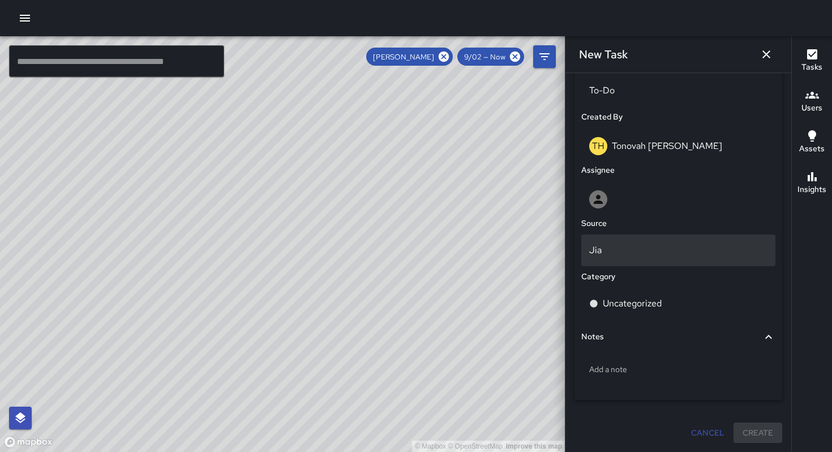
type input "**********"
click at [630, 259] on div "Jia" at bounding box center [678, 250] width 194 height 32
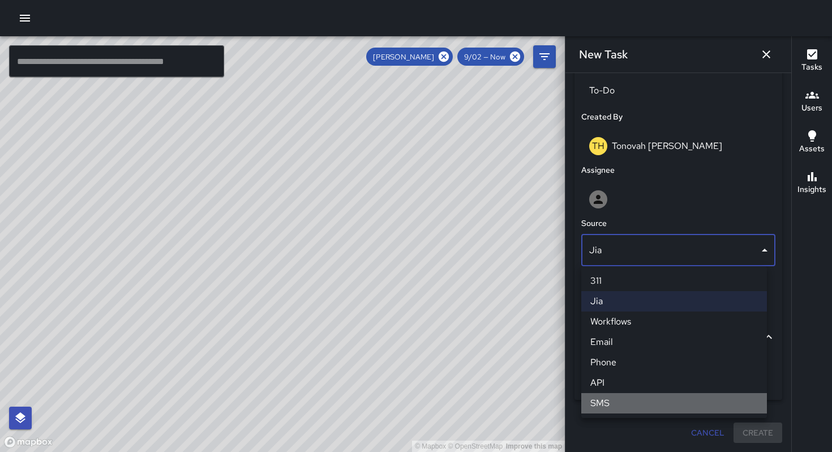
click at [632, 393] on li "SMS" at bounding box center [674, 403] width 186 height 20
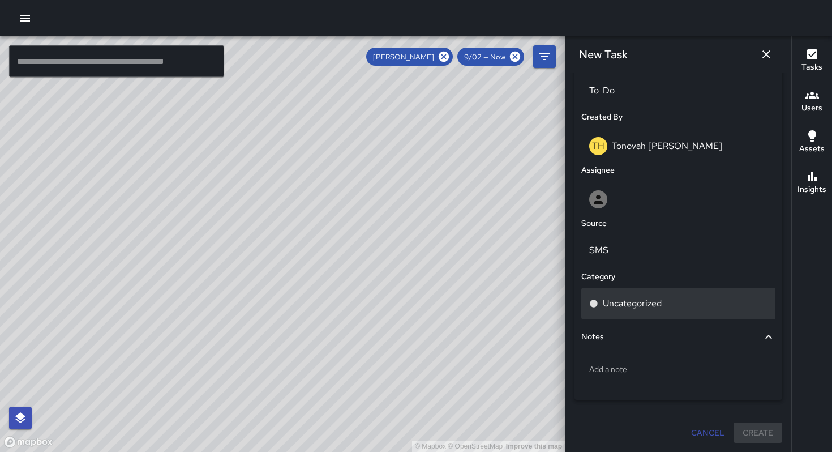
click at [638, 298] on p "Uncategorized" at bounding box center [632, 304] width 59 height 14
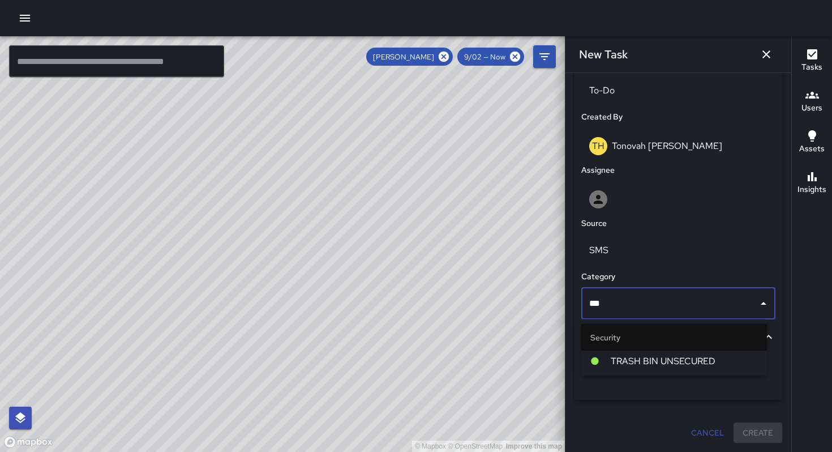
drag, startPoint x: 624, startPoint y: 301, endPoint x: 569, endPoint y: 292, distance: 55.7
click at [569, 292] on div "**********" at bounding box center [679, 262] width 226 height 379
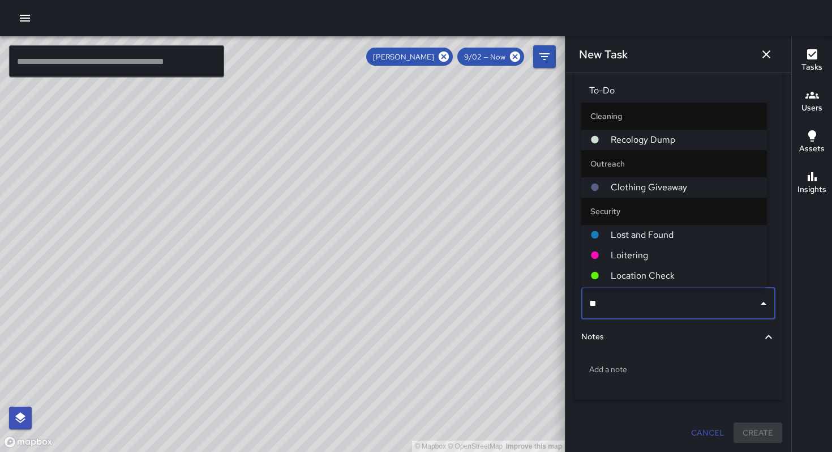
type input "***"
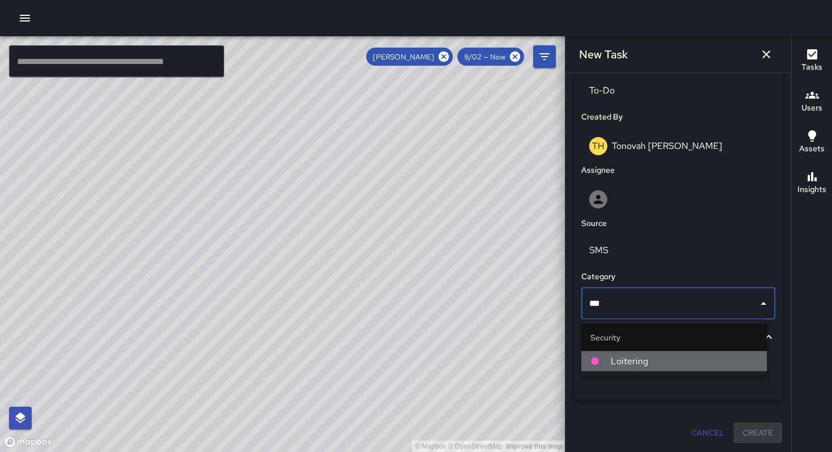
click at [597, 367] on li "Loitering" at bounding box center [674, 361] width 186 height 20
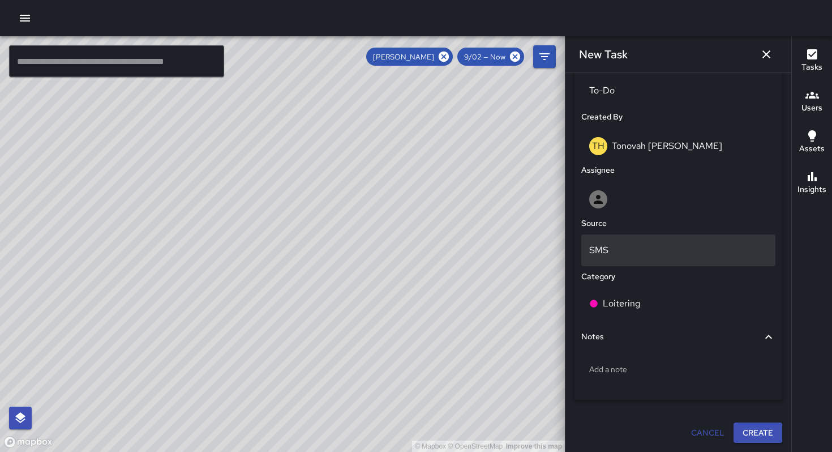
click at [610, 245] on p "SMS" at bounding box center [678, 250] width 178 height 14
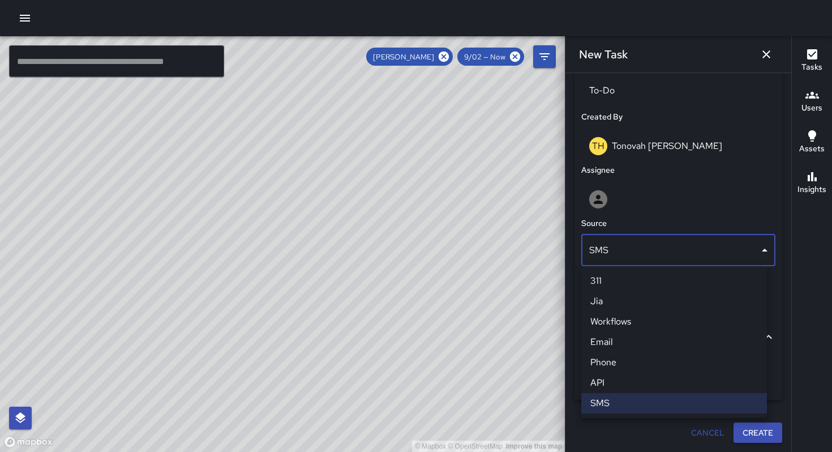
click at [613, 193] on div at bounding box center [416, 226] width 832 height 452
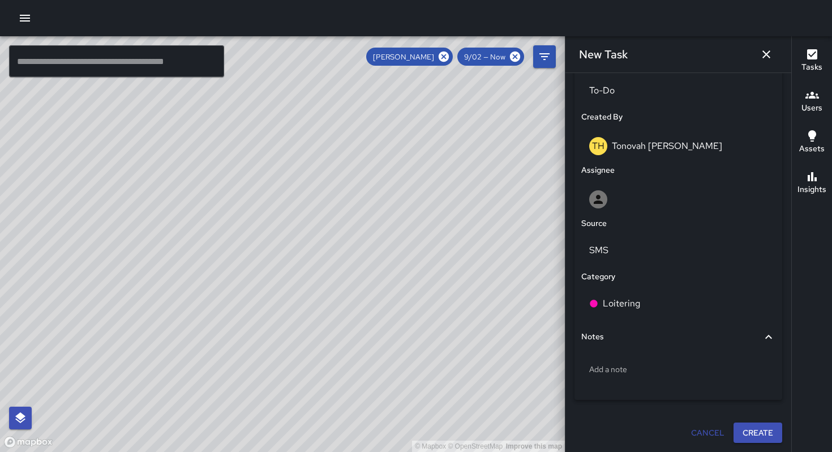
click at [613, 192] on div at bounding box center [678, 199] width 178 height 18
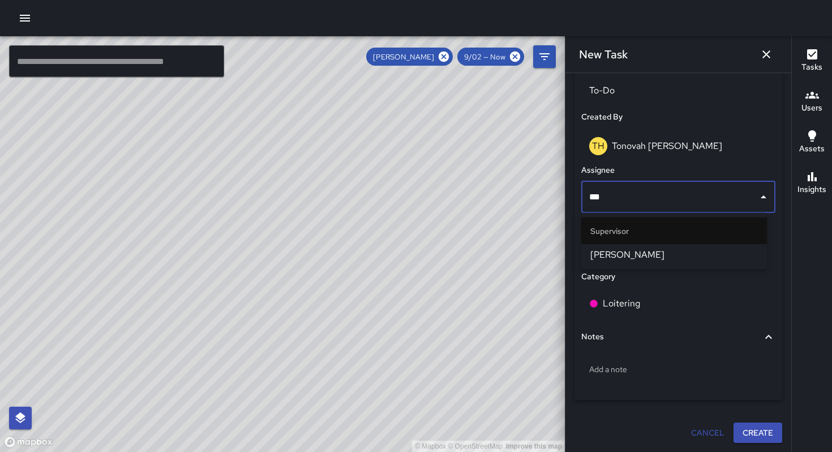
type input "****"
click at [627, 248] on span "[PERSON_NAME]" at bounding box center [674, 255] width 168 height 14
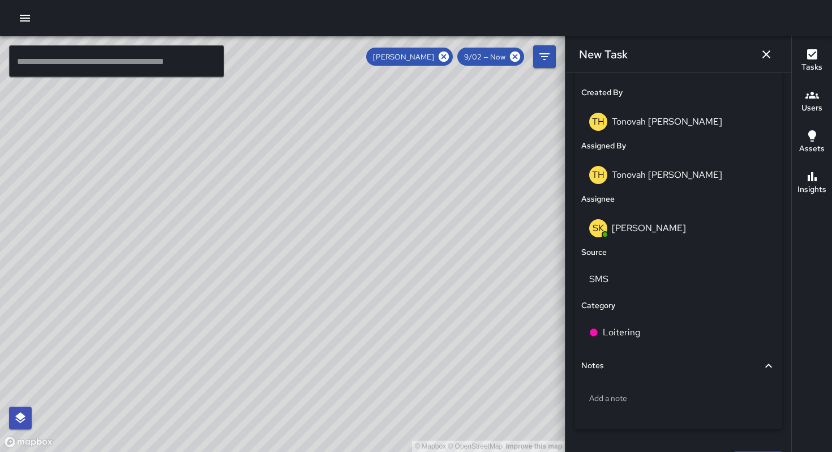
scroll to position [610, 0]
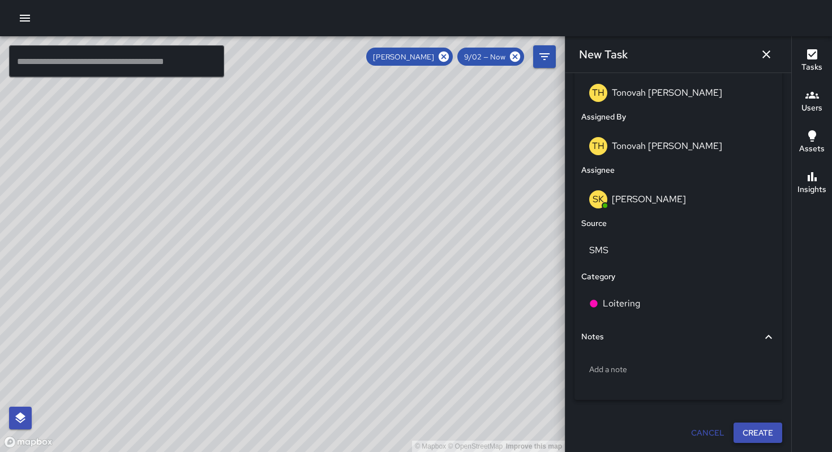
click at [751, 429] on button "Create" at bounding box center [758, 432] width 49 height 21
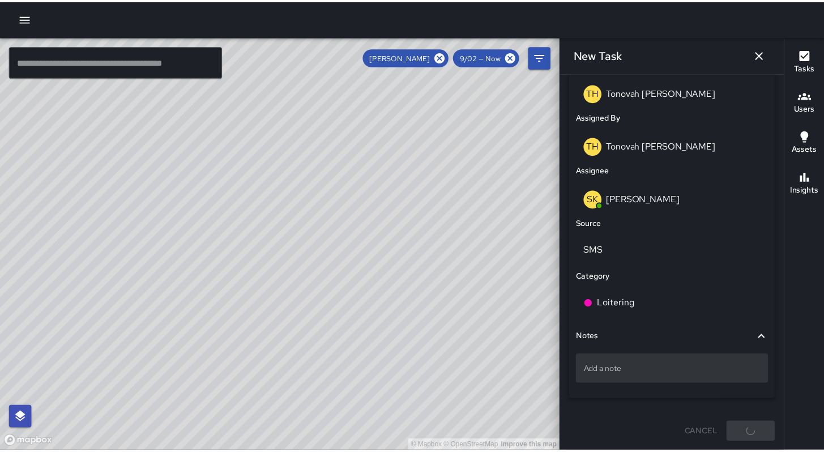
scroll to position [6893, 0]
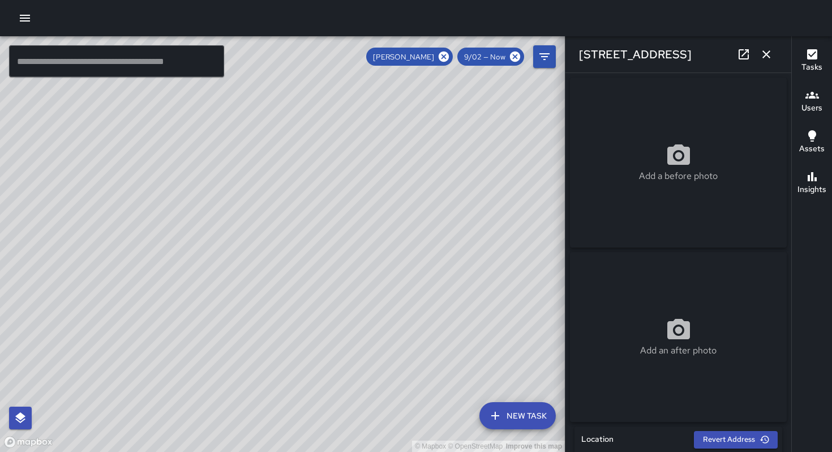
type input "**********"
click at [766, 49] on icon "button" at bounding box center [767, 55] width 14 height 14
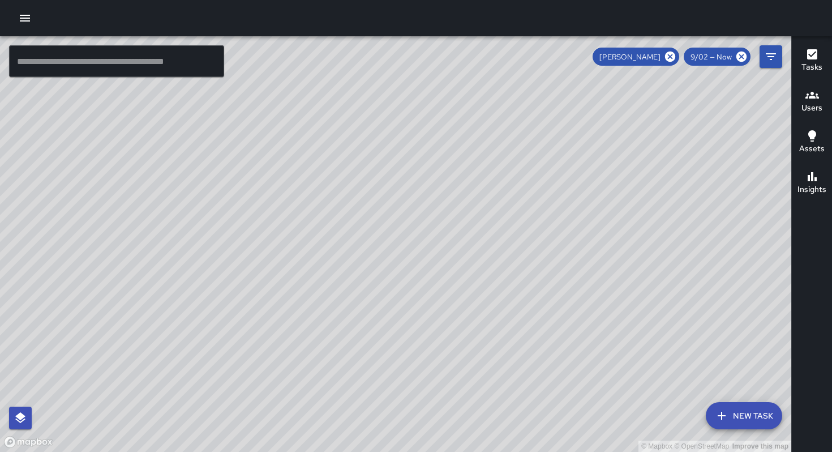
click at [22, 16] on icon "button" at bounding box center [25, 18] width 14 height 14
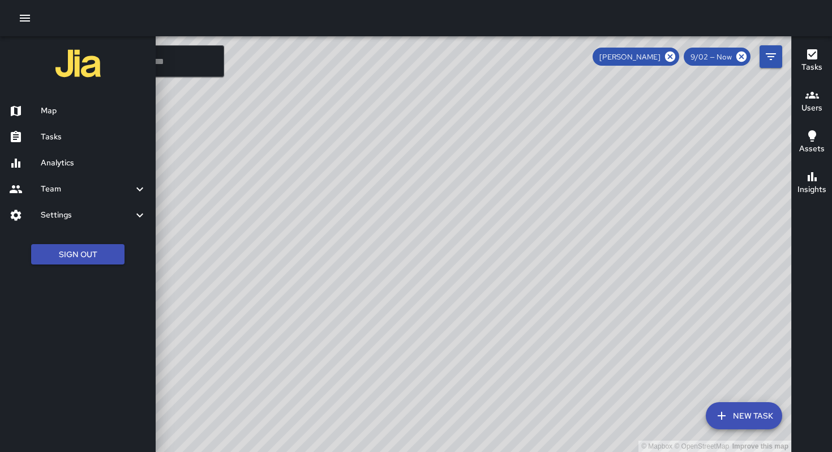
click at [67, 138] on h6 "Tasks" at bounding box center [94, 137] width 106 height 12
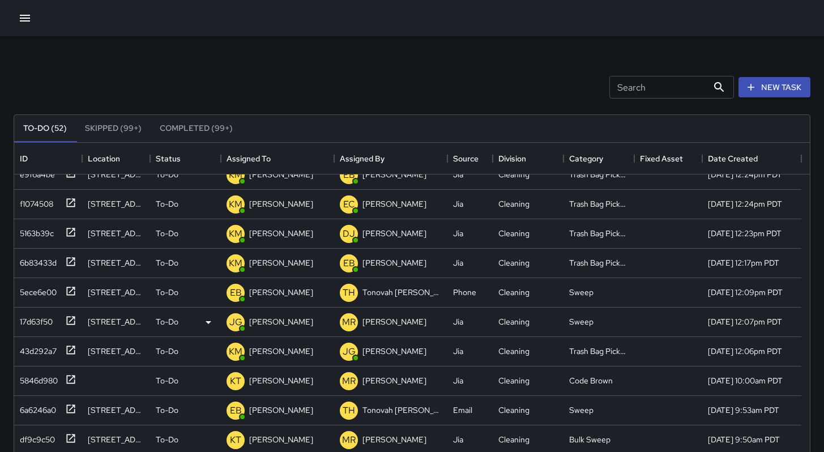
scroll to position [75, 0]
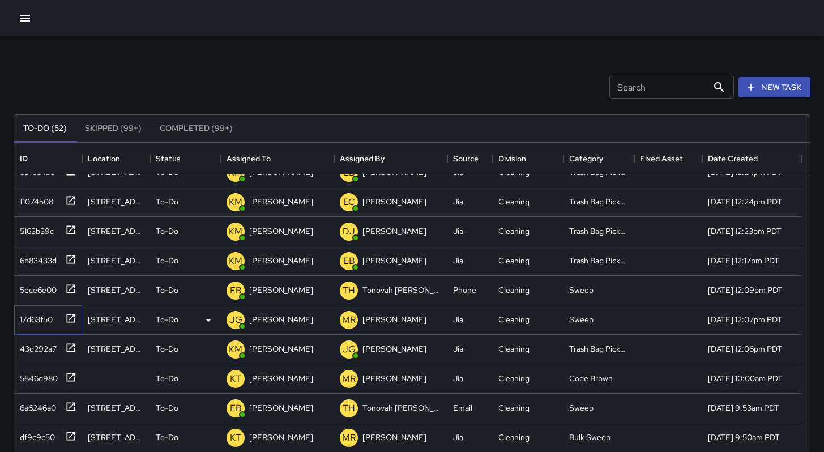
click at [42, 313] on div "17d63f50" at bounding box center [33, 317] width 37 height 16
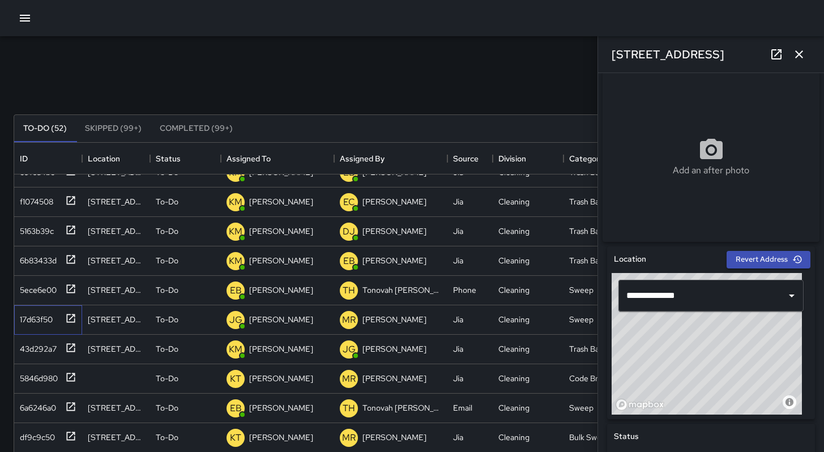
scroll to position [348, 0]
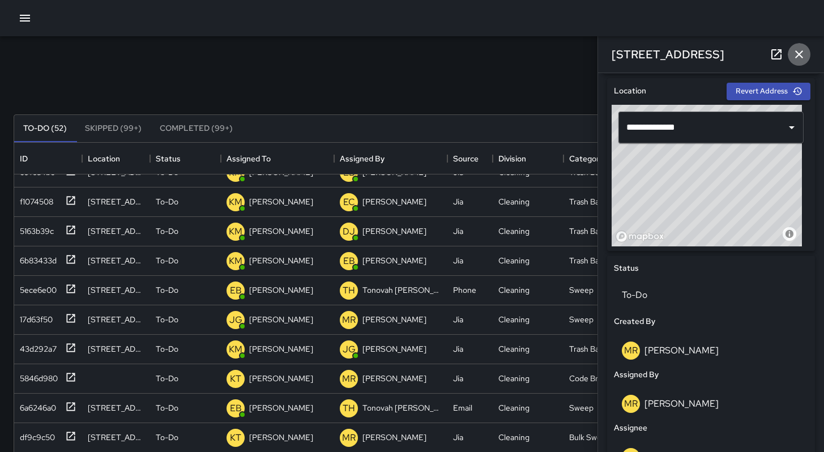
click at [805, 57] on icon "button" at bounding box center [799, 55] width 14 height 14
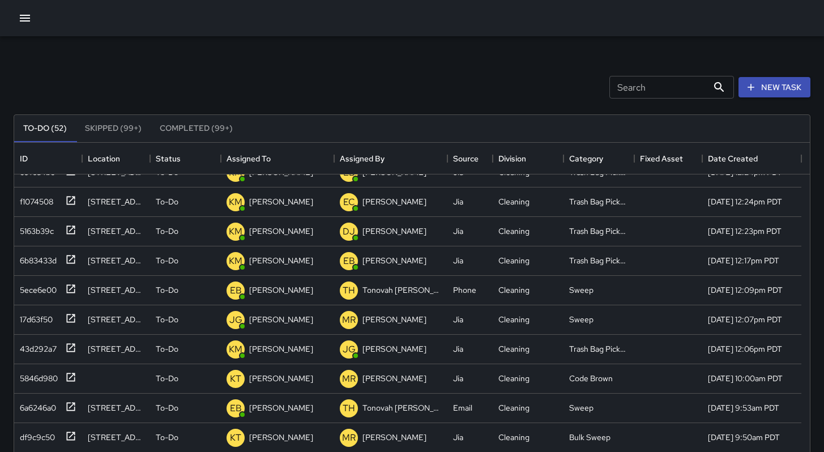
click at [351, 53] on div "Search Search New Task To-Do (52) Skipped (99+) Completed (99+) ID Location Sta…" at bounding box center [412, 352] width 824 height 632
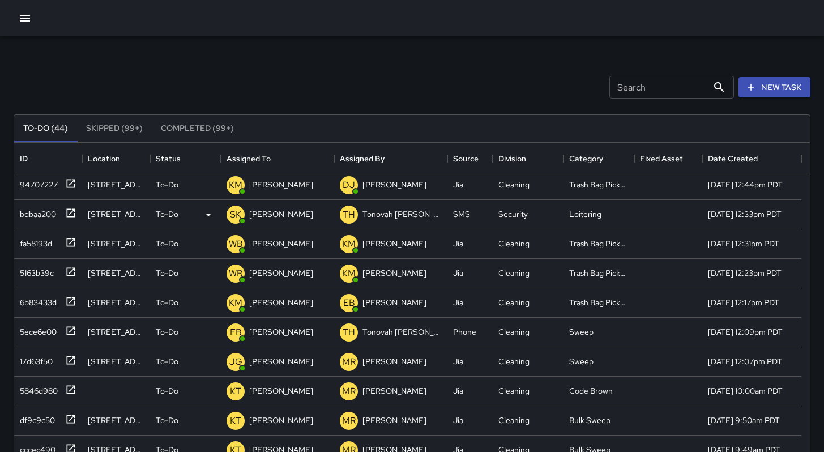
scroll to position [0, 0]
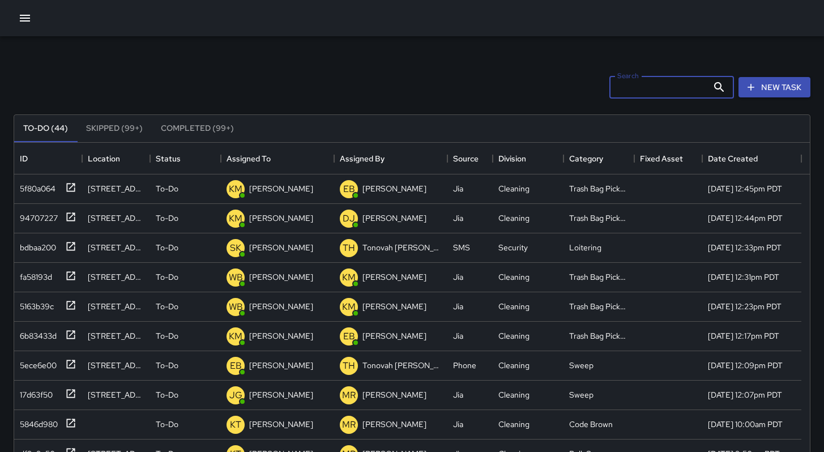
click at [634, 87] on input "Search" at bounding box center [658, 87] width 99 height 23
click at [32, 388] on div "17d63f50" at bounding box center [33, 392] width 37 height 16
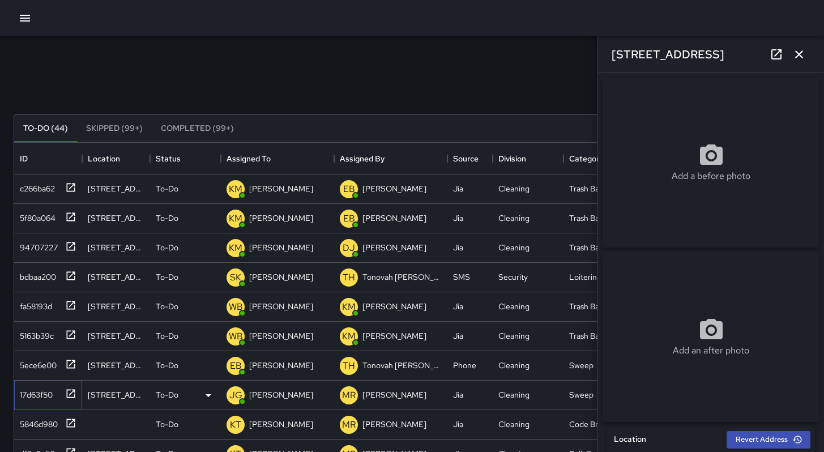
type input "**********"
click at [632, 181] on div "Add a before photo" at bounding box center [710, 162] width 217 height 41
type input "**********"
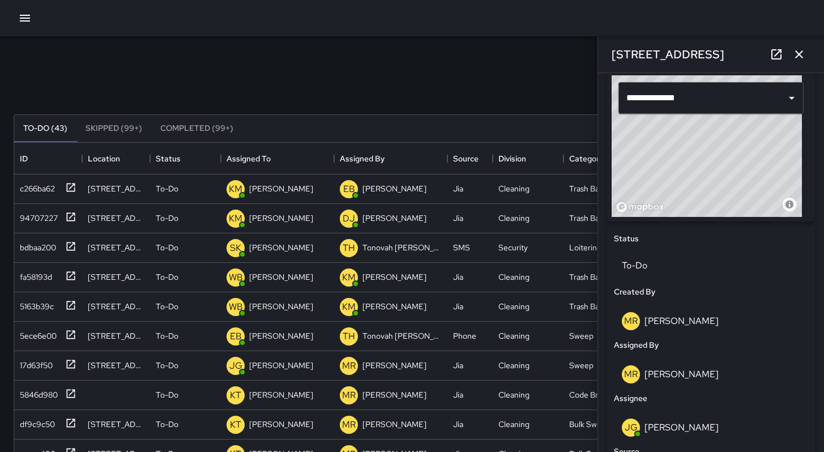
scroll to position [386, 0]
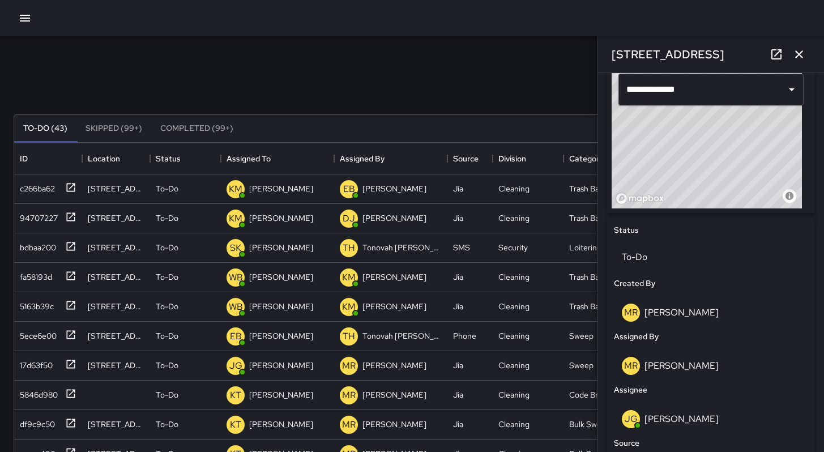
click at [690, 375] on div "[PERSON_NAME]" at bounding box center [711, 366] width 178 height 18
click at [691, 371] on p "[PERSON_NAME]" at bounding box center [681, 366] width 74 height 12
click at [698, 373] on div "[PERSON_NAME]" at bounding box center [711, 366] width 178 height 18
click at [676, 369] on p "[PERSON_NAME]" at bounding box center [681, 366] width 74 height 12
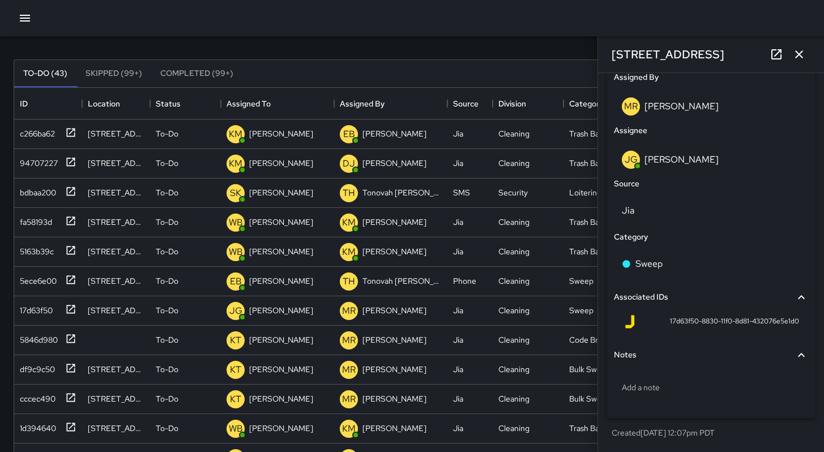
scroll to position [112, 0]
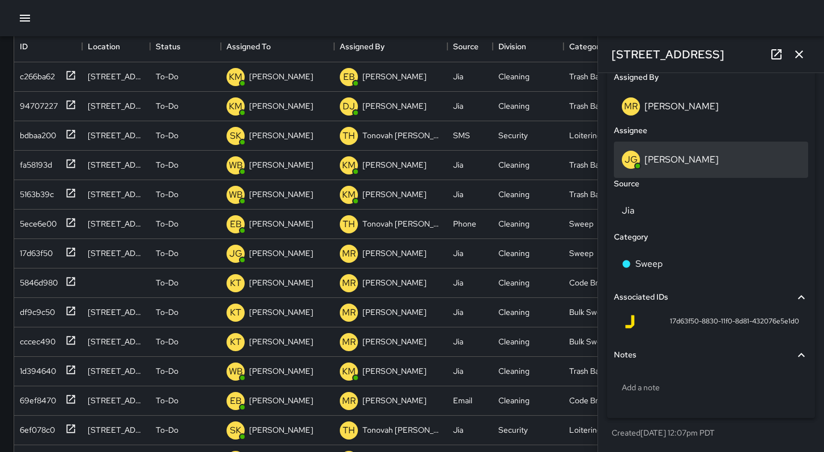
click at [670, 151] on div "[PERSON_NAME]" at bounding box center [711, 160] width 178 height 18
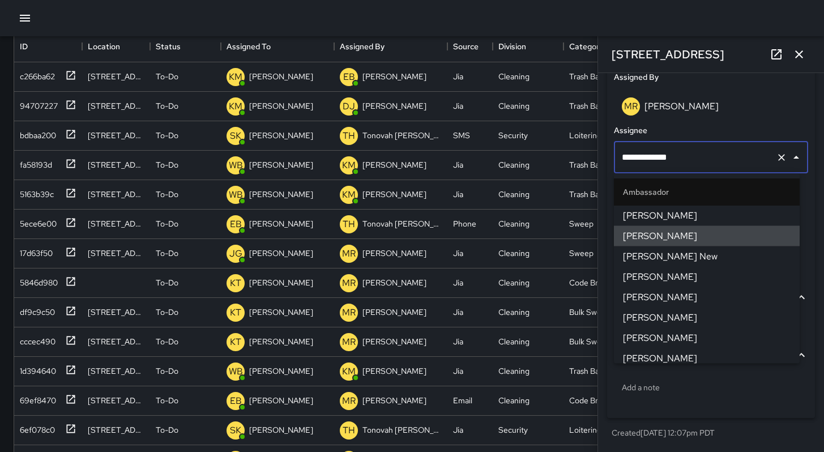
drag, startPoint x: 671, startPoint y: 159, endPoint x: 600, endPoint y: 144, distance: 72.7
click at [609, 145] on div "**********" at bounding box center [711, 188] width 208 height 460
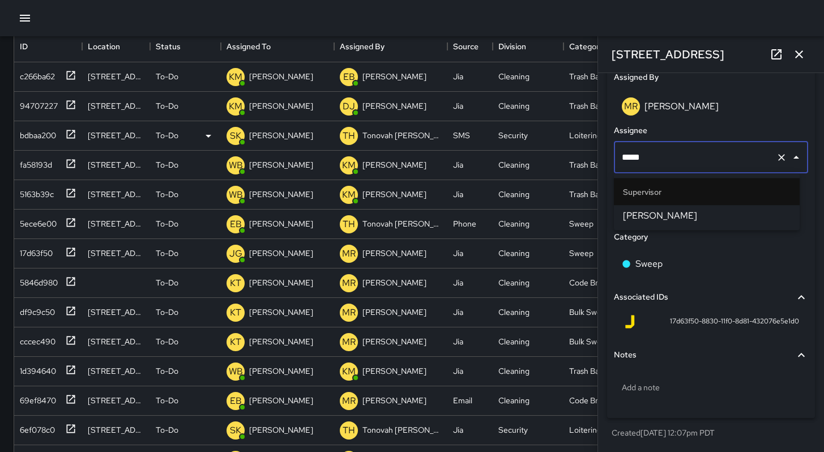
type input "******"
click at [634, 207] on li "[PERSON_NAME]" at bounding box center [707, 216] width 186 height 20
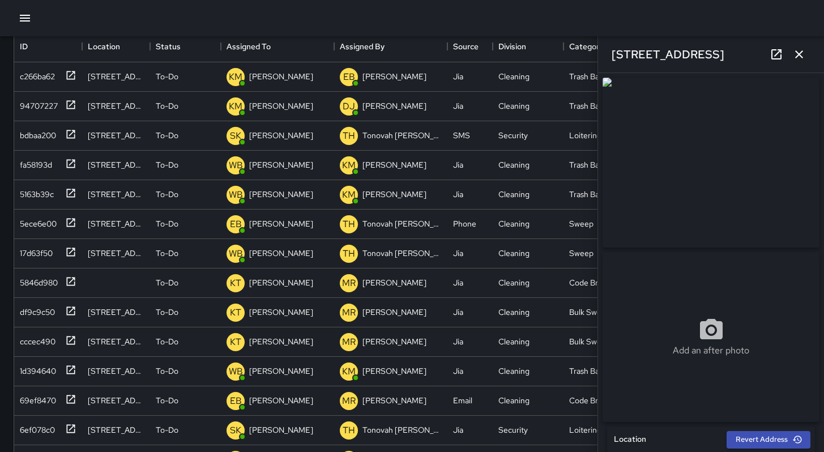
scroll to position [2, 0]
click at [693, 169] on img at bounding box center [710, 160] width 217 height 170
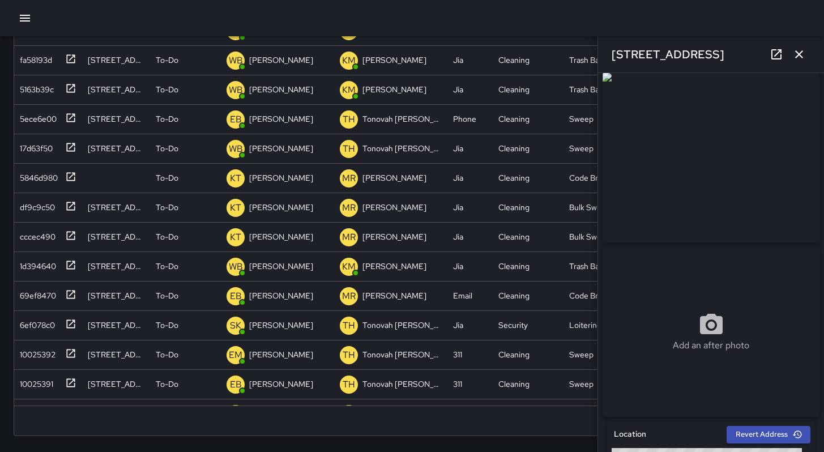
scroll to position [0, 0]
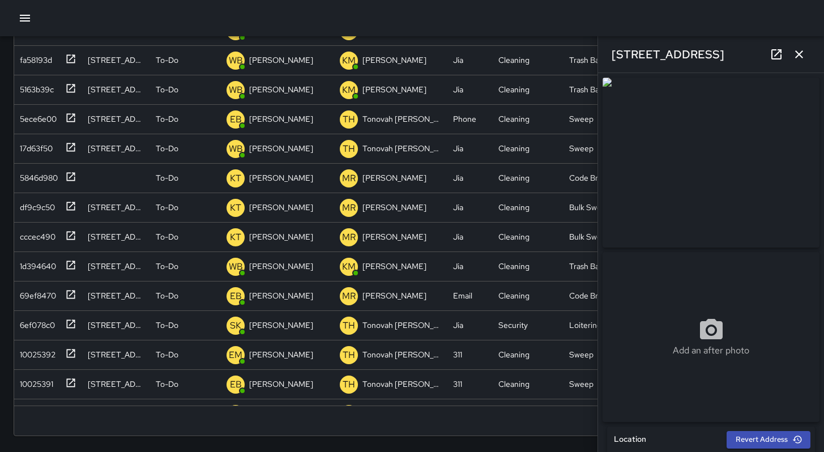
click at [689, 183] on img at bounding box center [710, 163] width 217 height 170
click at [610, 85] on img at bounding box center [710, 163] width 217 height 170
drag, startPoint x: 668, startPoint y: 130, endPoint x: 662, endPoint y: 170, distance: 40.6
click at [662, 170] on img at bounding box center [710, 163] width 217 height 170
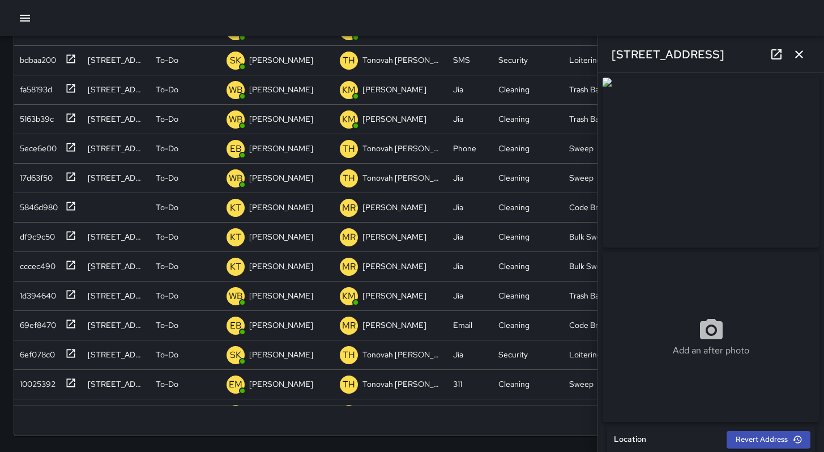
click at [662, 170] on img at bounding box center [710, 163] width 217 height 170
click at [662, 169] on img at bounding box center [710, 163] width 217 height 170
click at [663, 169] on img at bounding box center [710, 163] width 217 height 170
click at [663, 168] on img at bounding box center [710, 163] width 217 height 170
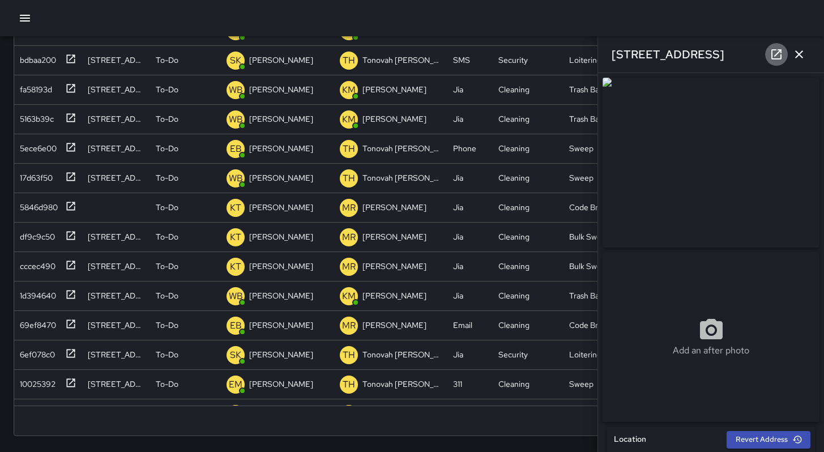
click at [776, 53] on icon at bounding box center [776, 55] width 14 height 14
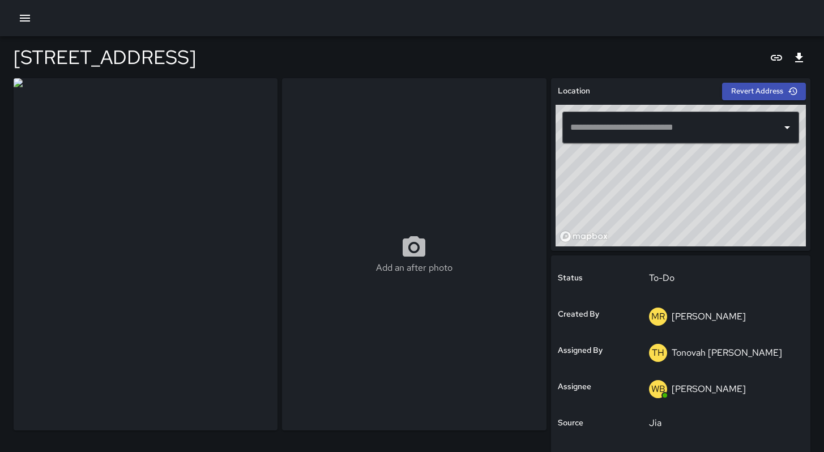
type input "**********"
click at [14, 83] on img at bounding box center [146, 254] width 264 height 352
